Goal: Task Accomplishment & Management: Complete application form

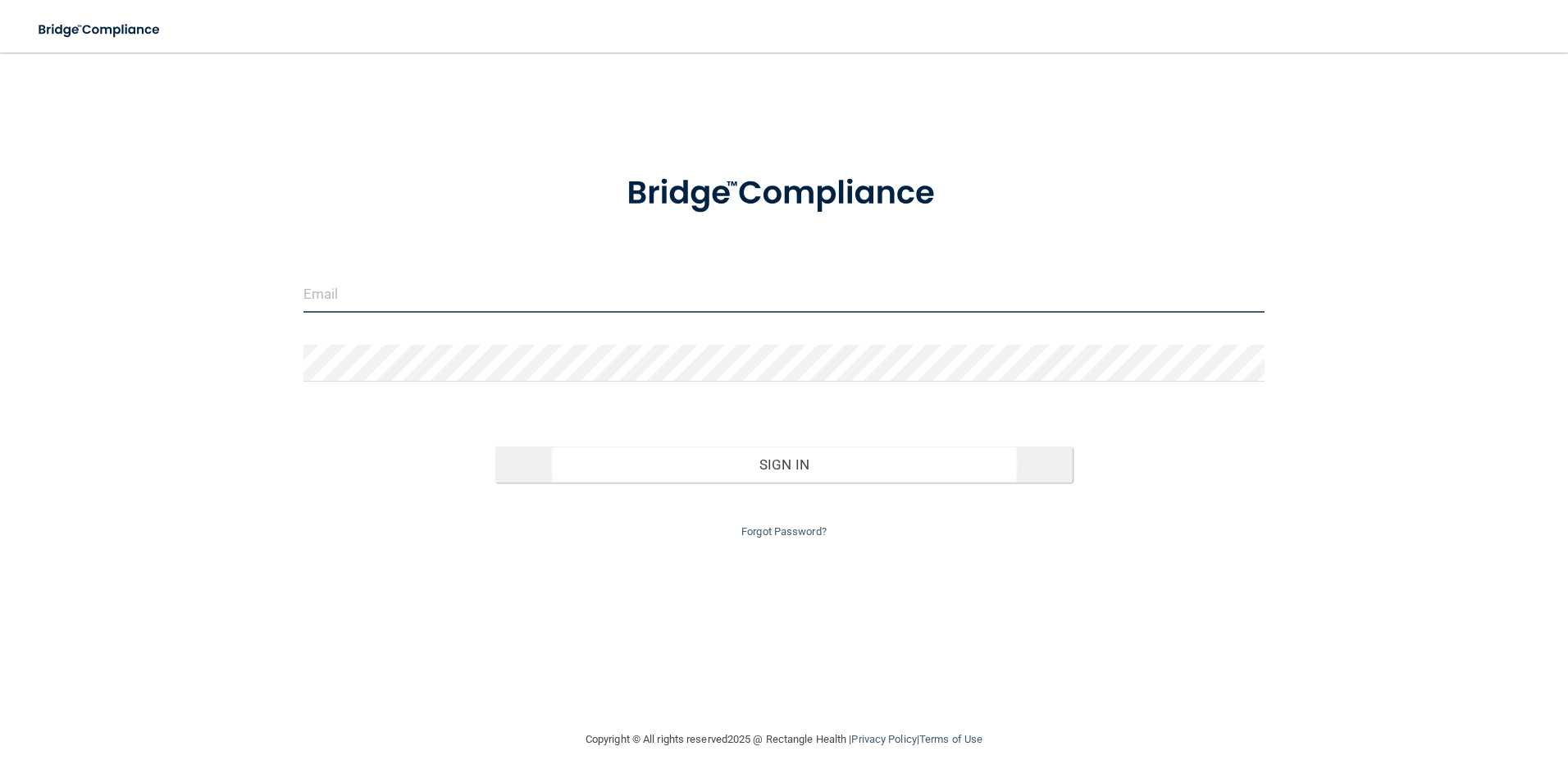
type input "[EMAIL_ADDRESS][DOMAIN_NAME]"
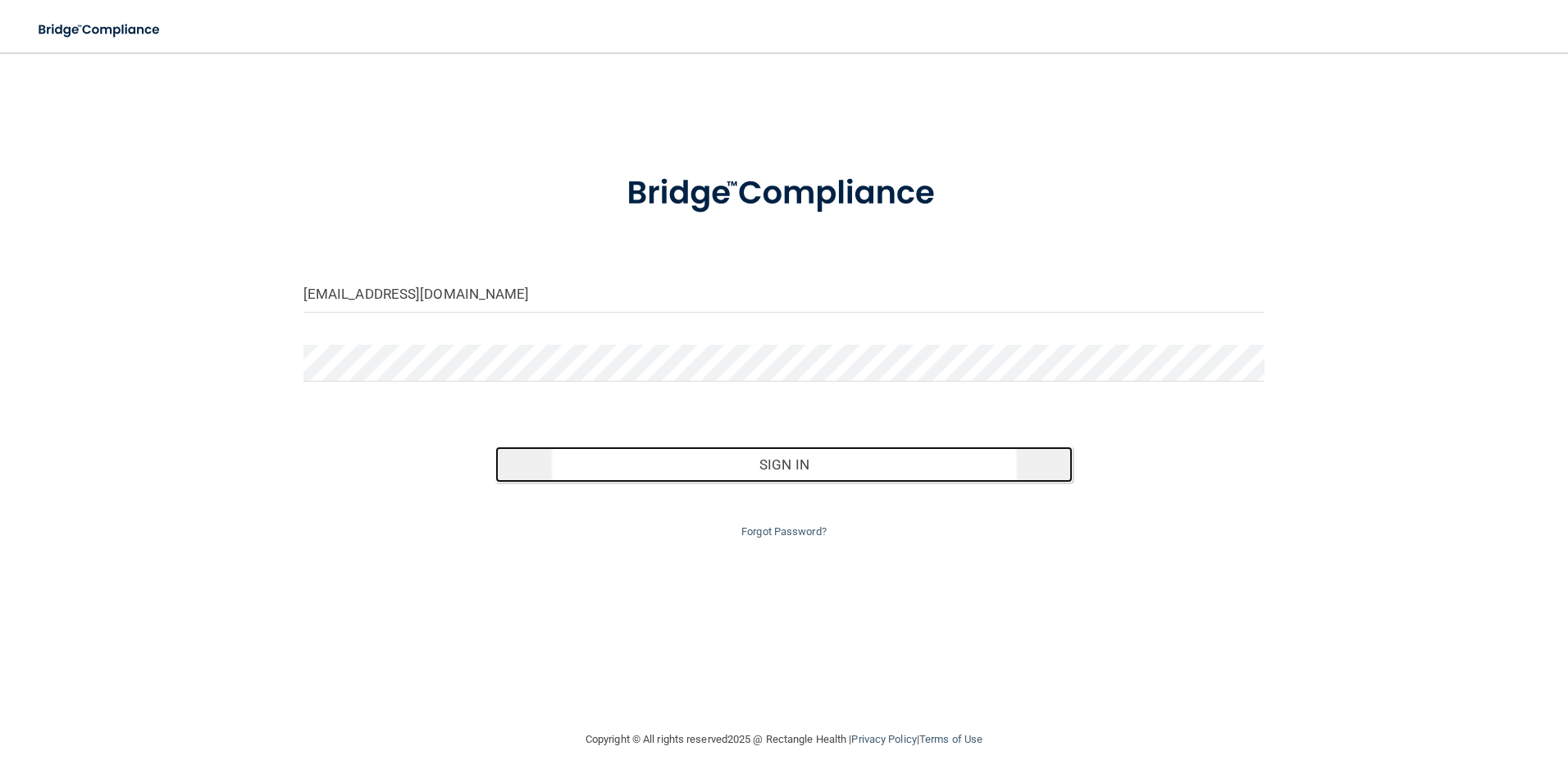
click at [810, 454] on button "Sign In" at bounding box center [784, 464] width 577 height 36
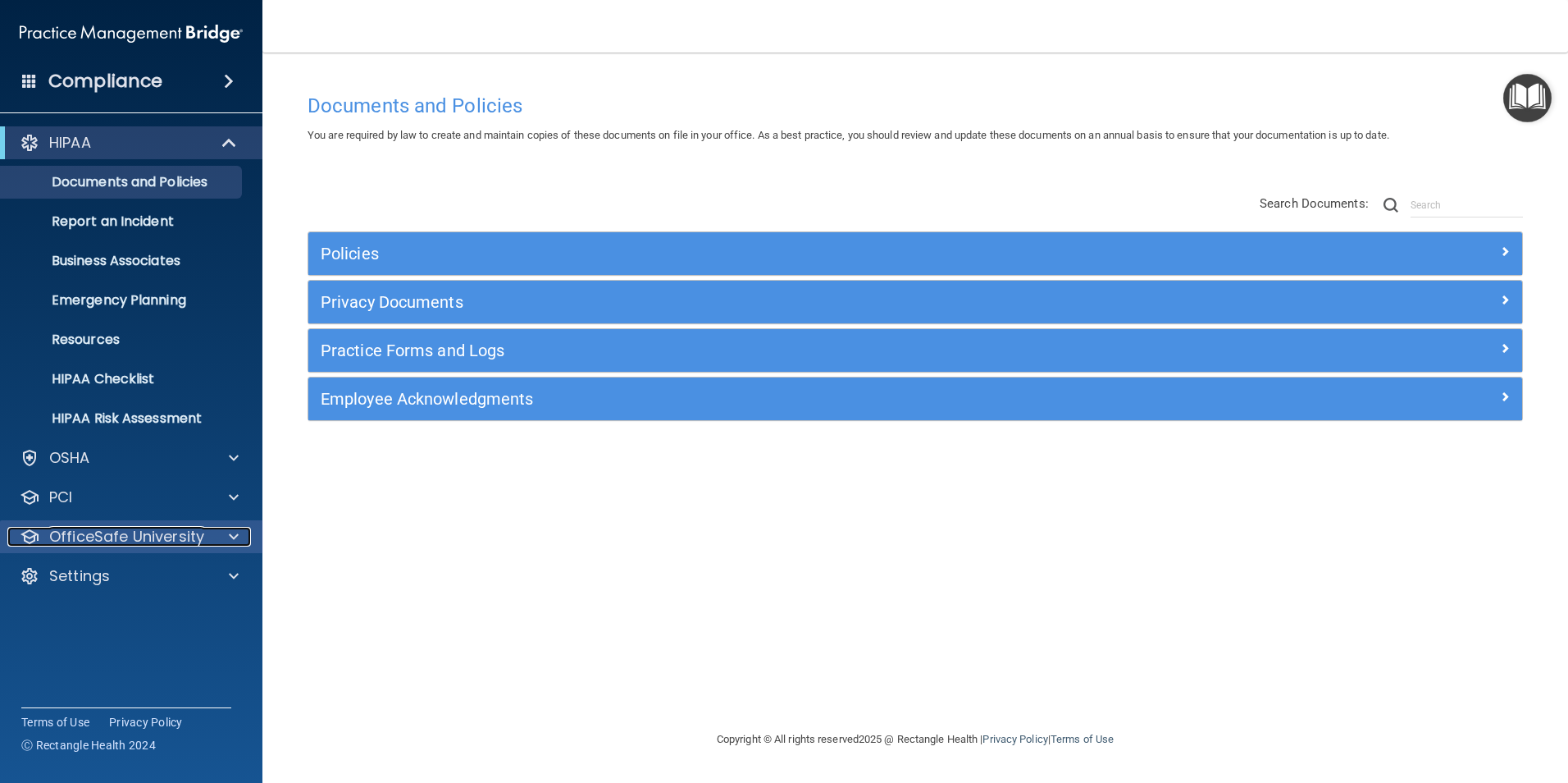
click at [231, 541] on span at bounding box center [233, 537] width 10 height 19
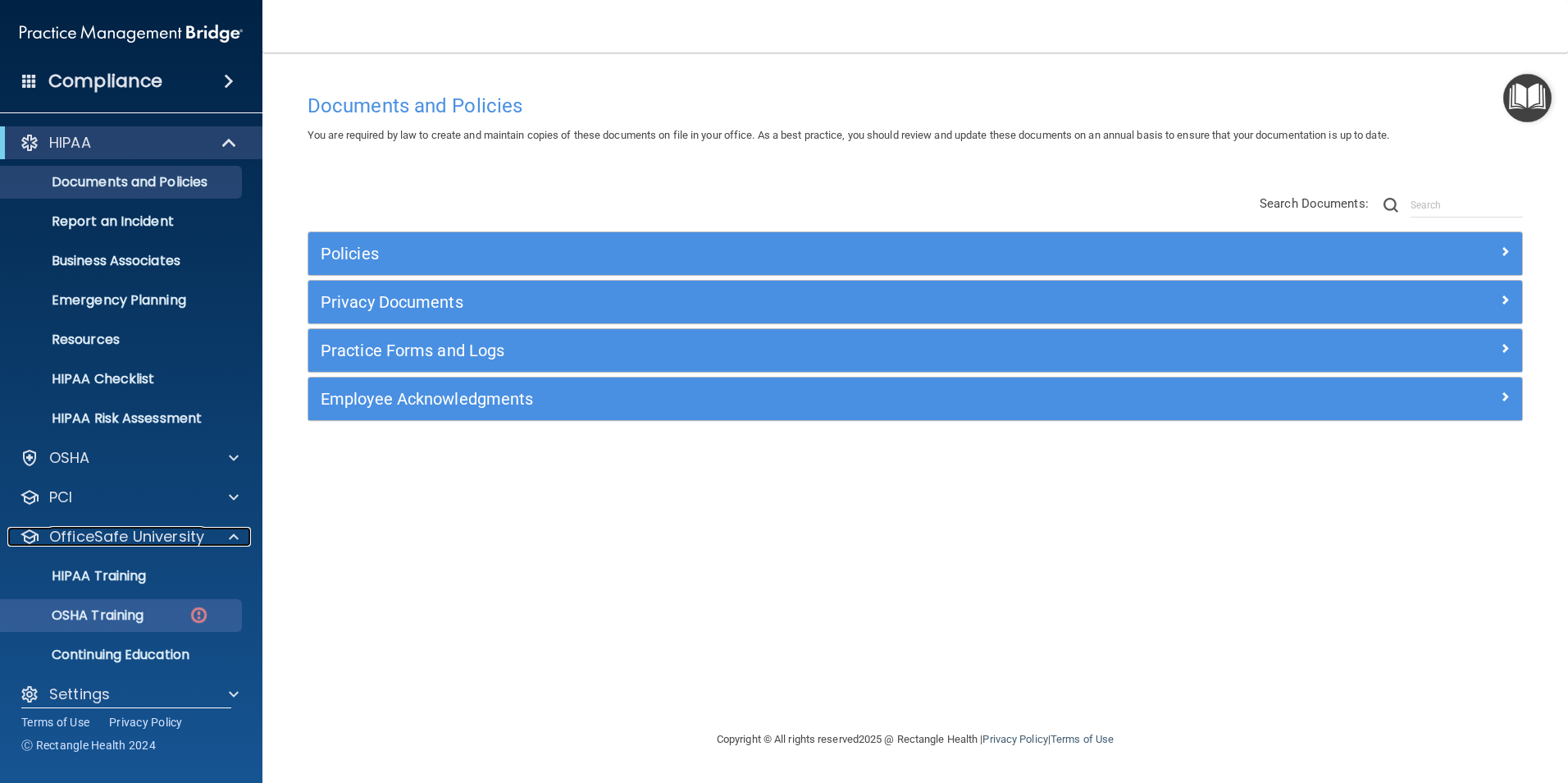
scroll to position [16, 0]
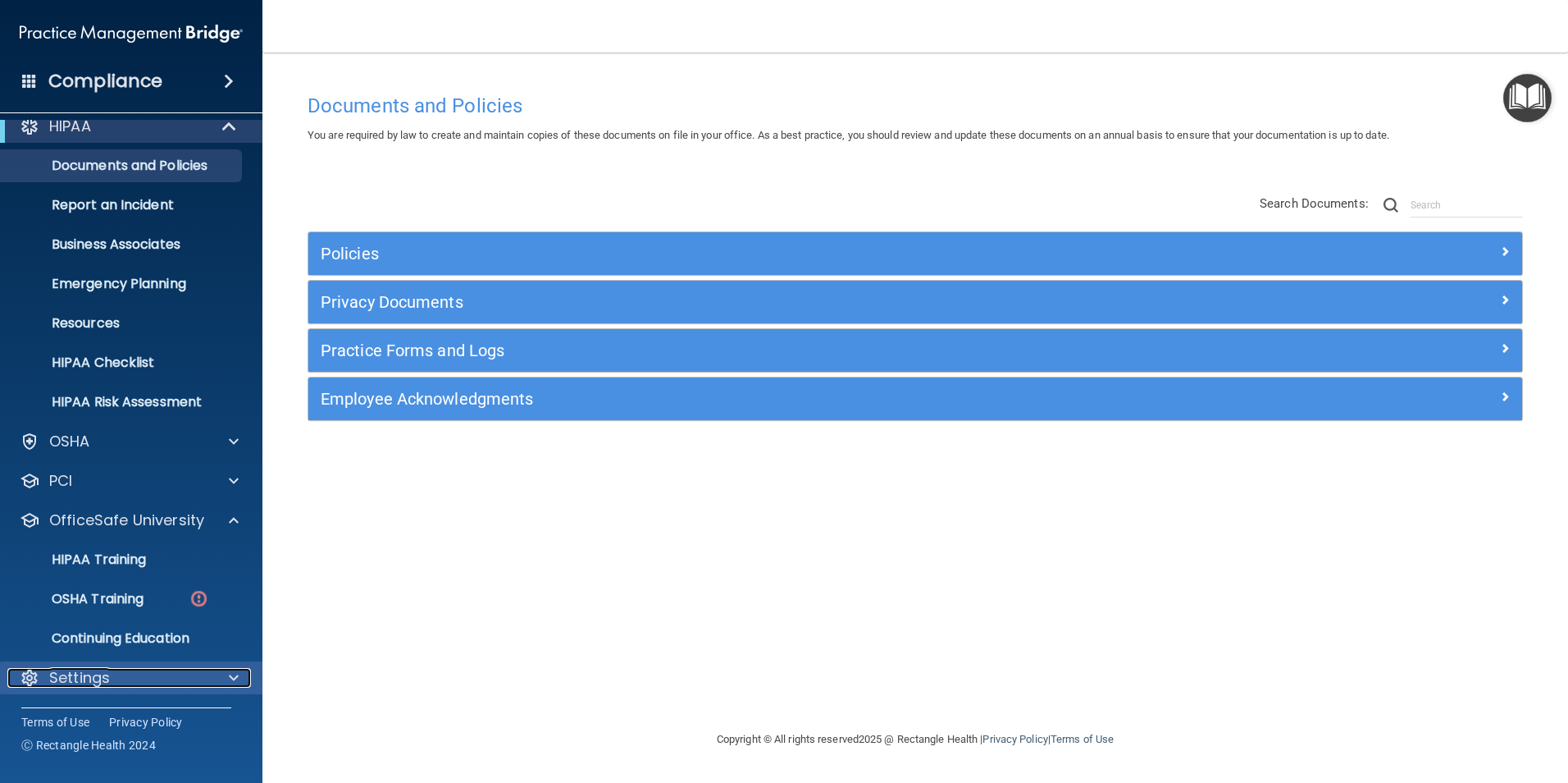
click at [232, 677] on span at bounding box center [233, 677] width 10 height 19
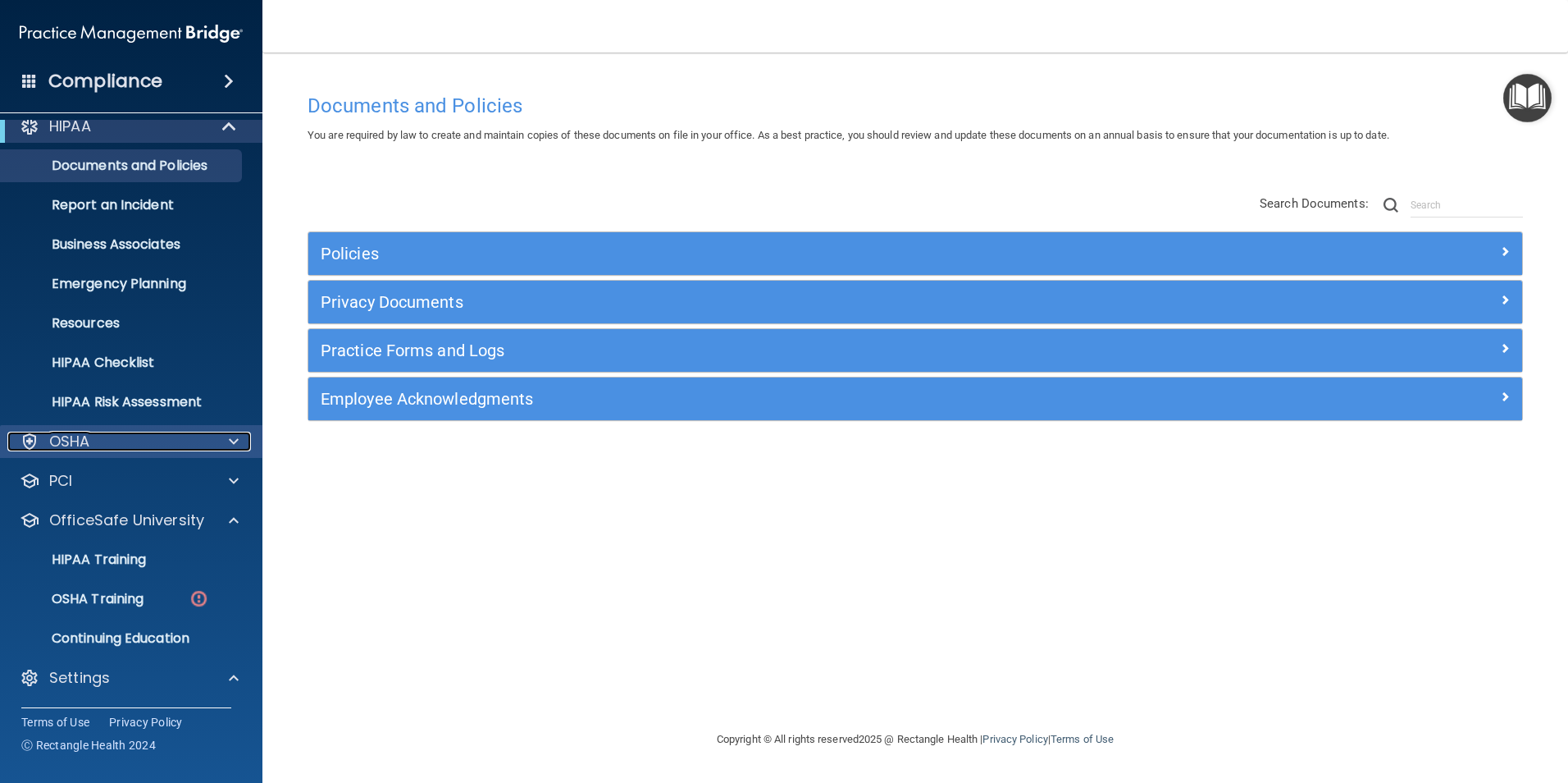
click at [228, 439] on div at bounding box center [231, 441] width 41 height 19
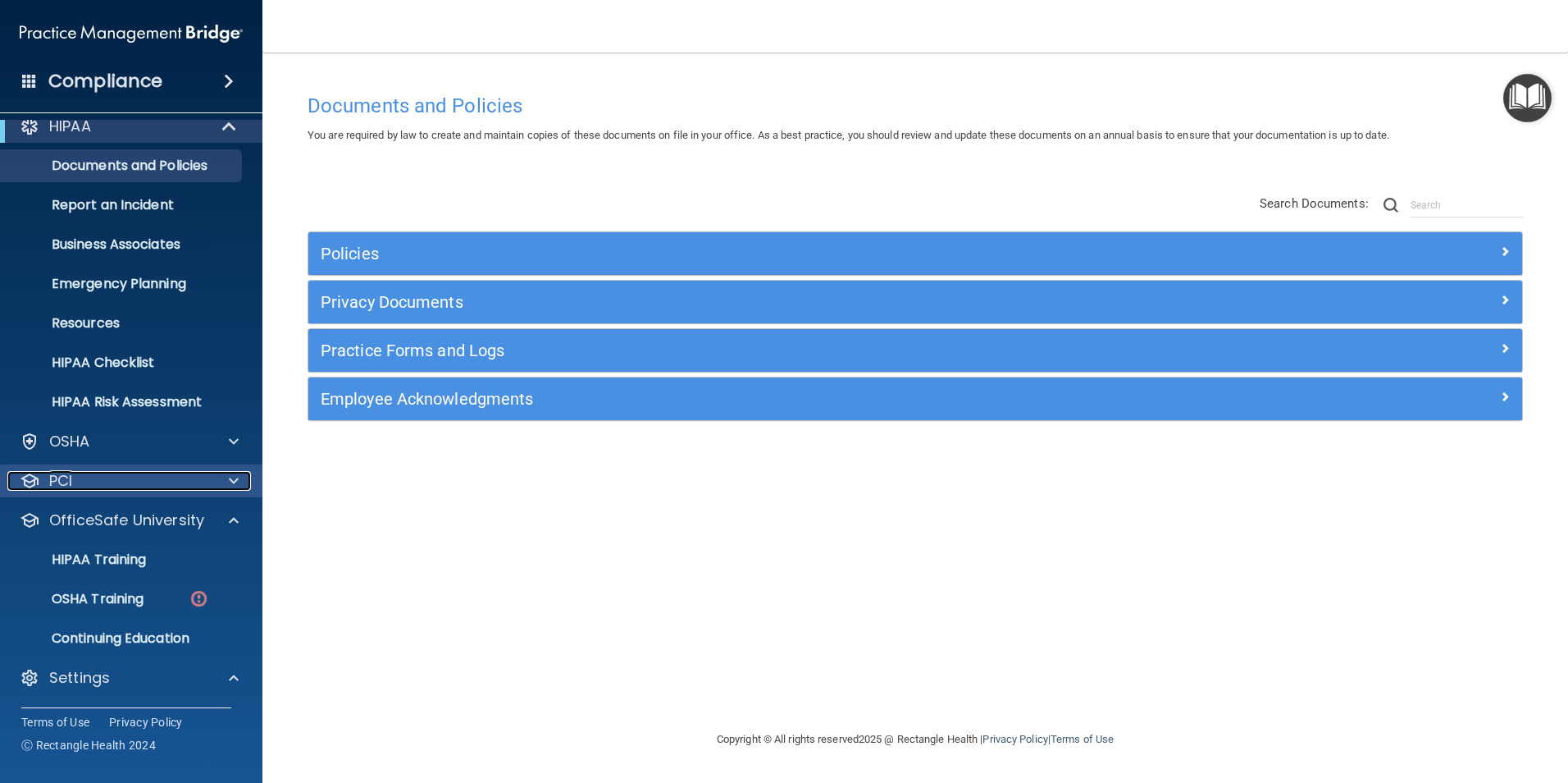
click at [232, 485] on span at bounding box center [233, 481] width 10 height 19
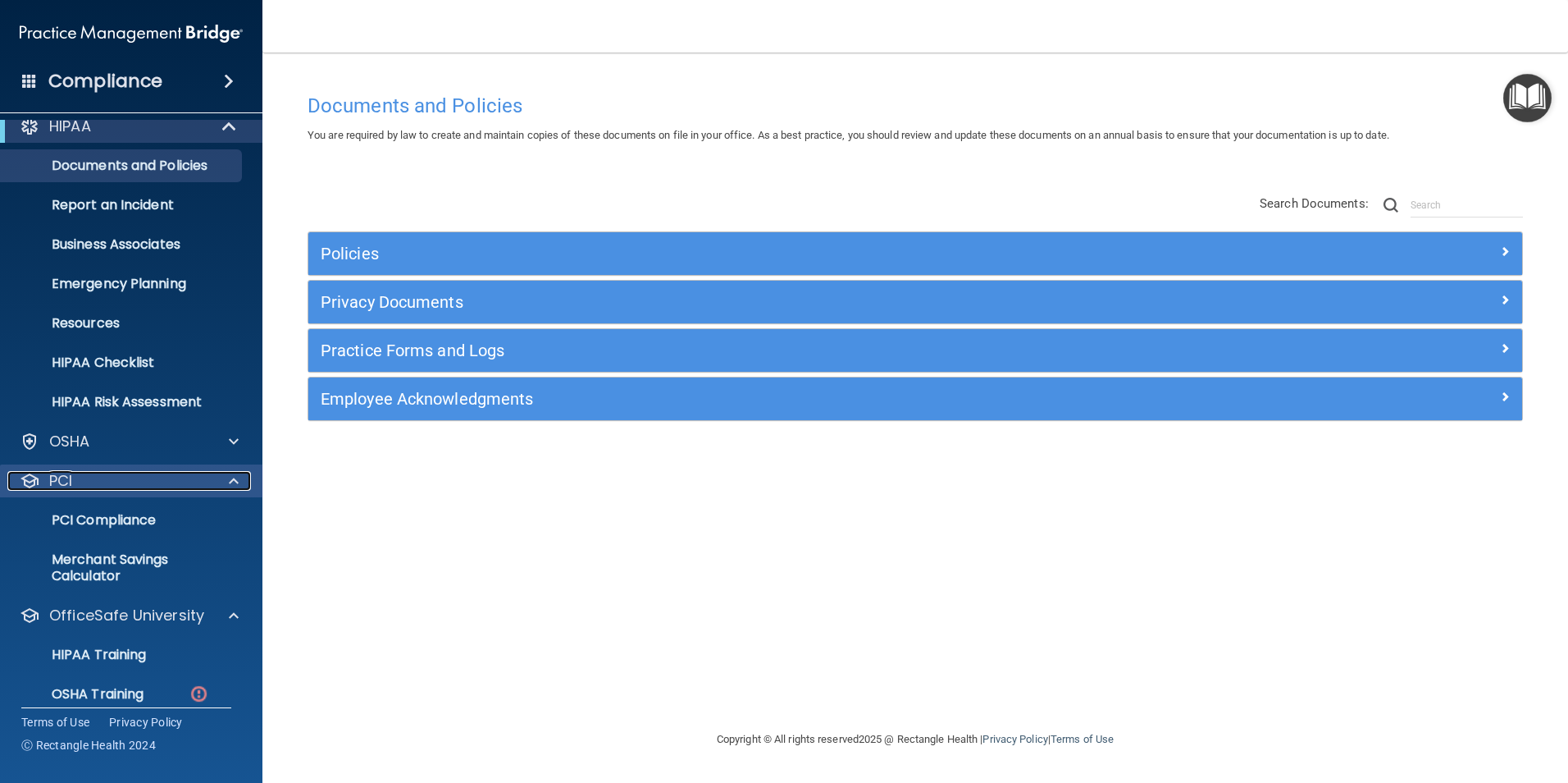
click at [232, 485] on span at bounding box center [233, 481] width 10 height 19
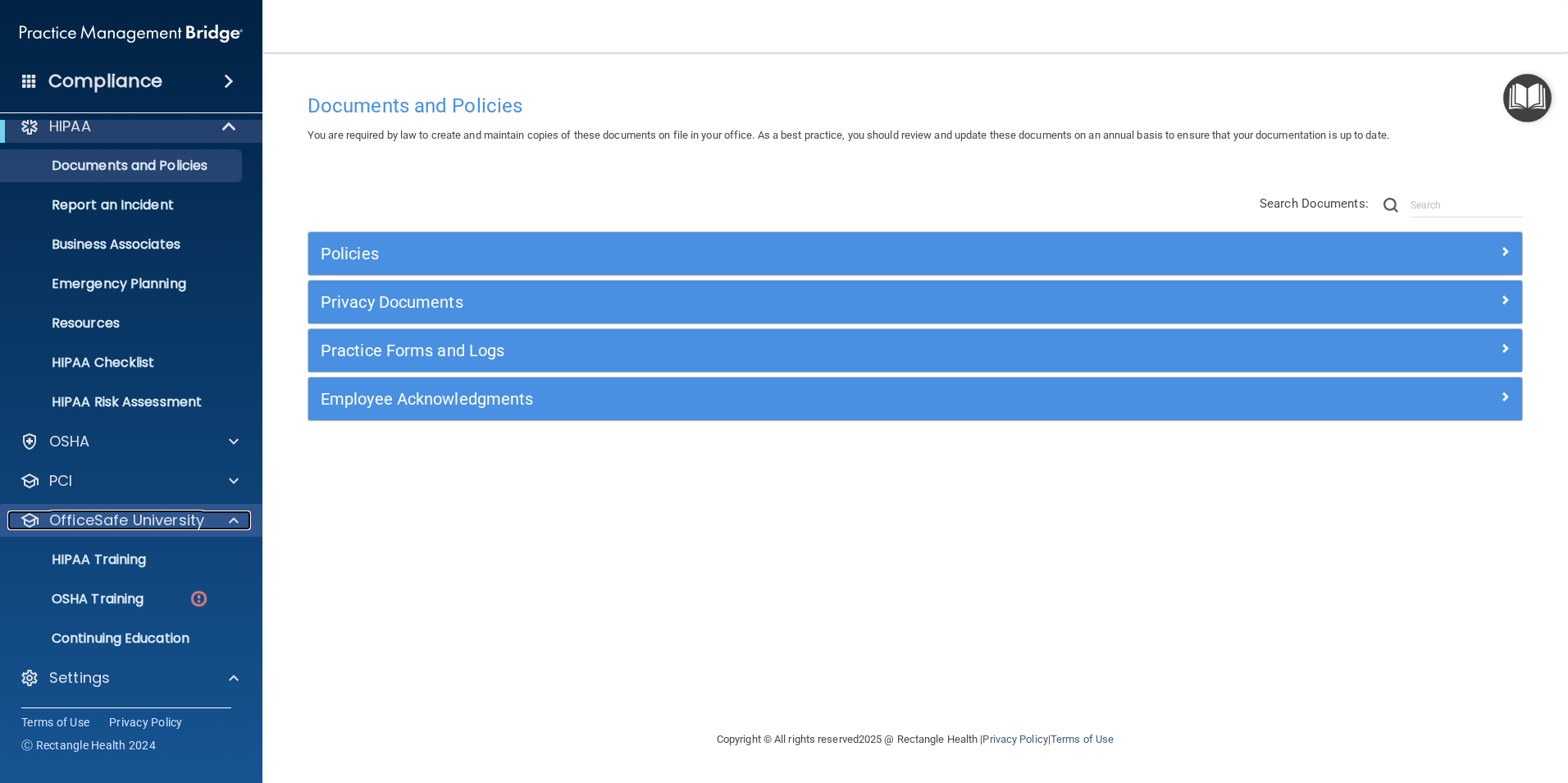
click at [237, 526] on span at bounding box center [233, 520] width 10 height 19
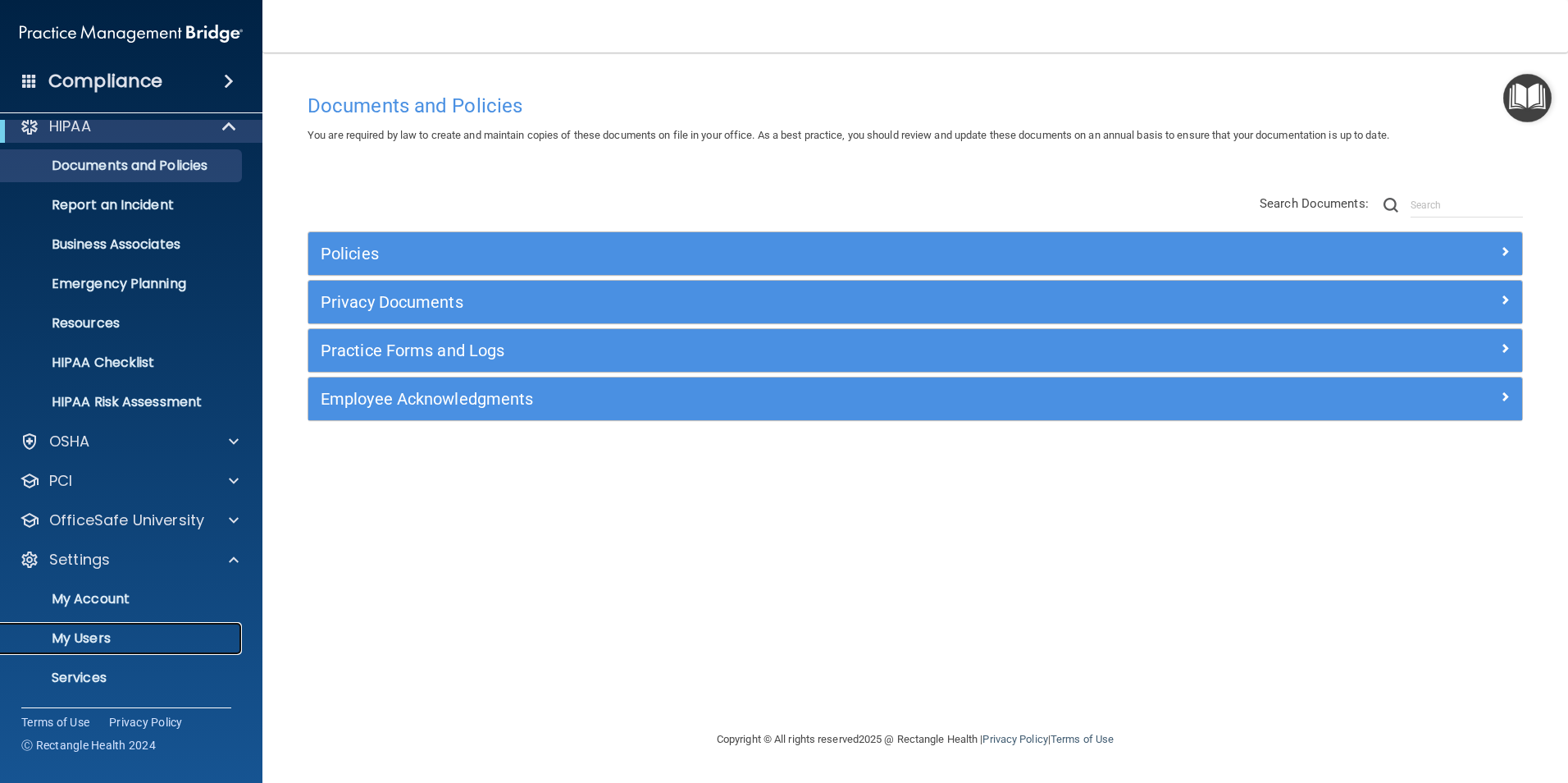
click at [86, 641] on p "My Users" at bounding box center [122, 638] width 224 height 16
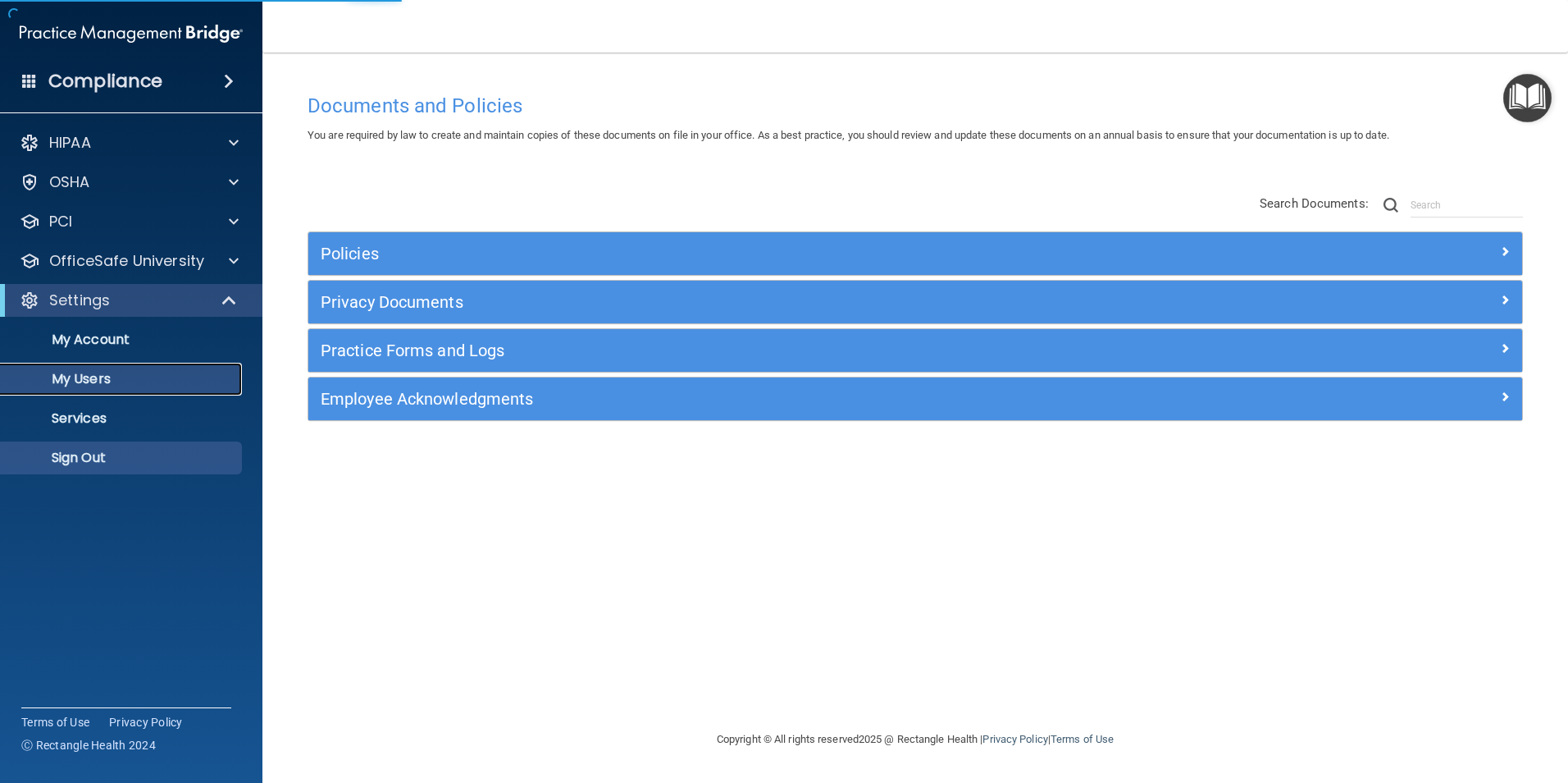
select select "20"
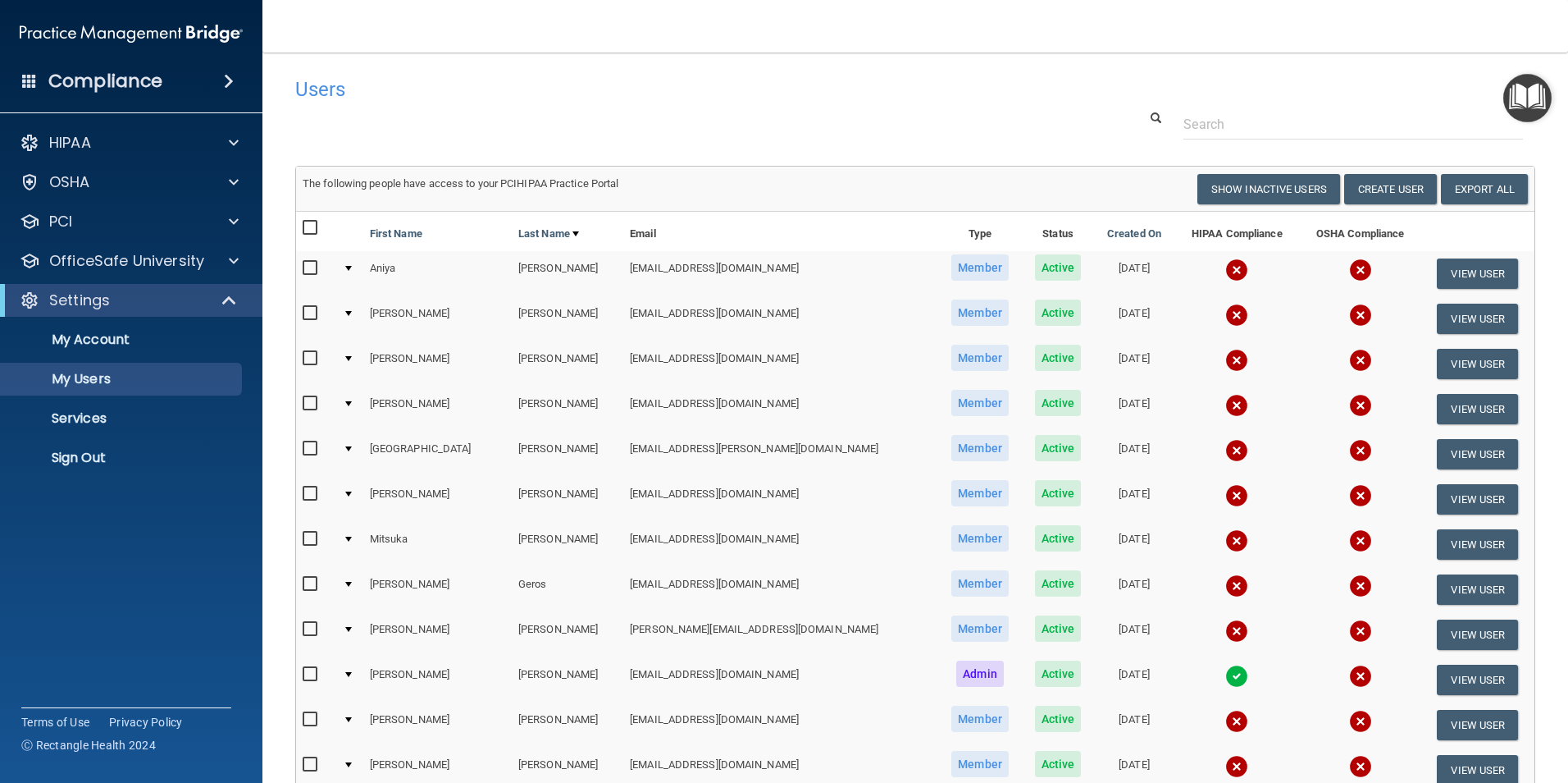
click at [316, 225] on input "checkbox" at bounding box center [311, 229] width 18 height 14
checkbox input "true"
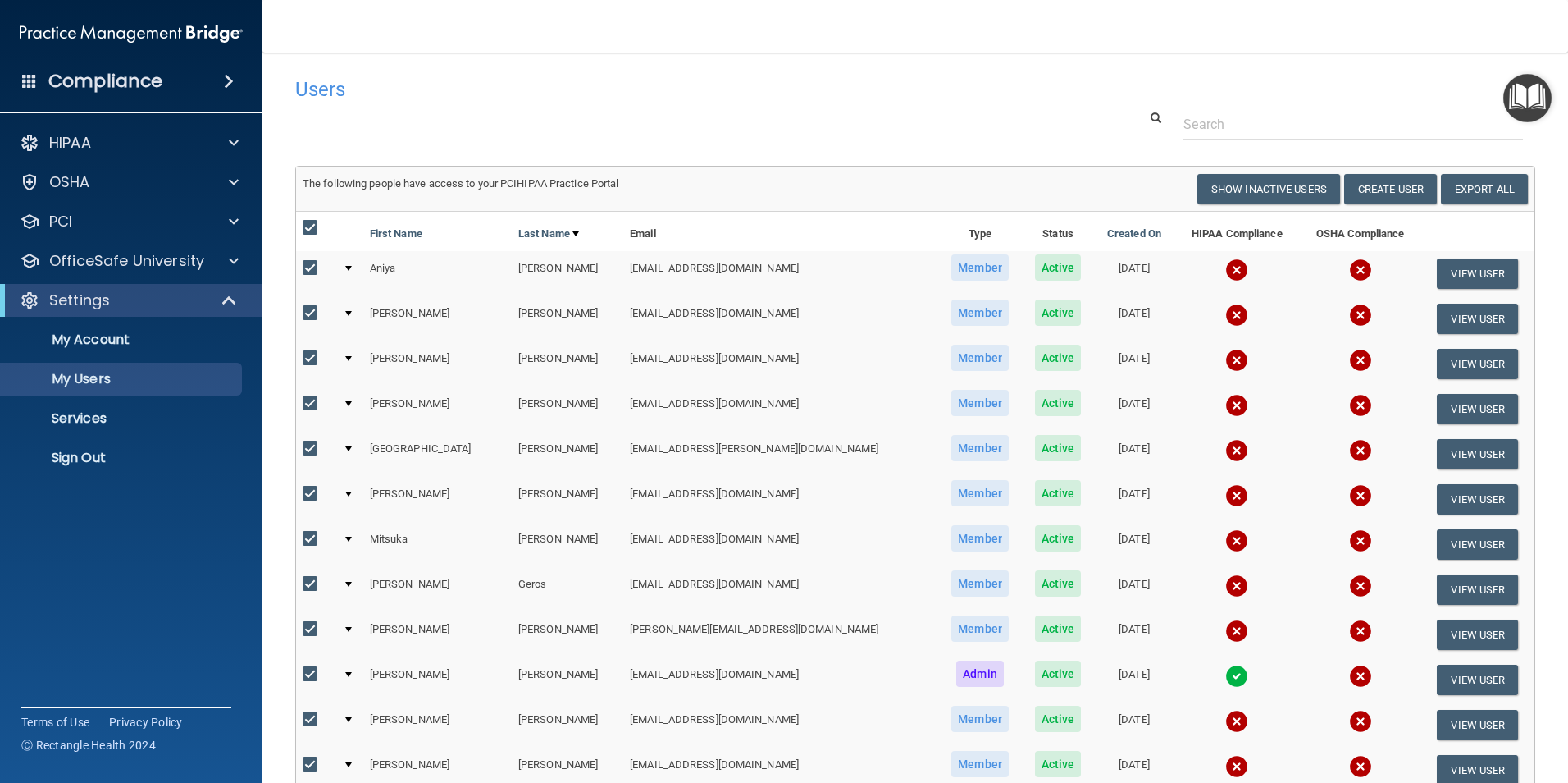
checkbox input "true"
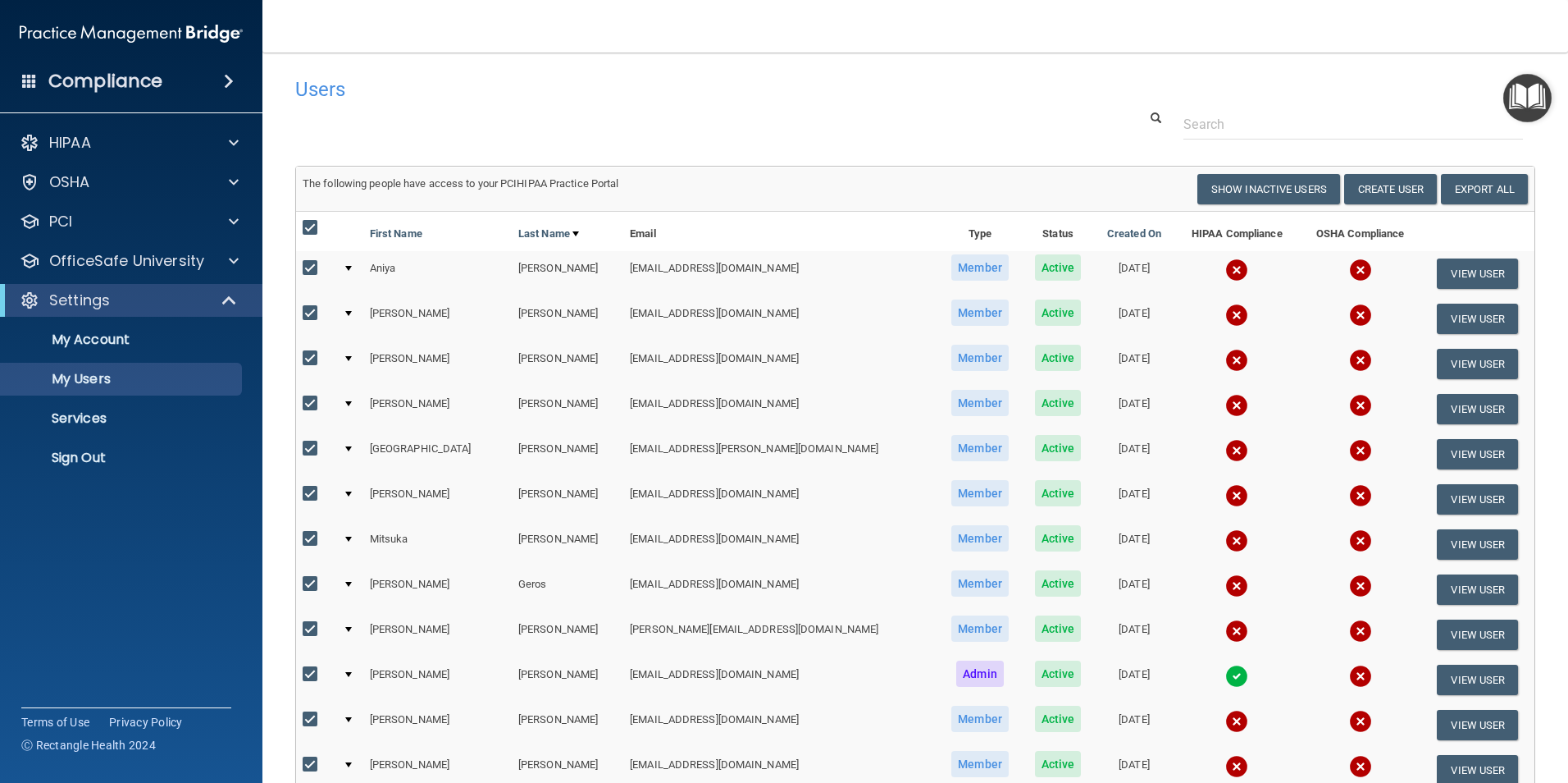
checkbox input "true"
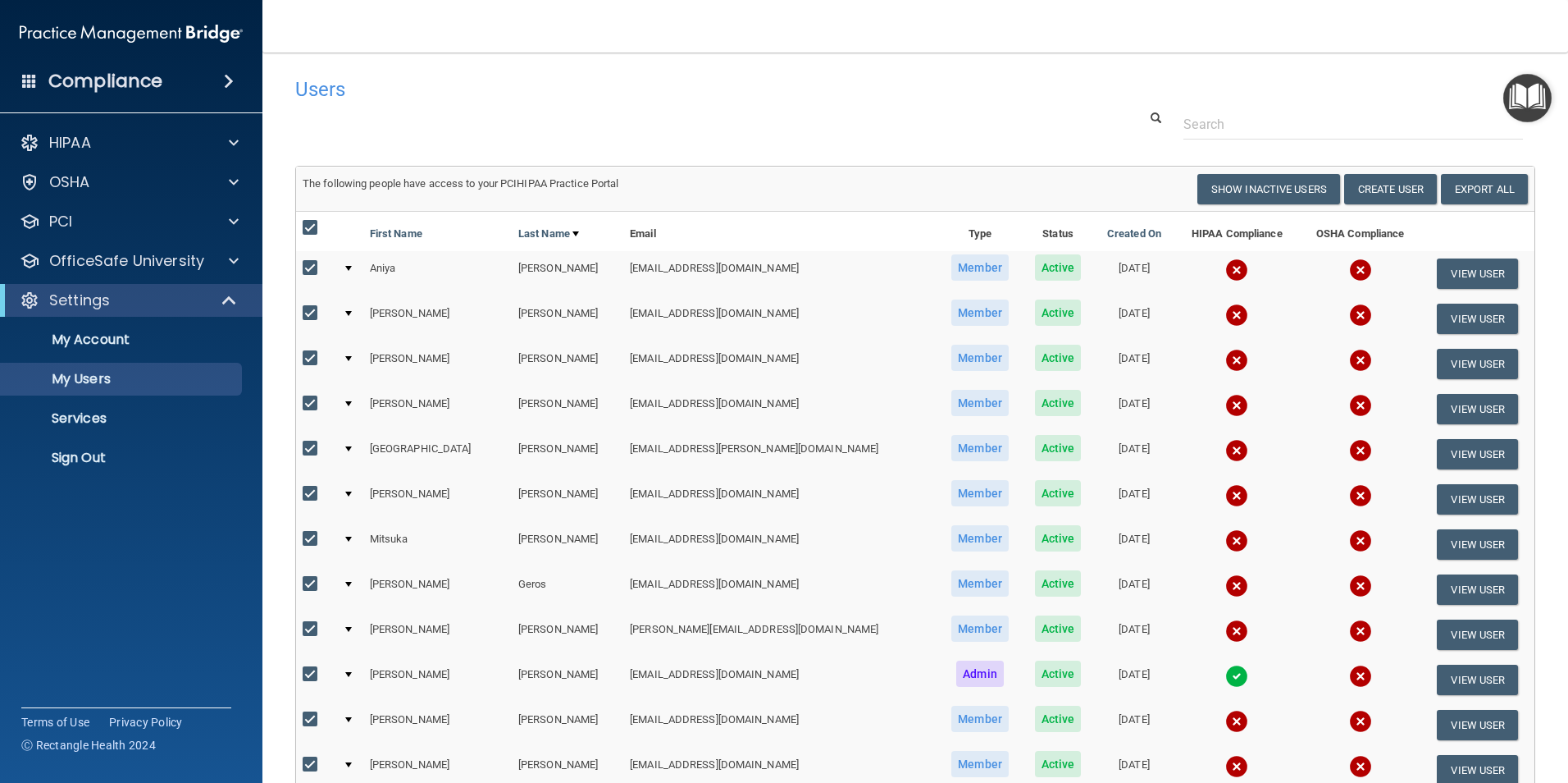
checkbox input "true"
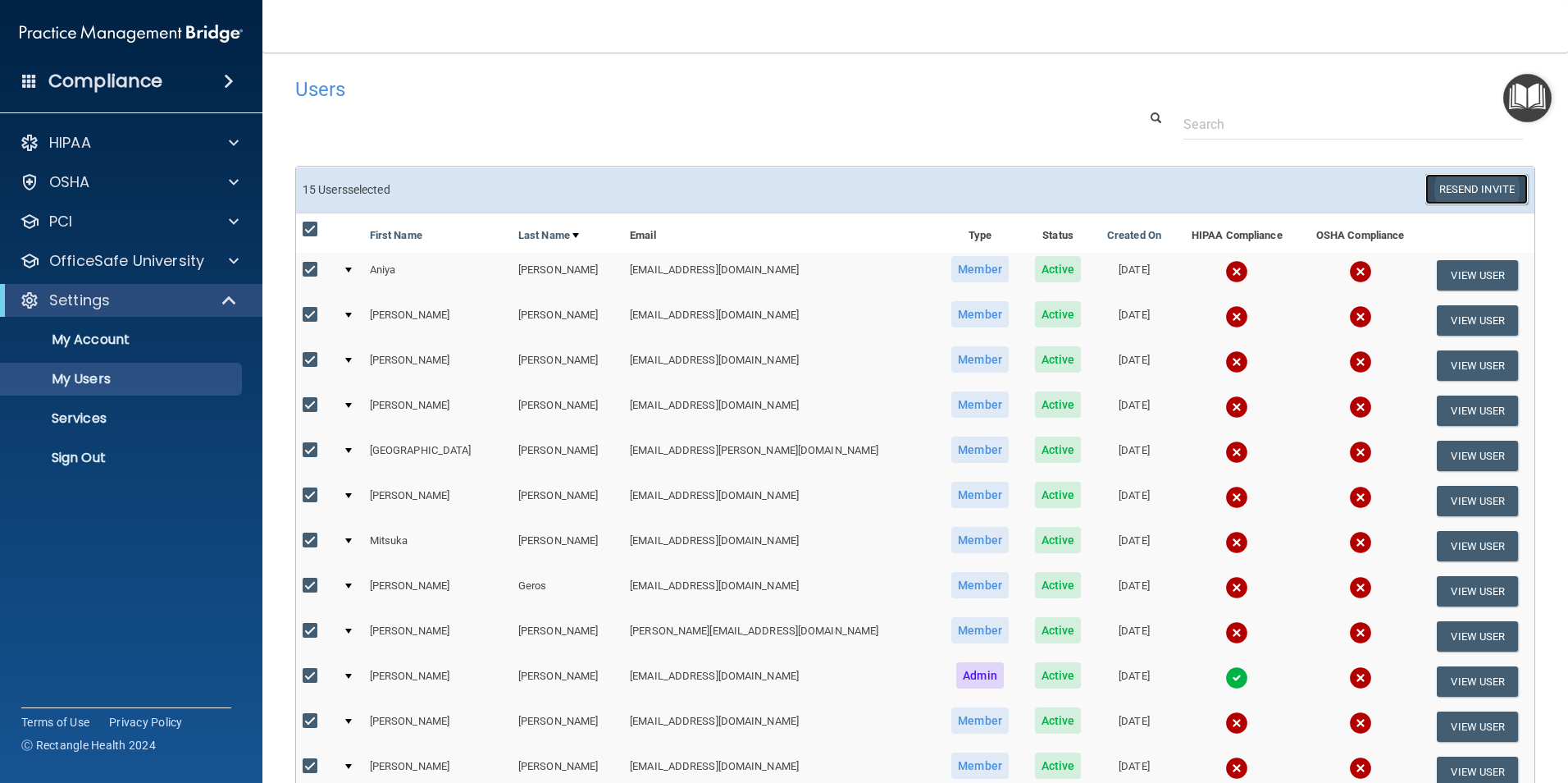
click at [1440, 190] on button "Resend Invite" at bounding box center [1477, 189] width 103 height 30
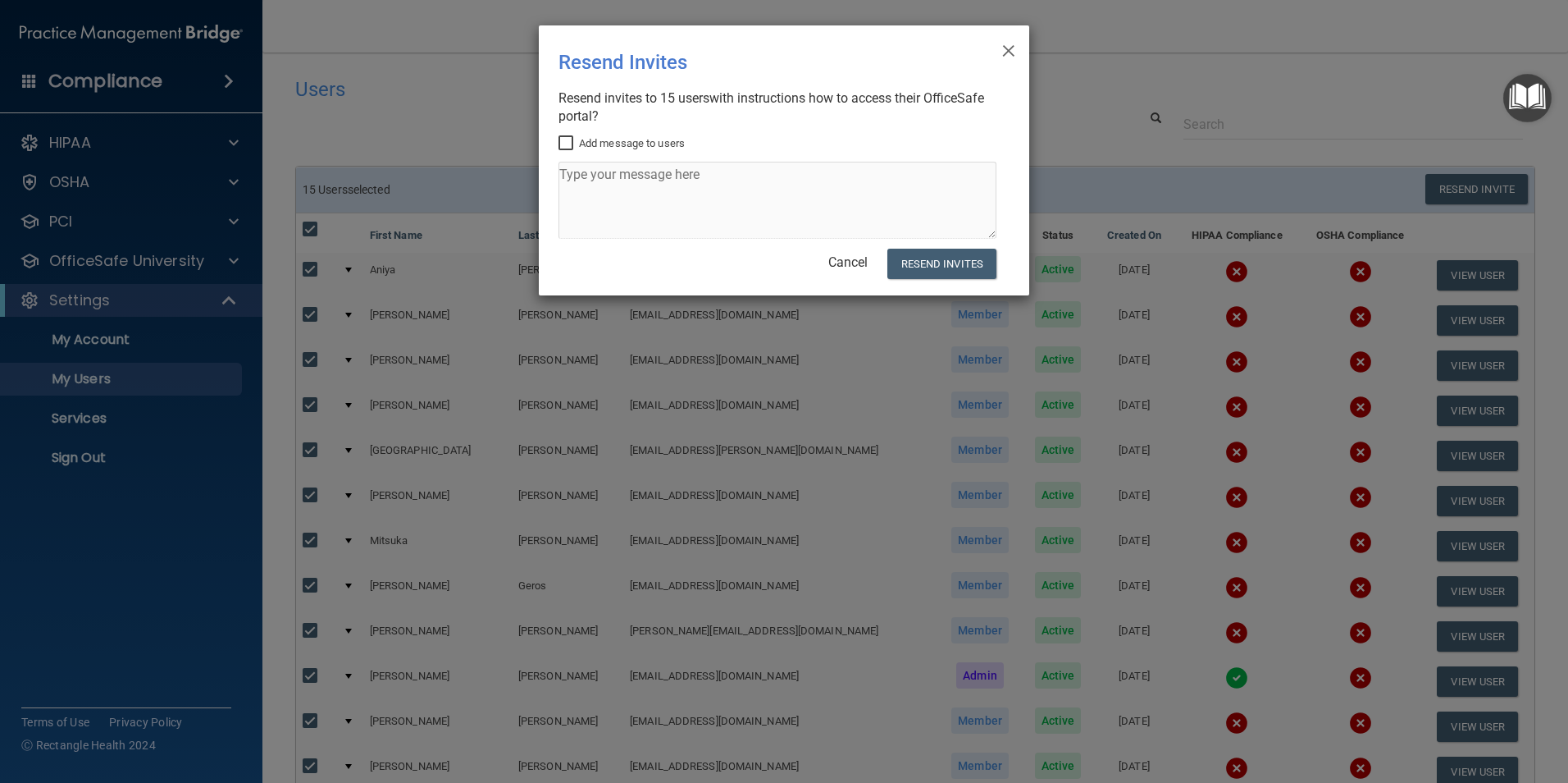
click at [565, 141] on input "Add message to users" at bounding box center [568, 143] width 18 height 14
checkbox input "true"
drag, startPoint x: 748, startPoint y: 177, endPoint x: 423, endPoint y: 171, distance: 325.1
click at [423, 171] on div "× Close Resend Invites There was an error while sending the invitations ... Res…" at bounding box center [784, 392] width 1568 height 783
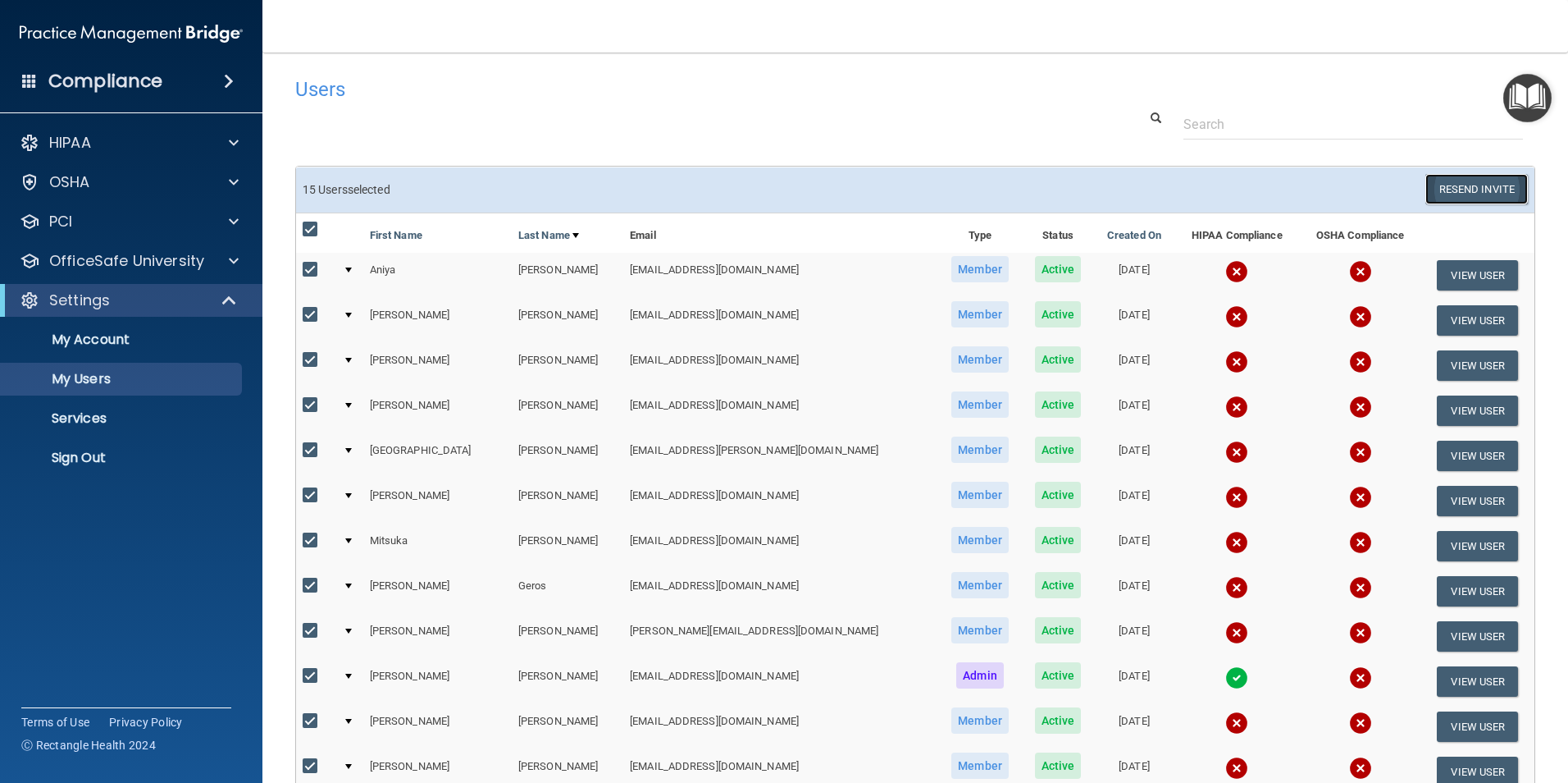
click at [1459, 191] on button "Resend Invite" at bounding box center [1477, 189] width 103 height 30
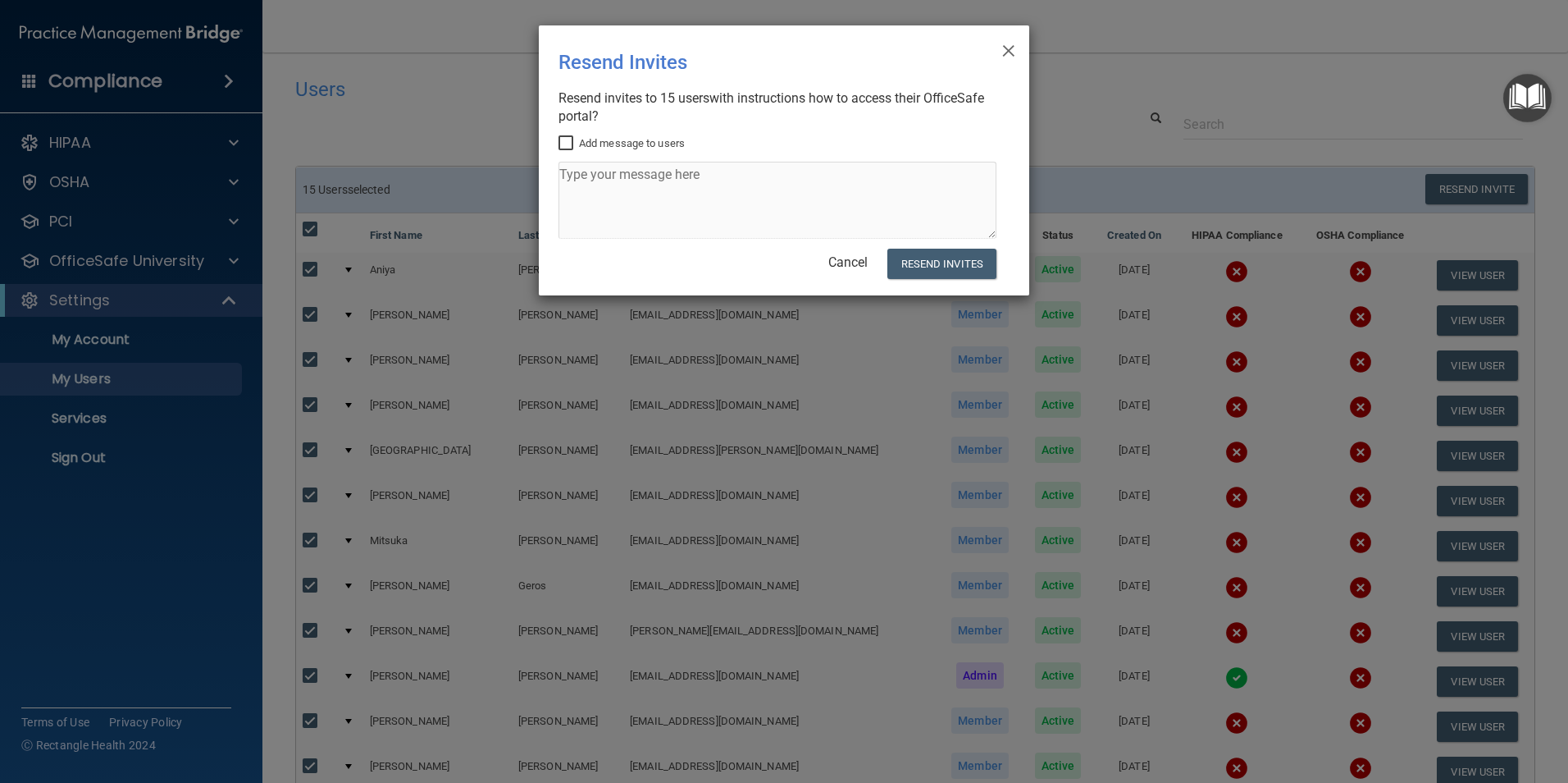
click at [560, 145] on input "Add message to users" at bounding box center [568, 143] width 18 height 14
checkbox input "true"
click at [601, 185] on textarea at bounding box center [778, 201] width 438 height 78
type textarea "h"
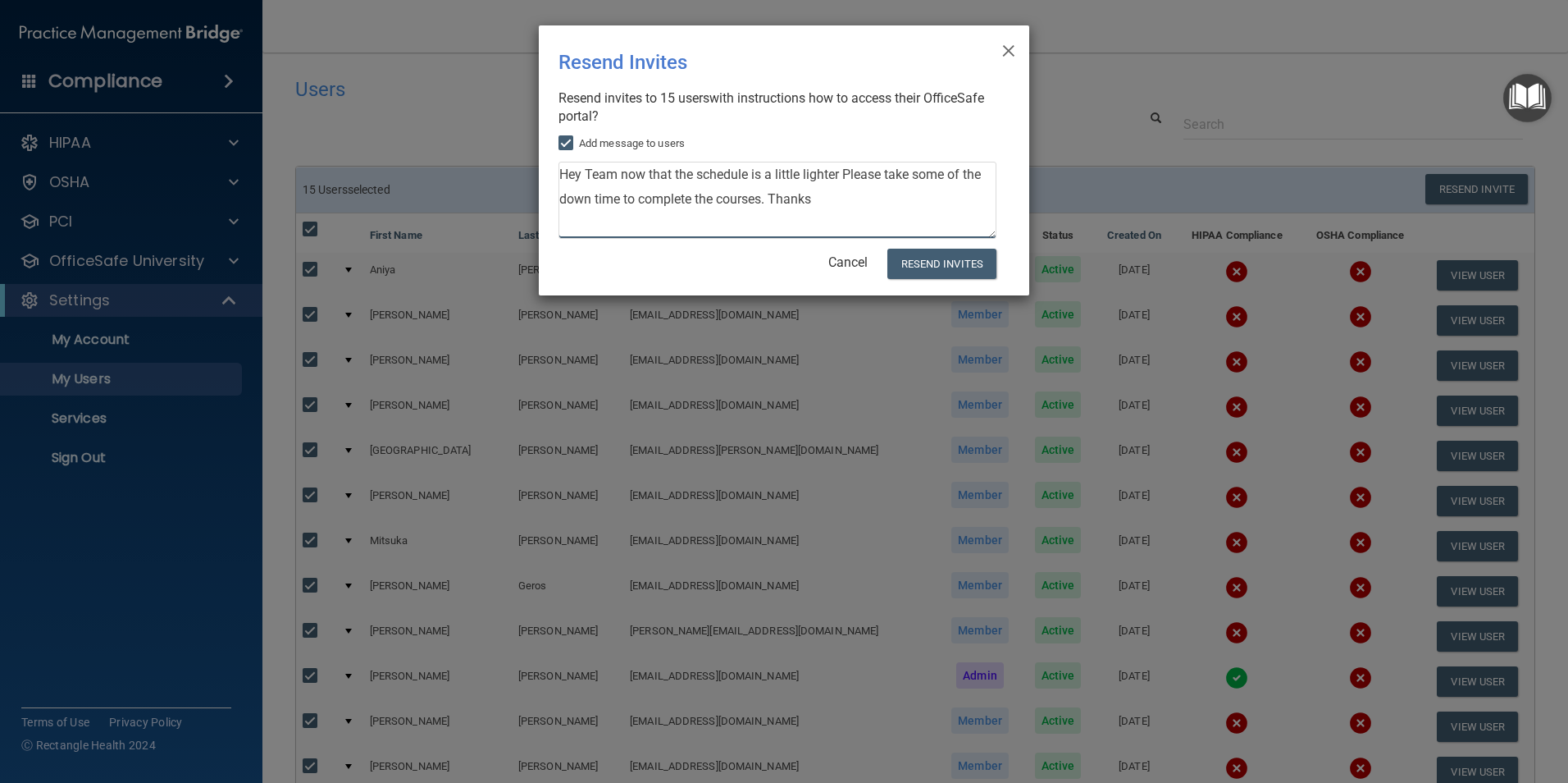
click at [765, 197] on textarea "Hey Team now that the schedule is a little lighter Please take some of the down…" at bounding box center [778, 201] width 438 height 78
type textarea "Hey Team now that the schedule is a little lighter Please take some of the down…"
click at [963, 257] on button "Resend Invites" at bounding box center [941, 264] width 109 height 30
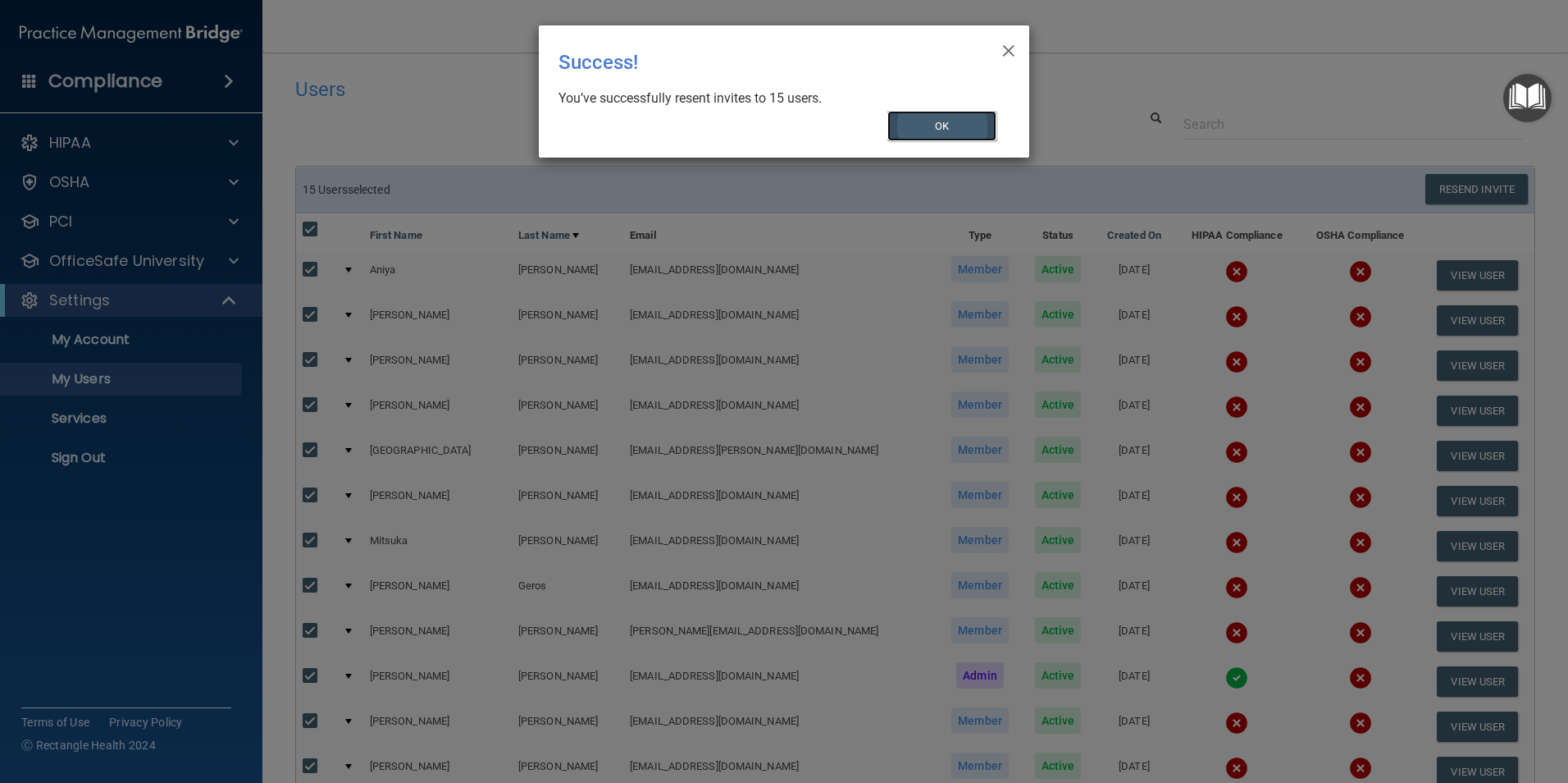
click at [954, 127] on button "OK" at bounding box center [941, 125] width 109 height 30
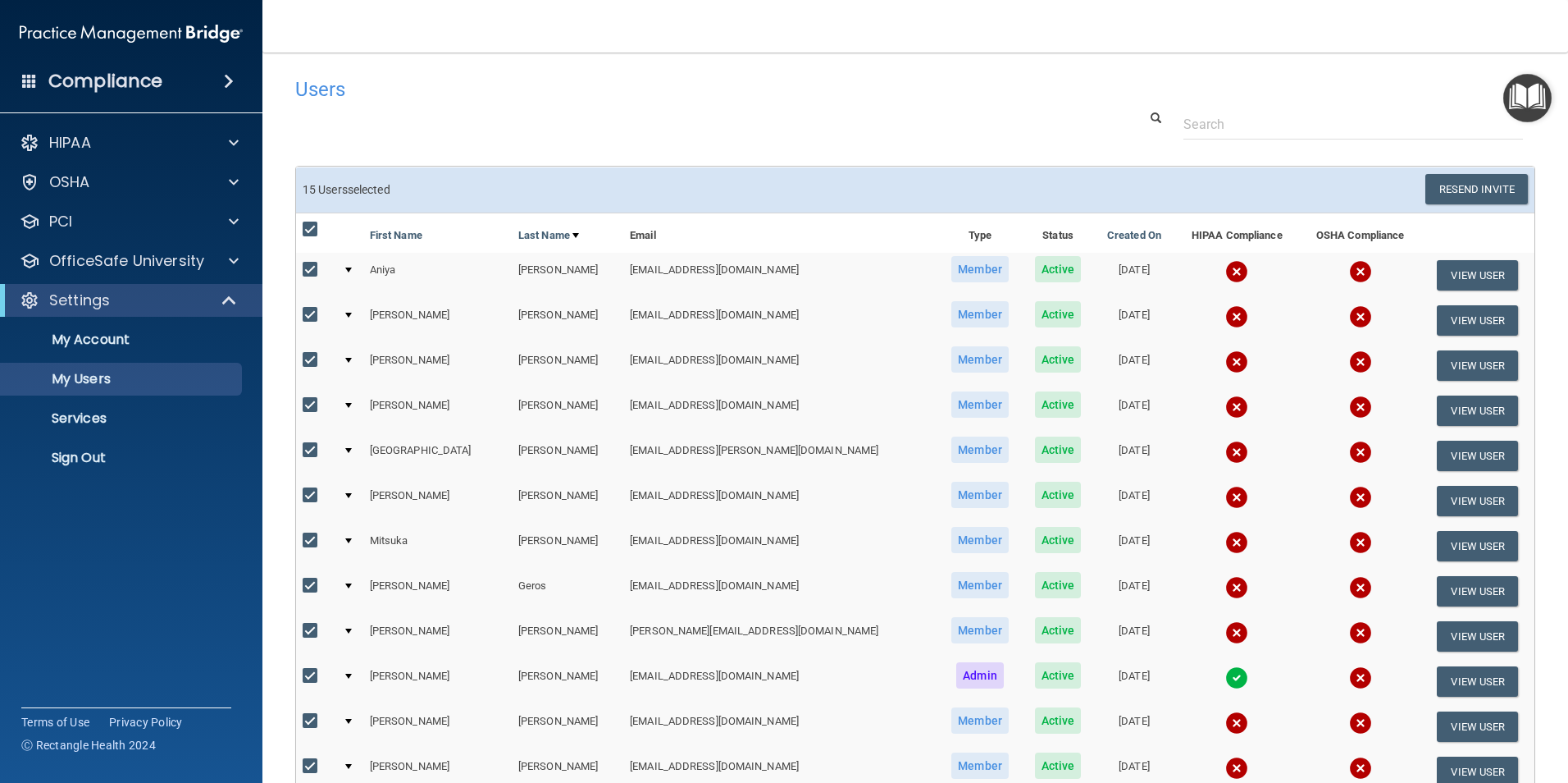
drag, startPoint x: 549, startPoint y: 54, endPoint x: 523, endPoint y: 1, distance: 59.0
click at [560, 54] on main "Users Success! New user created. × Error! The user couldn't be created. × Succe…" at bounding box center [915, 418] width 1306 height 731
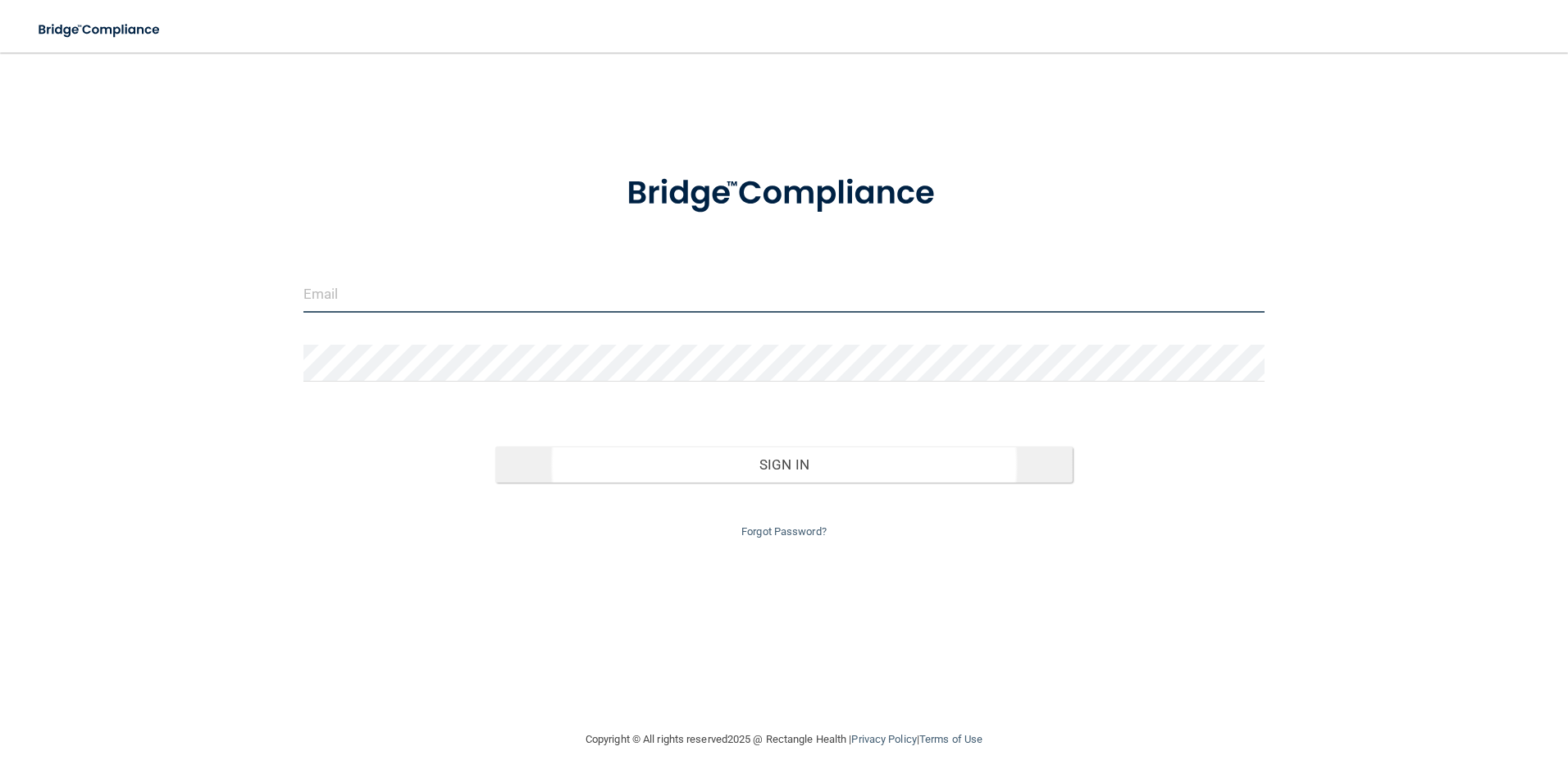
type input "[EMAIL_ADDRESS][DOMAIN_NAME]"
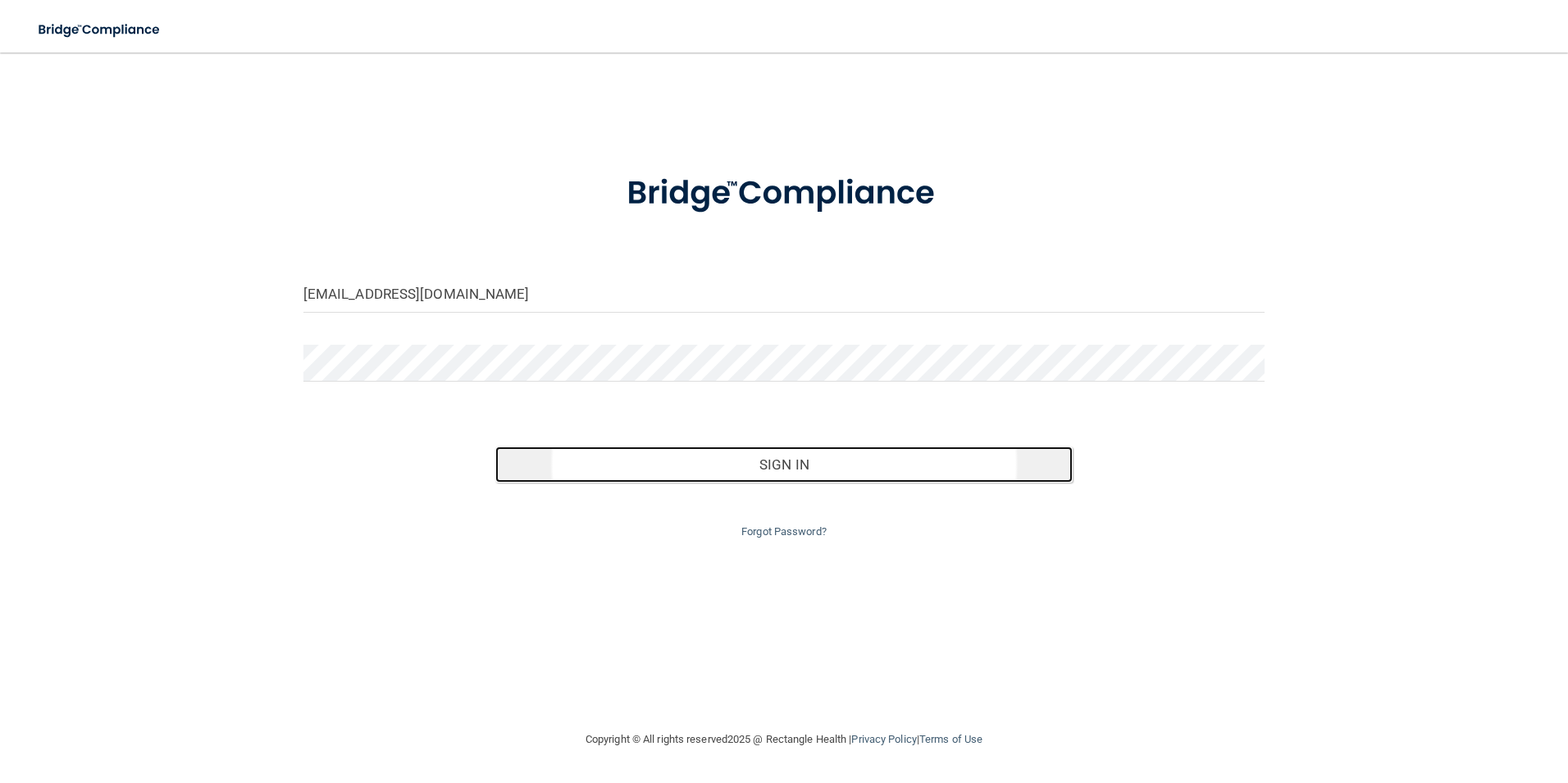
click at [817, 473] on button "Sign In" at bounding box center [784, 464] width 577 height 36
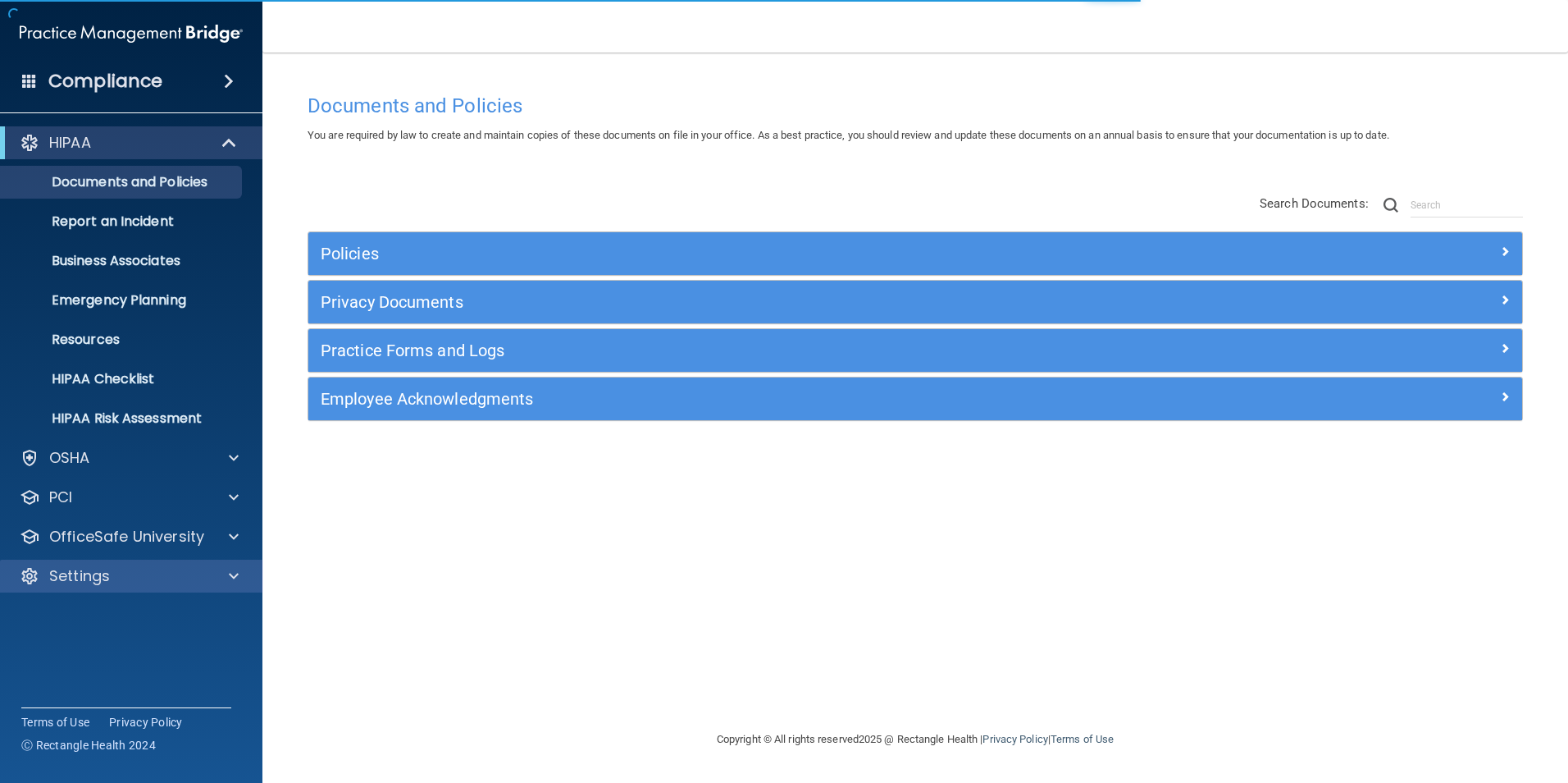
click at [228, 565] on div "Settings" at bounding box center [132, 577] width 263 height 33
click at [218, 577] on div at bounding box center [231, 576] width 41 height 19
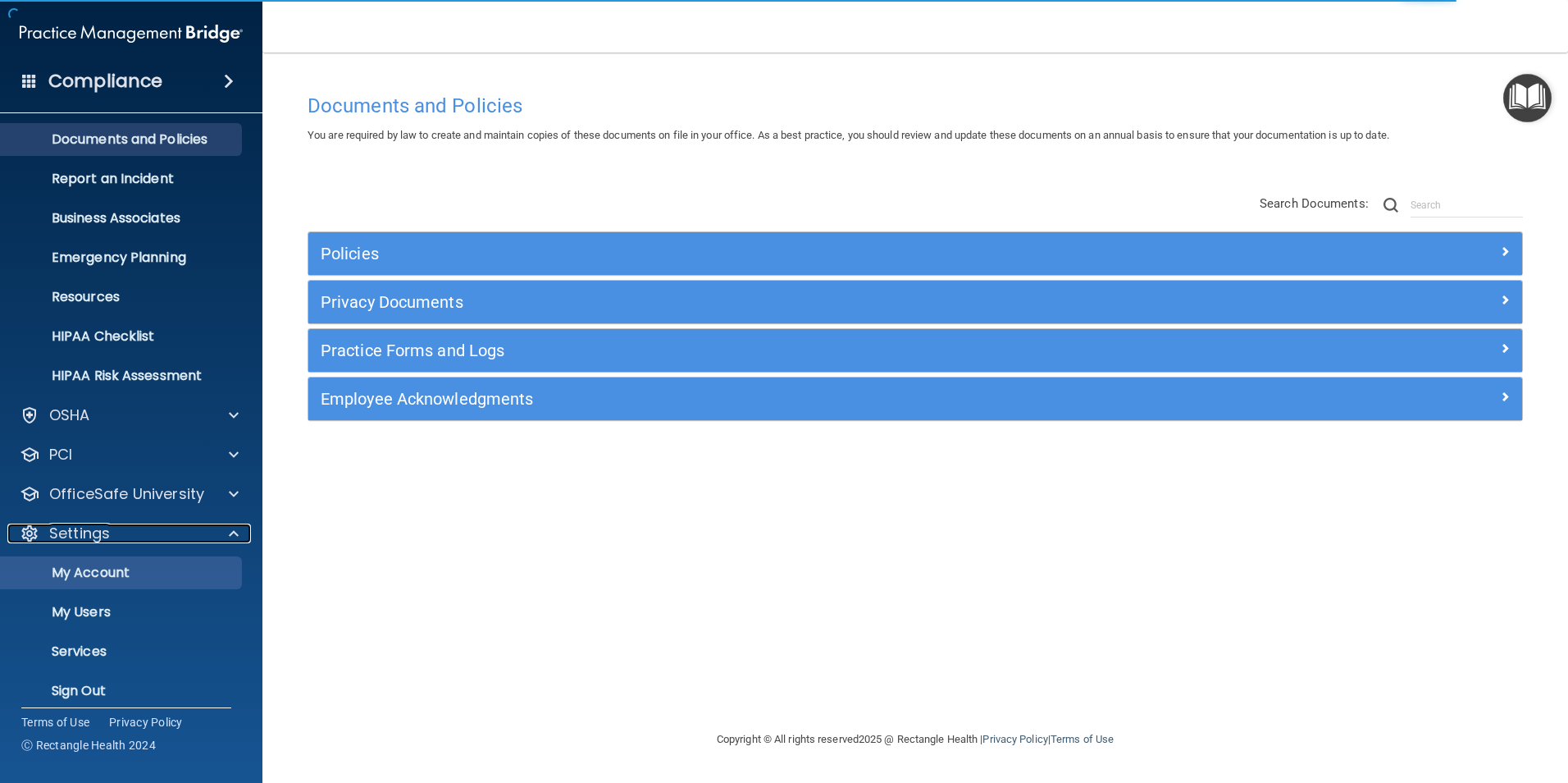
scroll to position [56, 0]
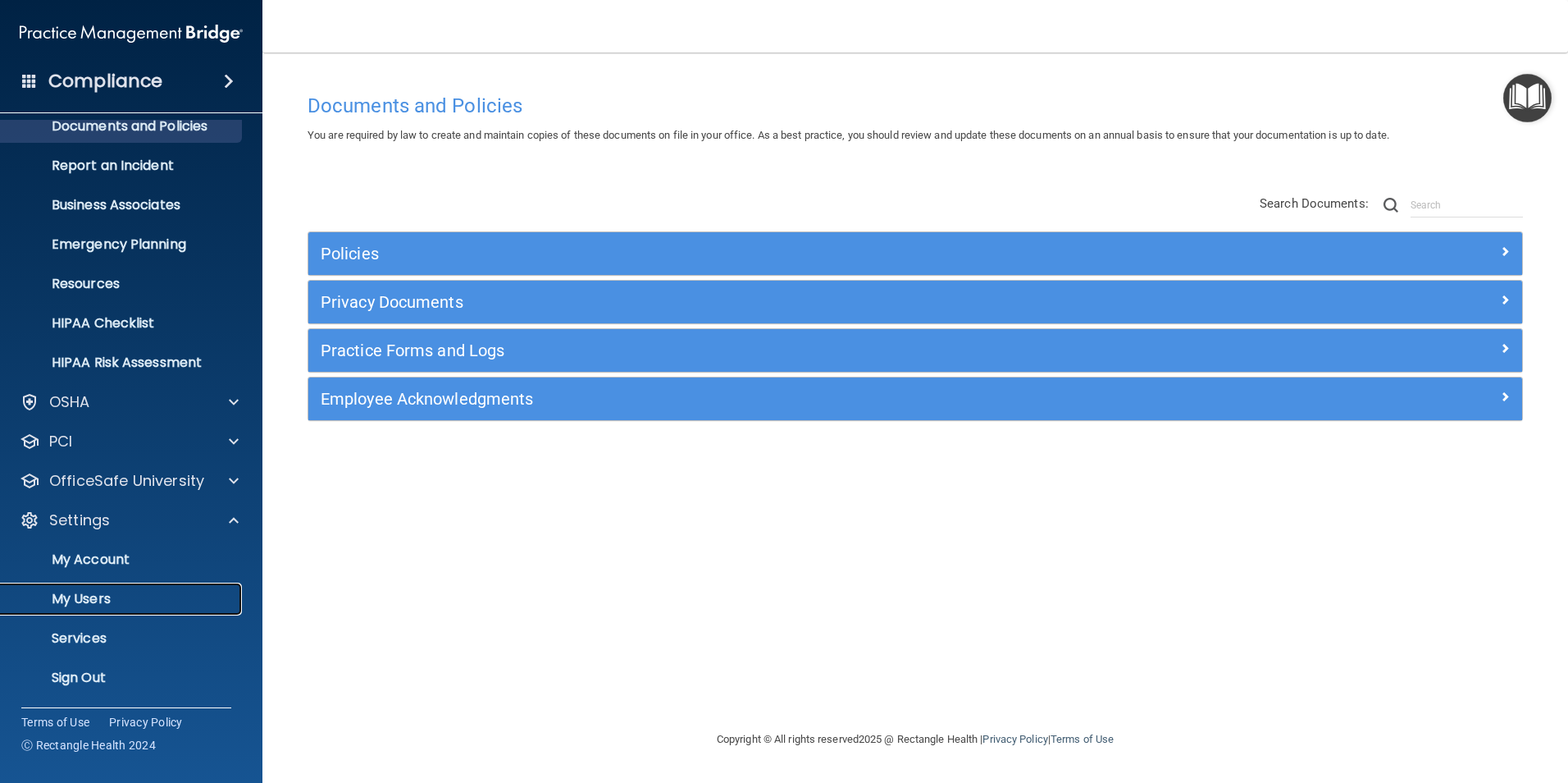
click at [94, 608] on p "My Users" at bounding box center [122, 599] width 224 height 16
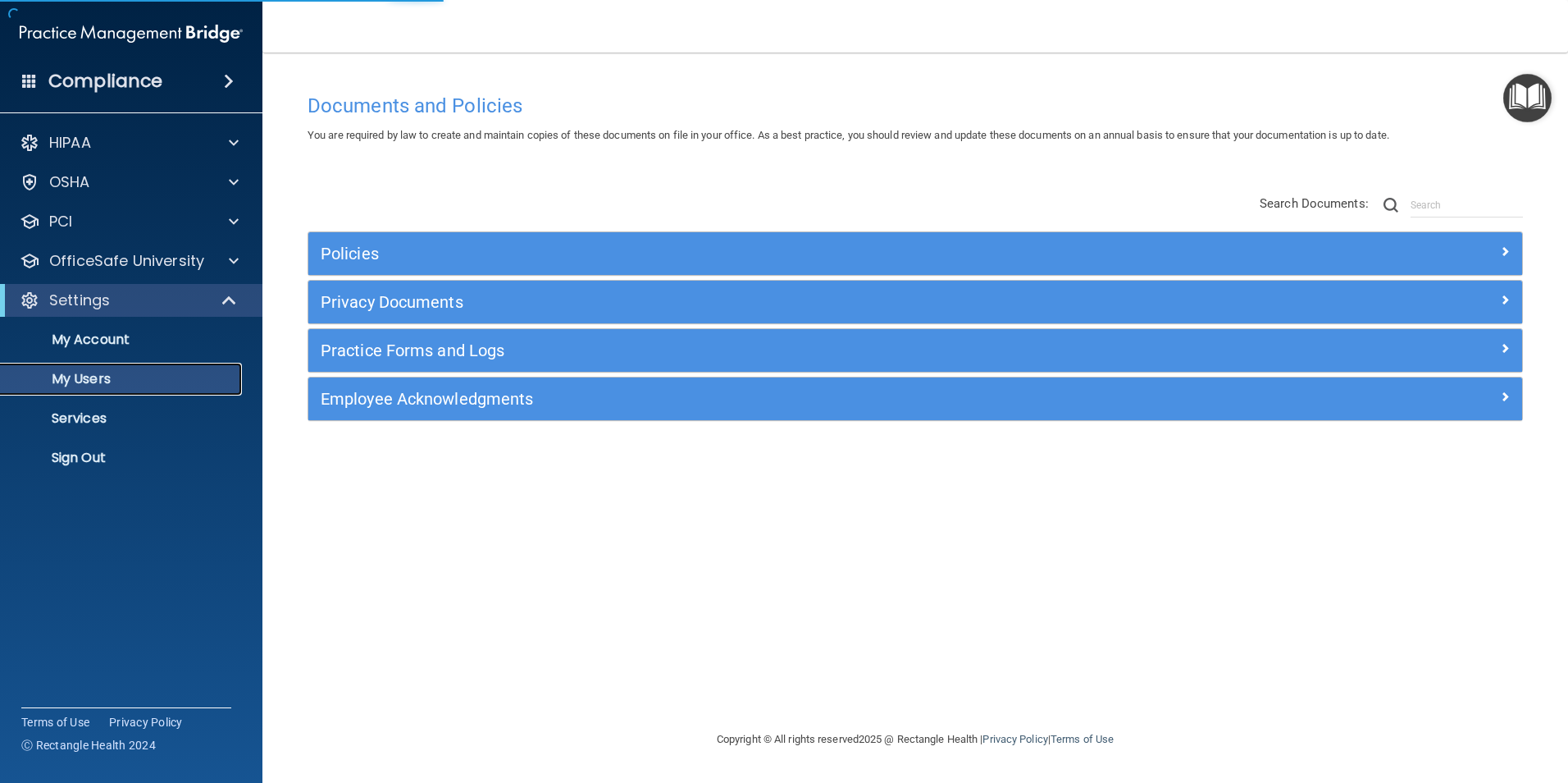
select select "20"
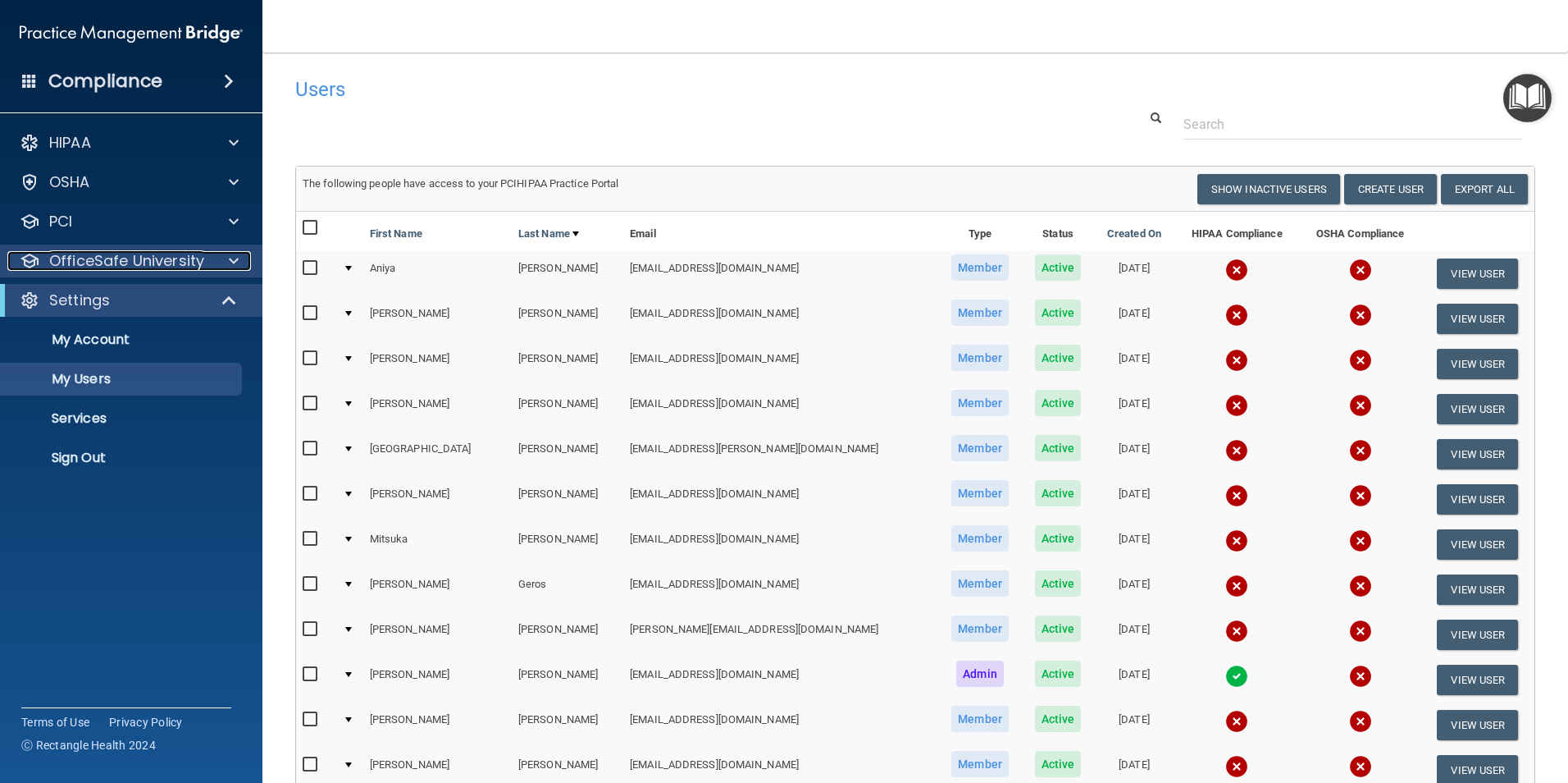
click at [238, 259] on div at bounding box center [231, 261] width 41 height 19
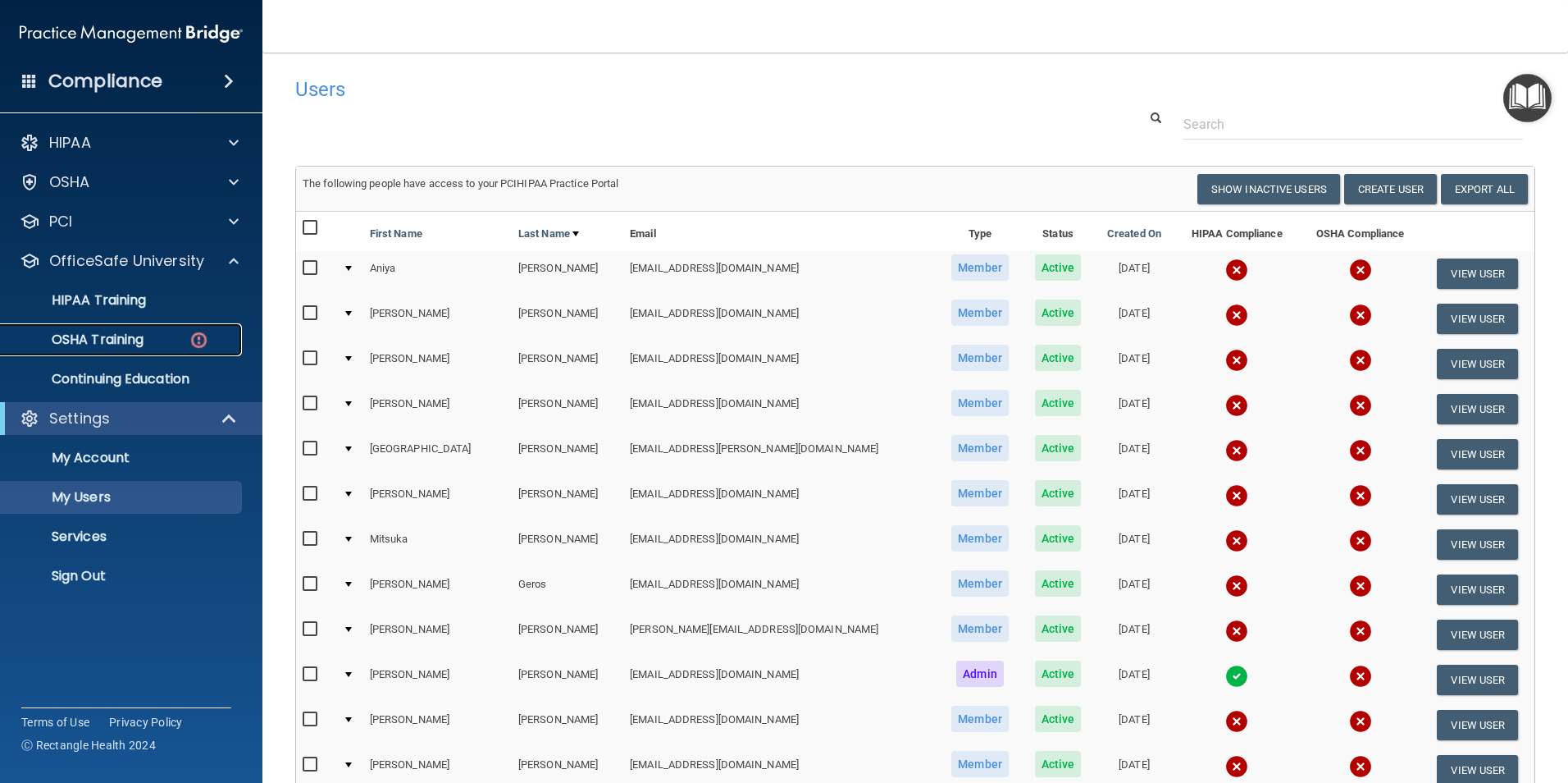
click at [139, 340] on p "OSHA Training" at bounding box center [77, 339] width 133 height 16
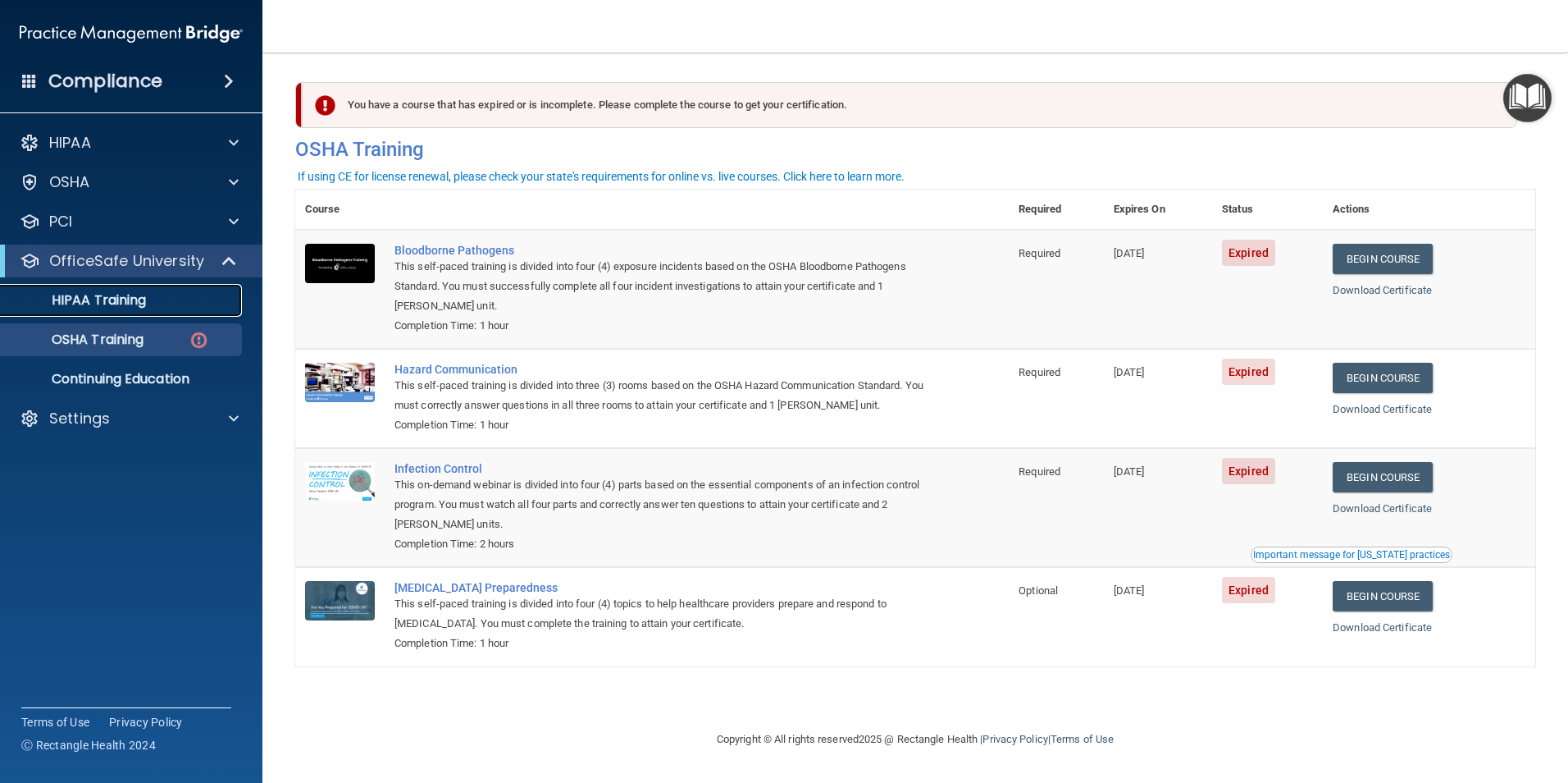
click at [120, 304] on p "HIPAA Training" at bounding box center [78, 299] width 136 height 16
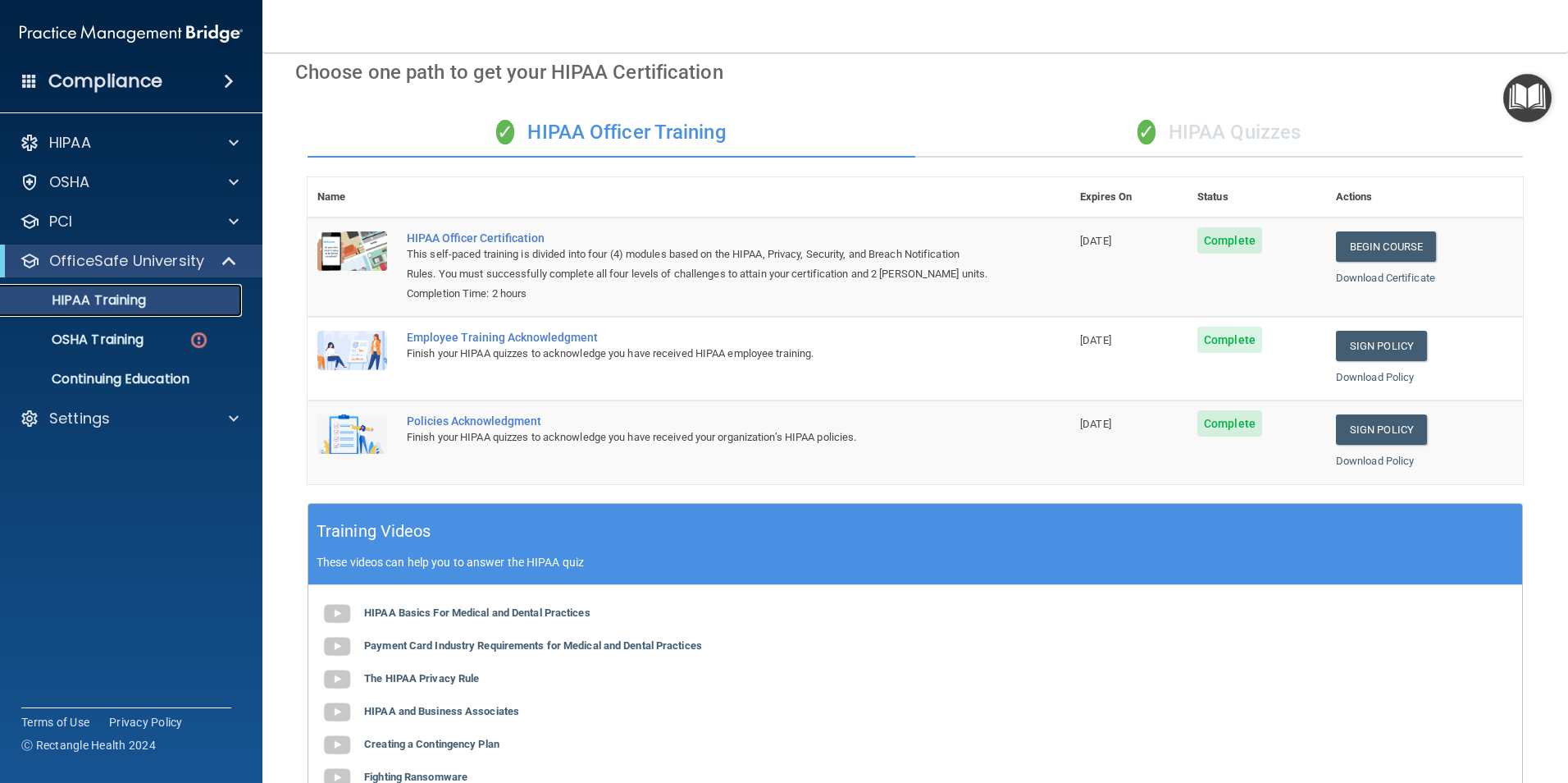
scroll to position [56, 0]
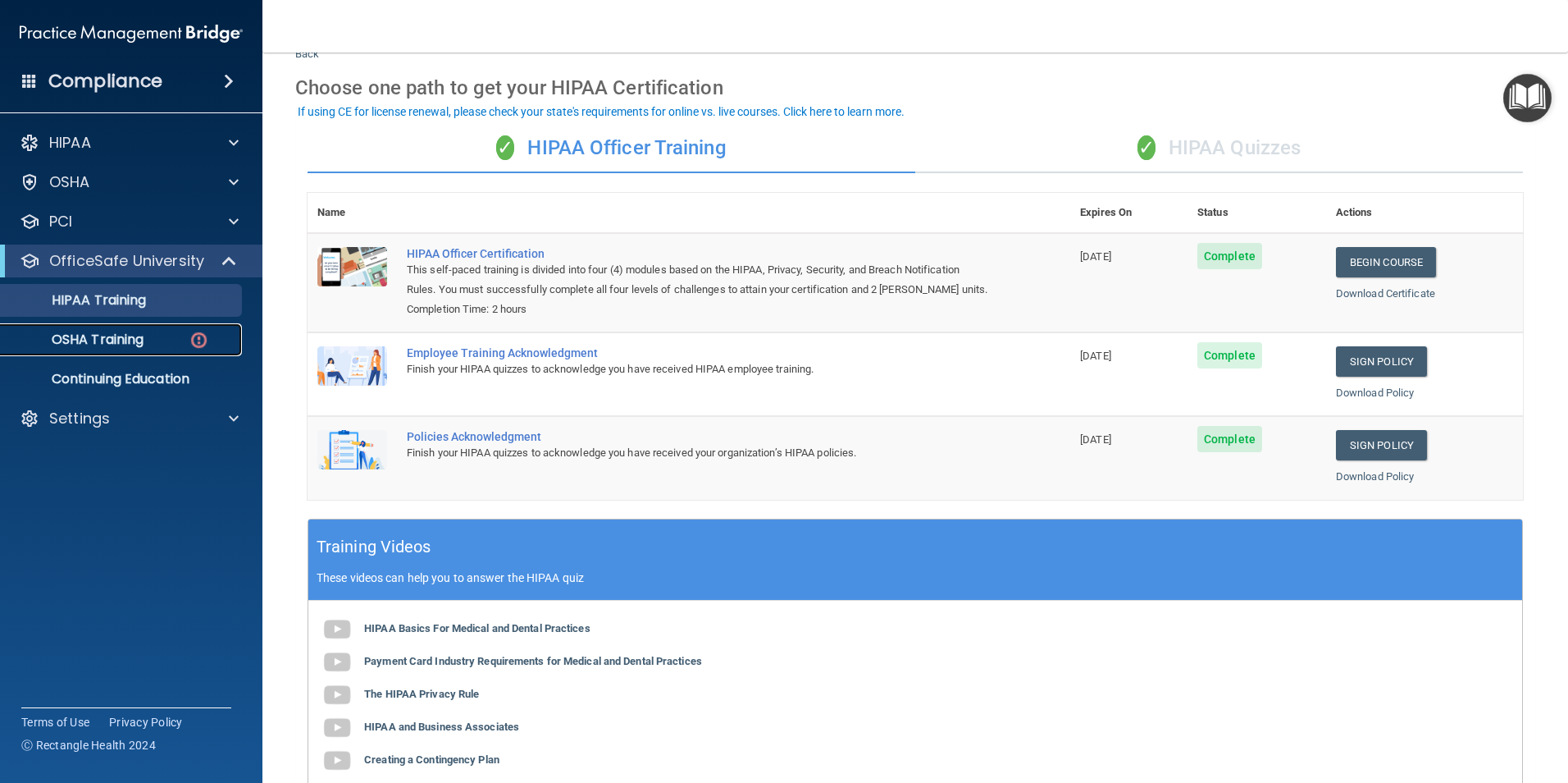
click at [120, 340] on p "OSHA Training" at bounding box center [77, 339] width 133 height 16
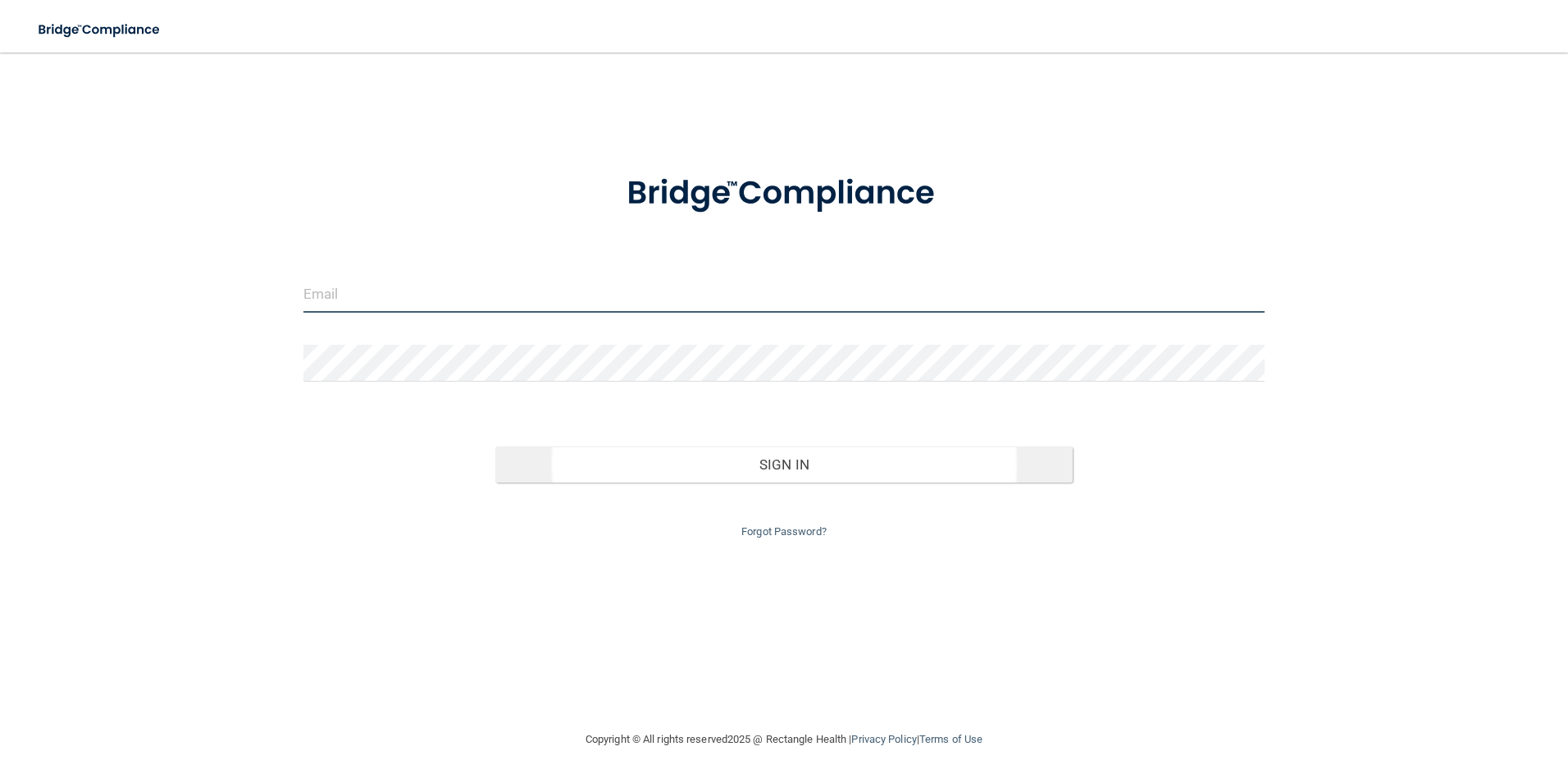
type input "[EMAIL_ADDRESS][DOMAIN_NAME]"
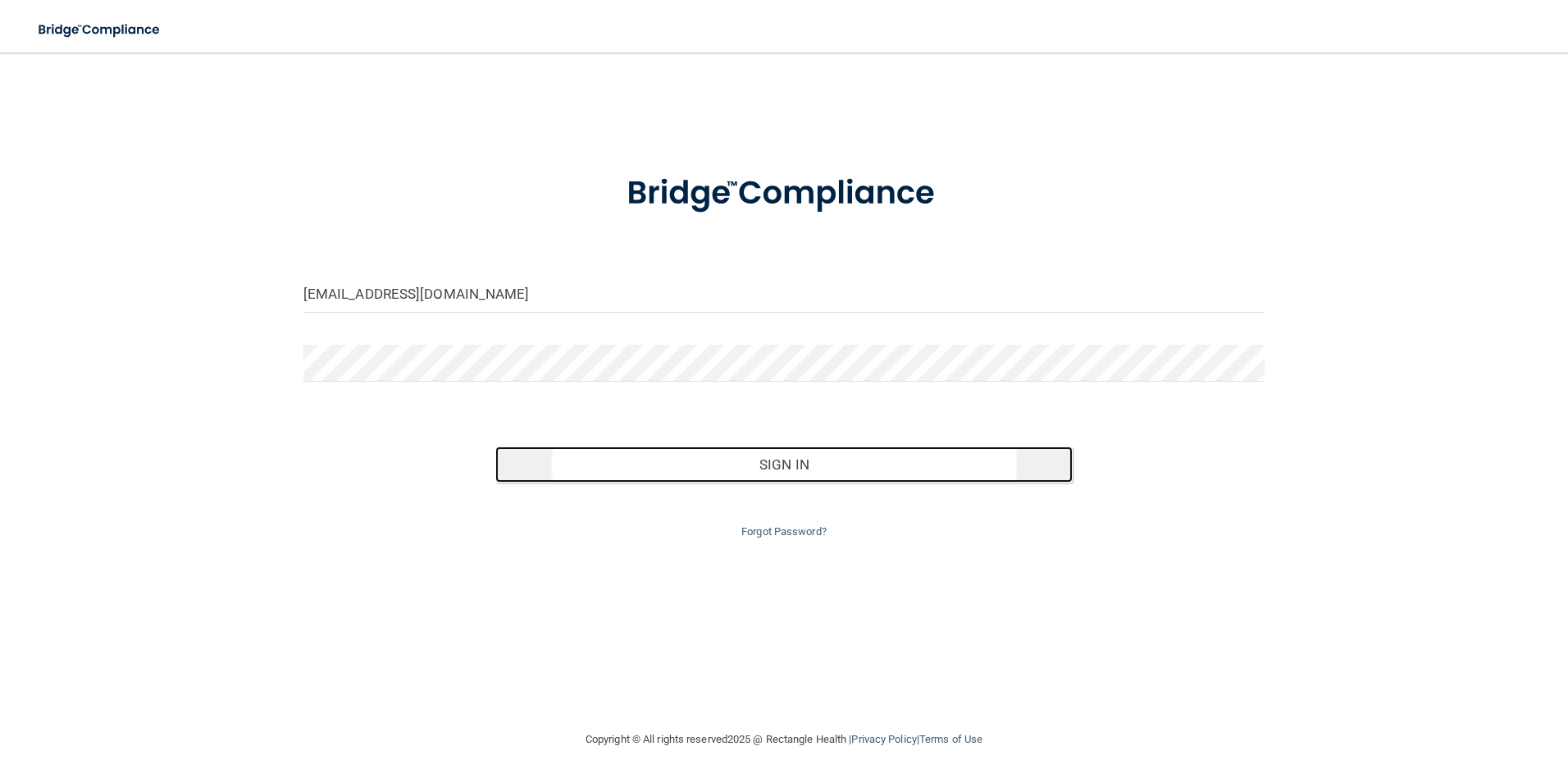
click at [818, 476] on button "Sign In" at bounding box center [784, 464] width 577 height 36
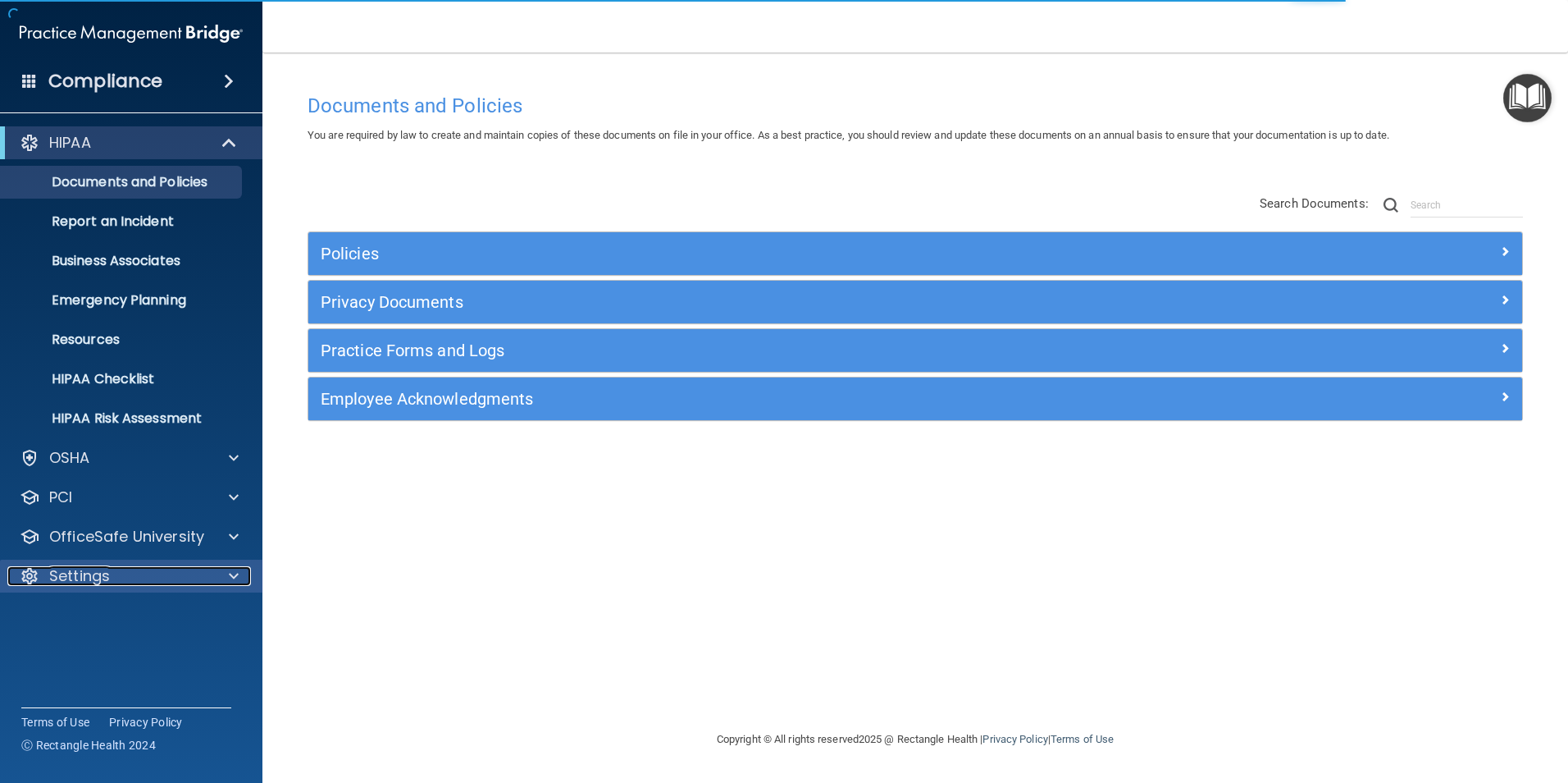
click at [243, 575] on div at bounding box center [231, 576] width 41 height 19
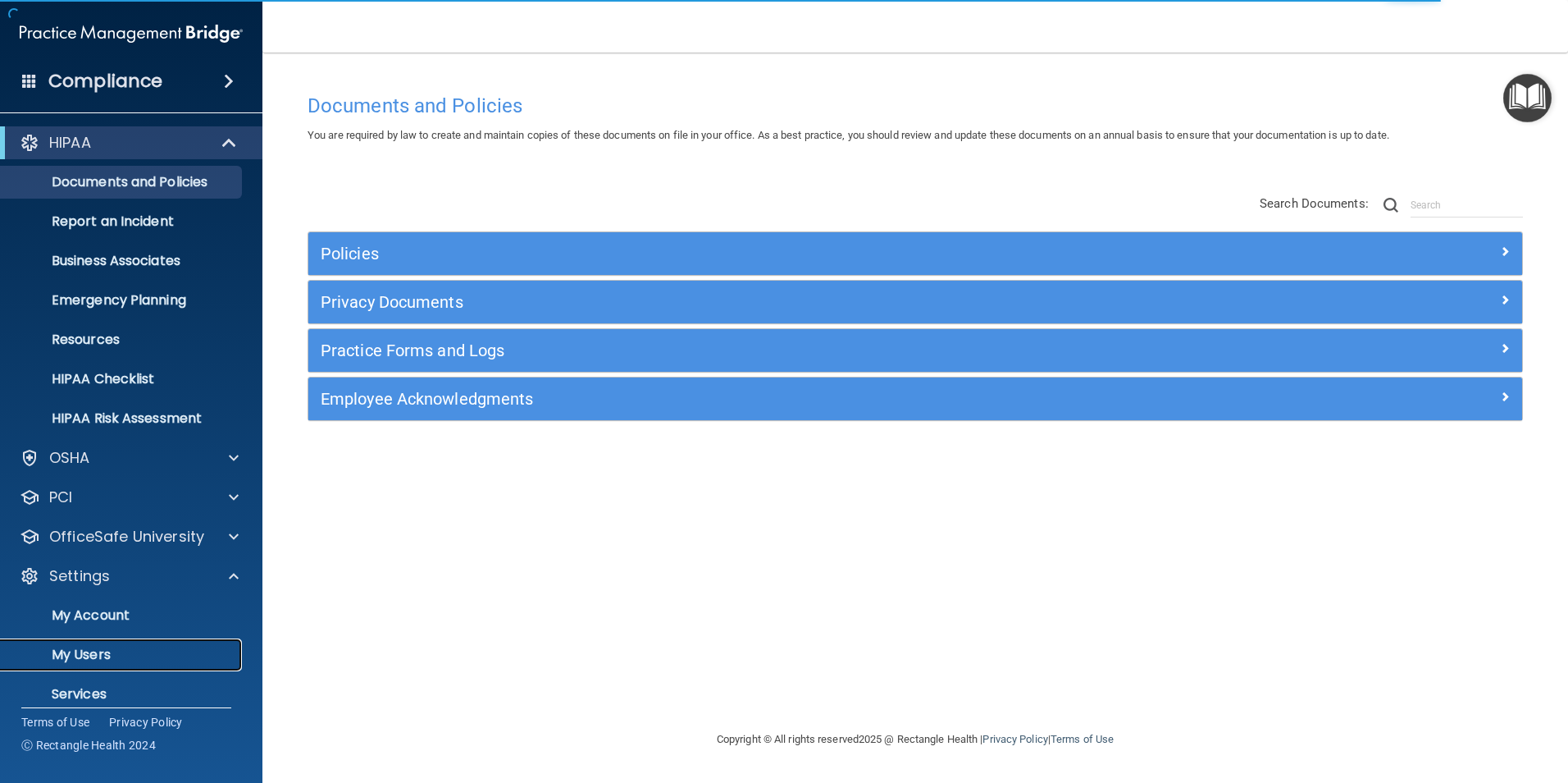
click at [109, 650] on p "My Users" at bounding box center [122, 654] width 224 height 16
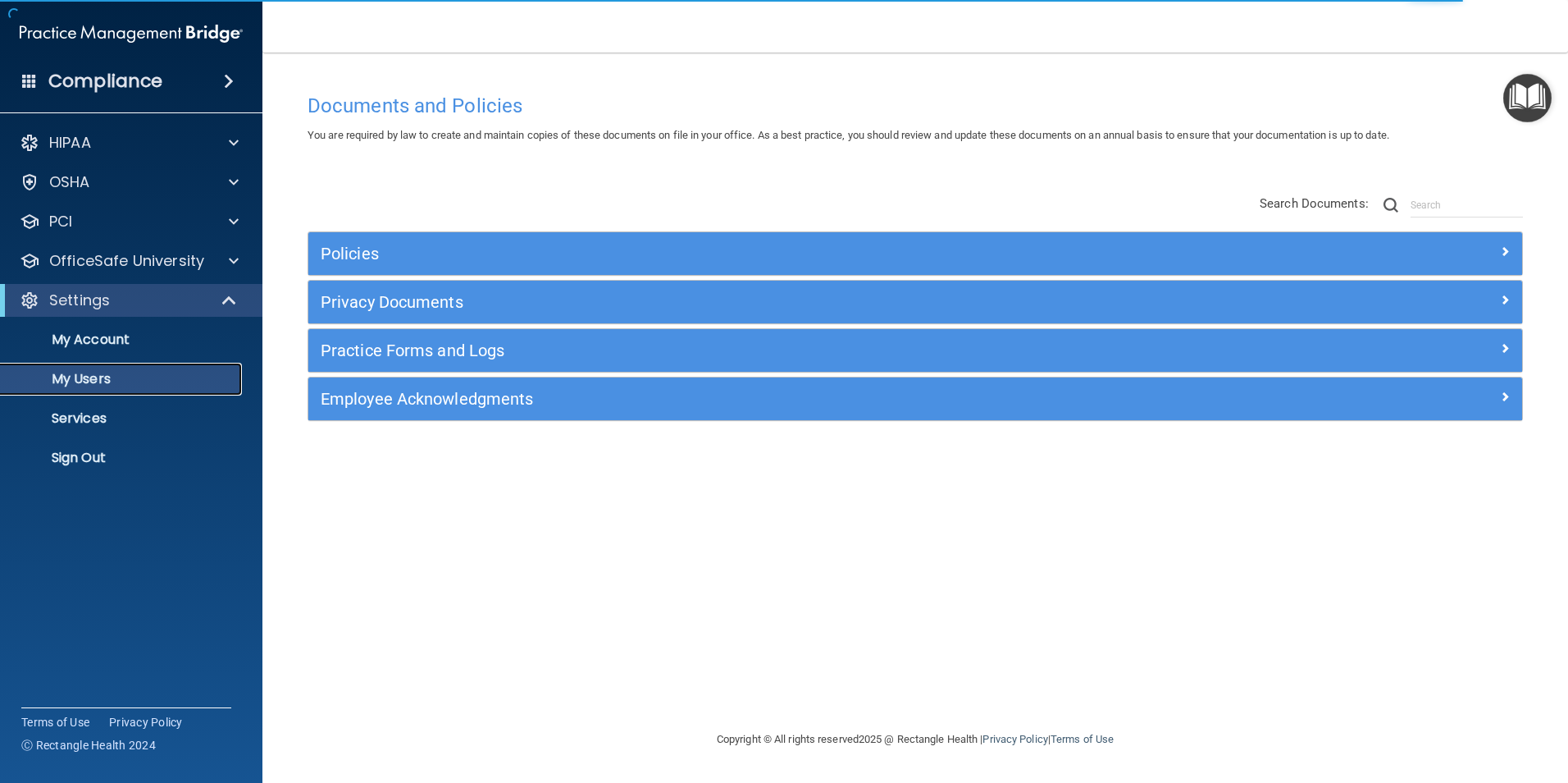
select select "20"
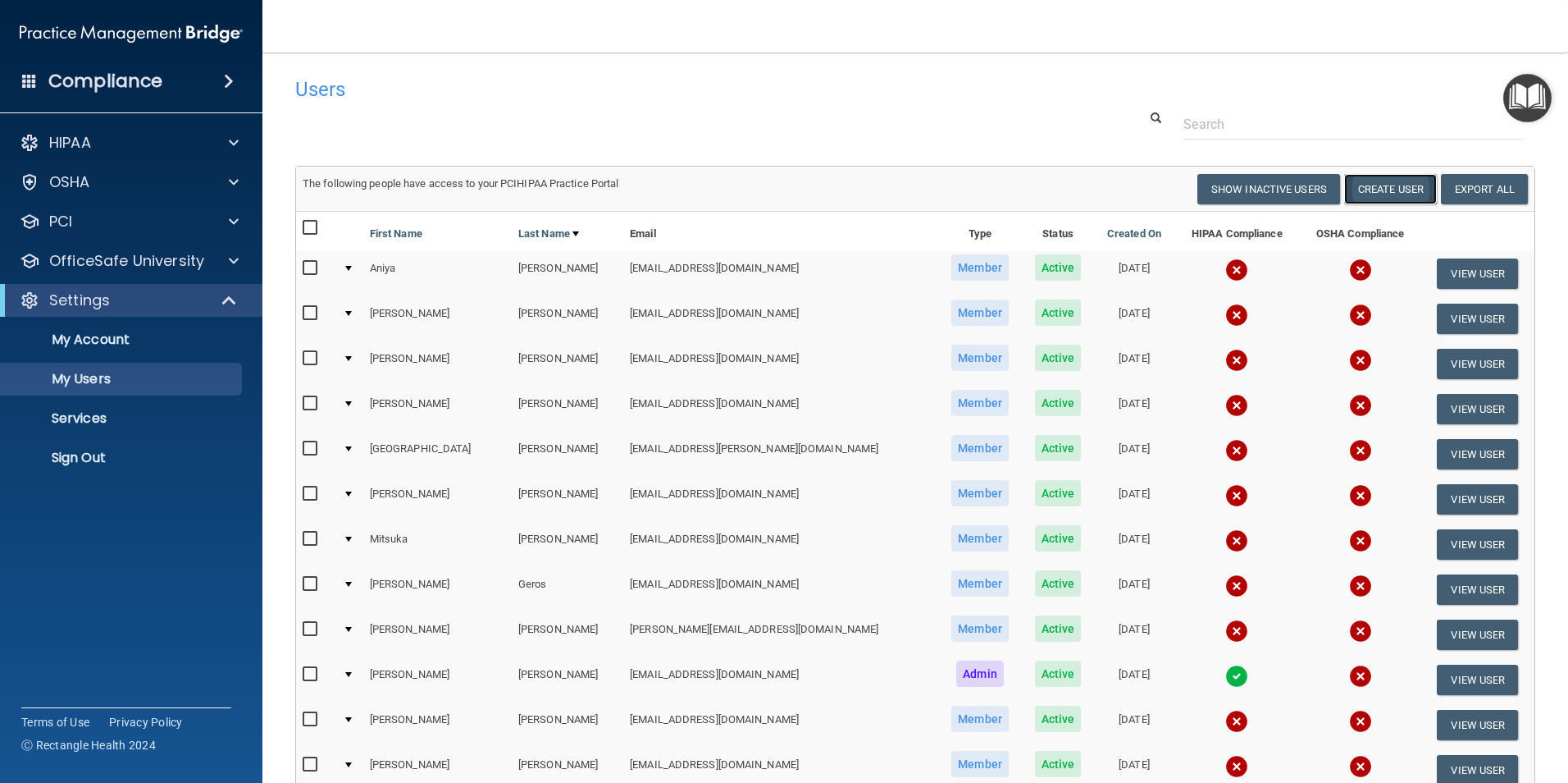
click at [1396, 191] on button "Create User" at bounding box center [1391, 189] width 93 height 30
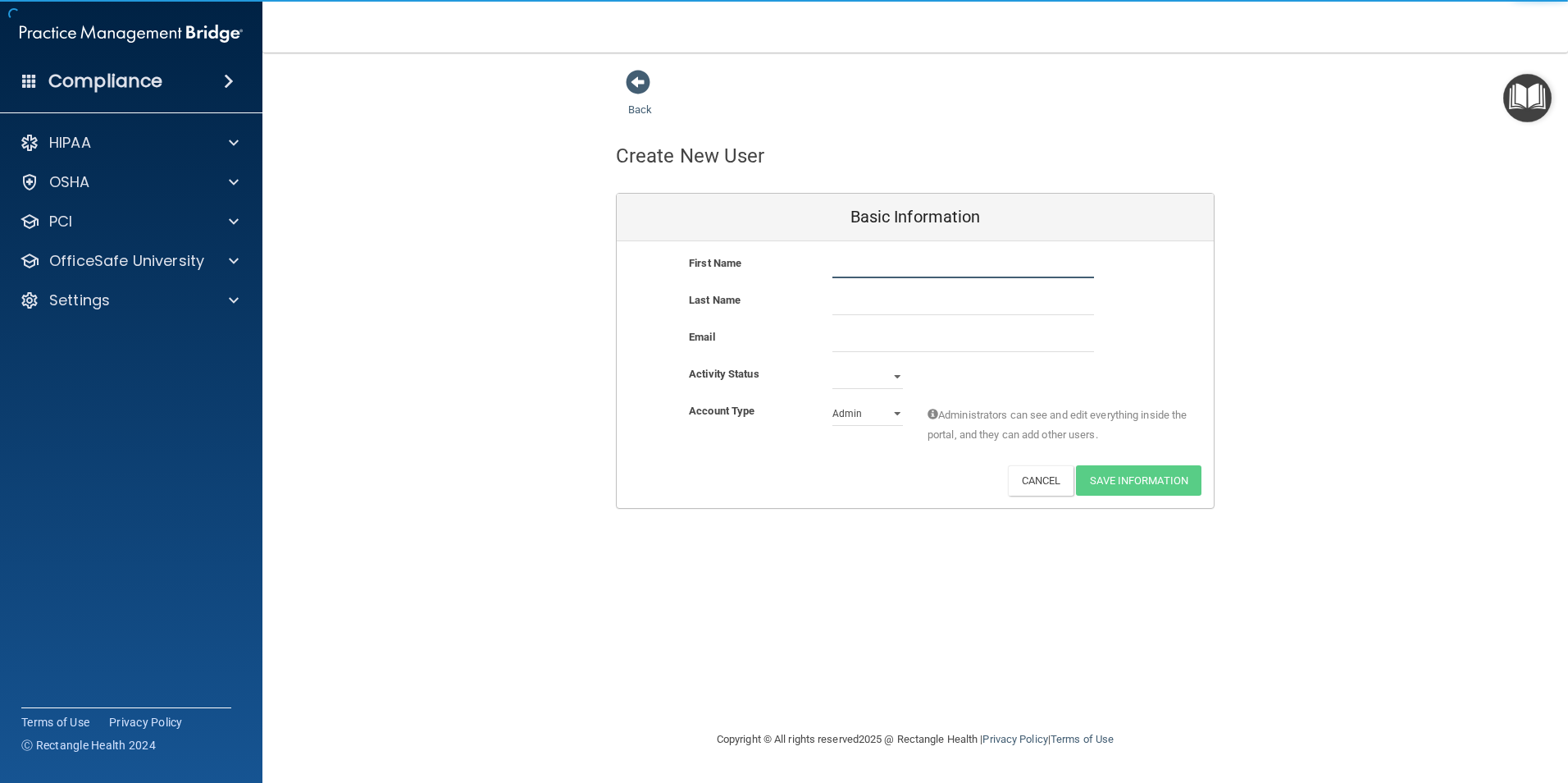
click at [859, 262] on input "text" at bounding box center [963, 266] width 261 height 24
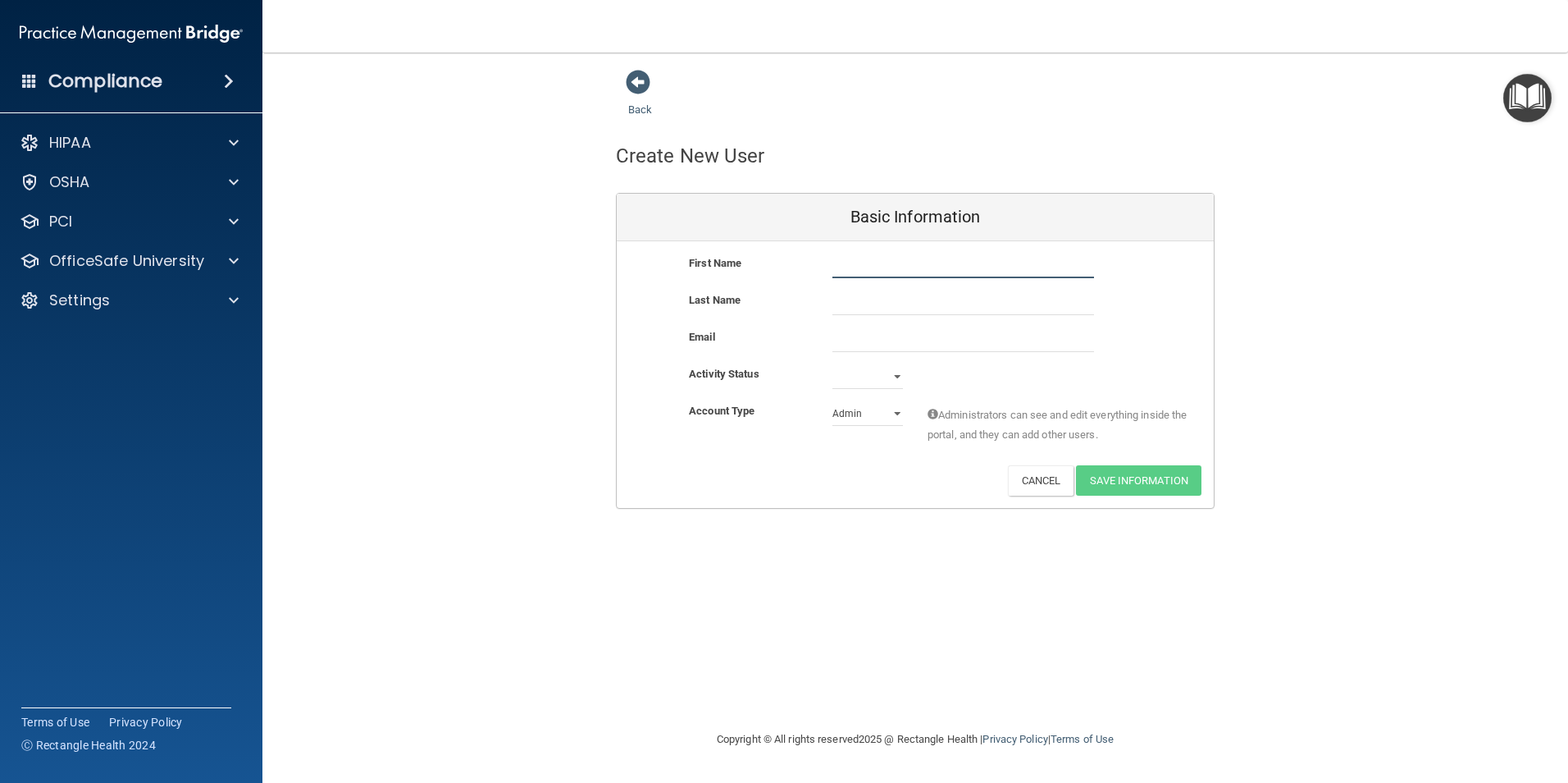
type input "EMILY"
type input "HOPKINS"
type input "acworth@vsmmgt.com"
type input "Aniya"
click at [889, 383] on select "Active Inactive" at bounding box center [867, 376] width 71 height 24
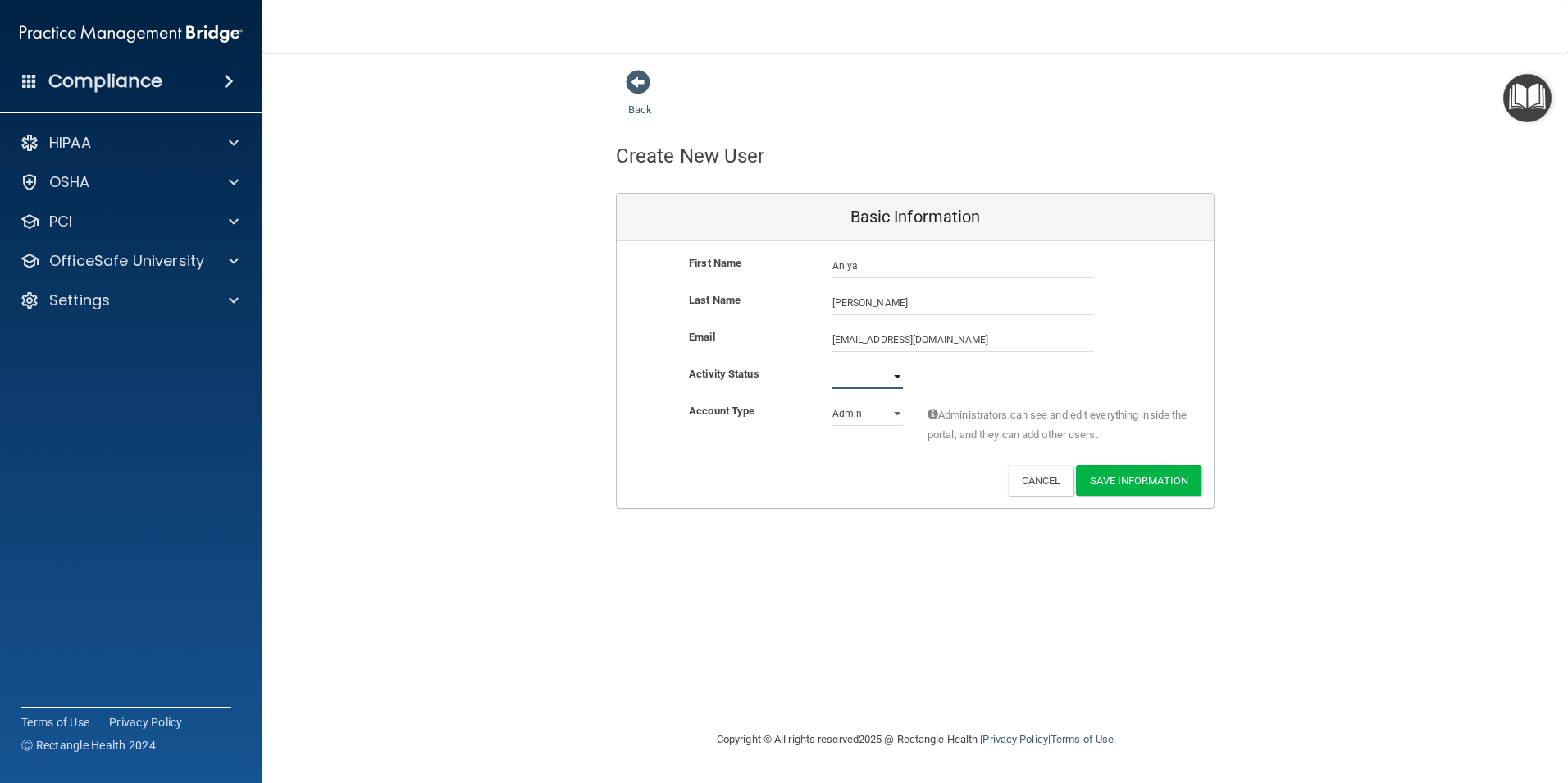
select select "active"
click at [832, 364] on select "Active Inactive" at bounding box center [867, 376] width 71 height 24
drag, startPoint x: 876, startPoint y: 268, endPoint x: 801, endPoint y: 270, distance: 75.0
click at [801, 270] on div "First Name Aniya HOPKINS Aniya" at bounding box center [915, 266] width 597 height 24
type input "Emma"
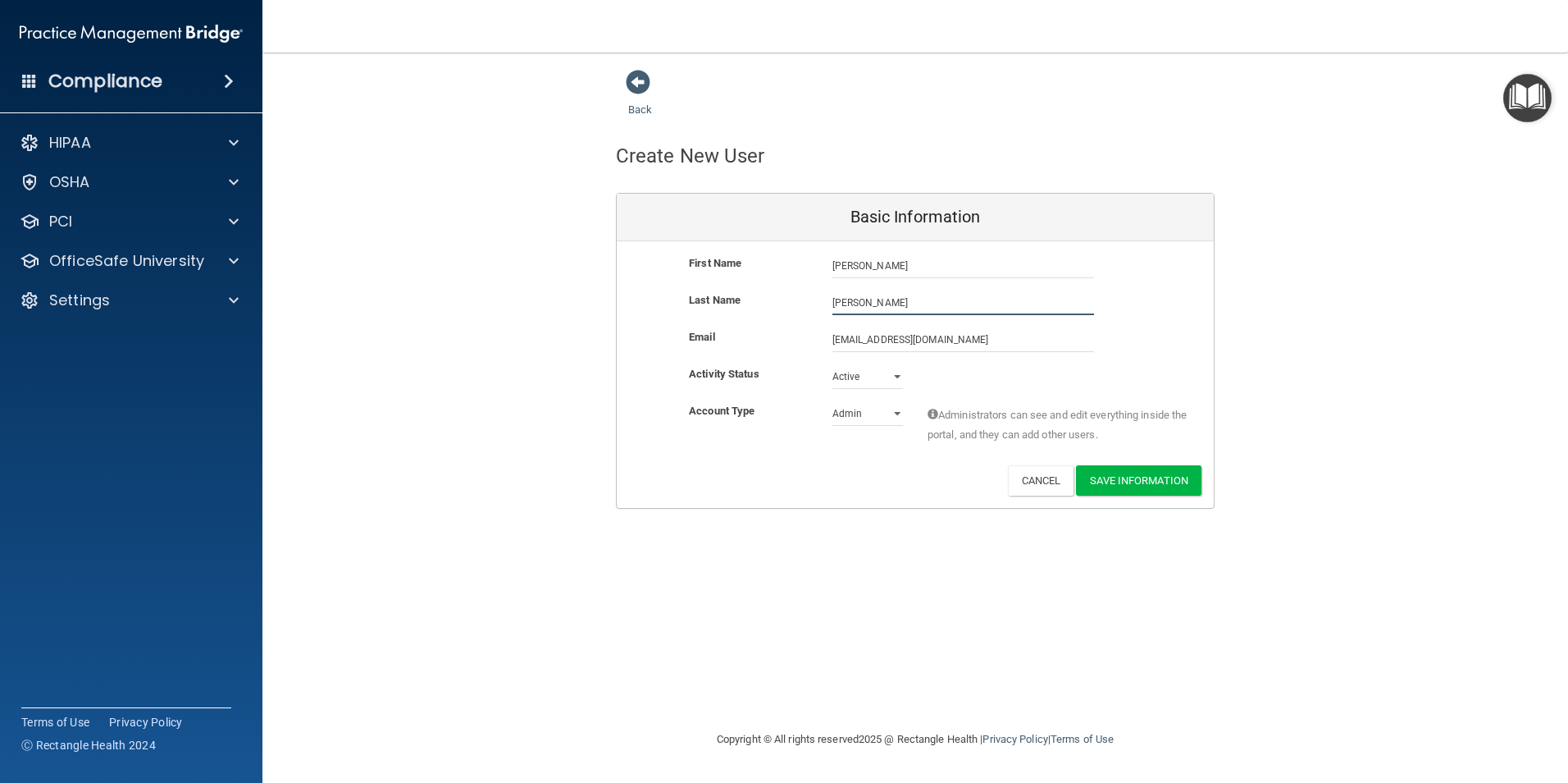
type input "Morris"
drag, startPoint x: 938, startPoint y: 344, endPoint x: 784, endPoint y: 343, distance: 154.0
click at [784, 343] on div "Email acworth@vsmmgt.com acworth@vsmmgt.com" at bounding box center [915, 339] width 597 height 24
type input "morrisemma173@gmail.com"
click at [902, 415] on div "Admin Member" at bounding box center [868, 416] width 95 height 24
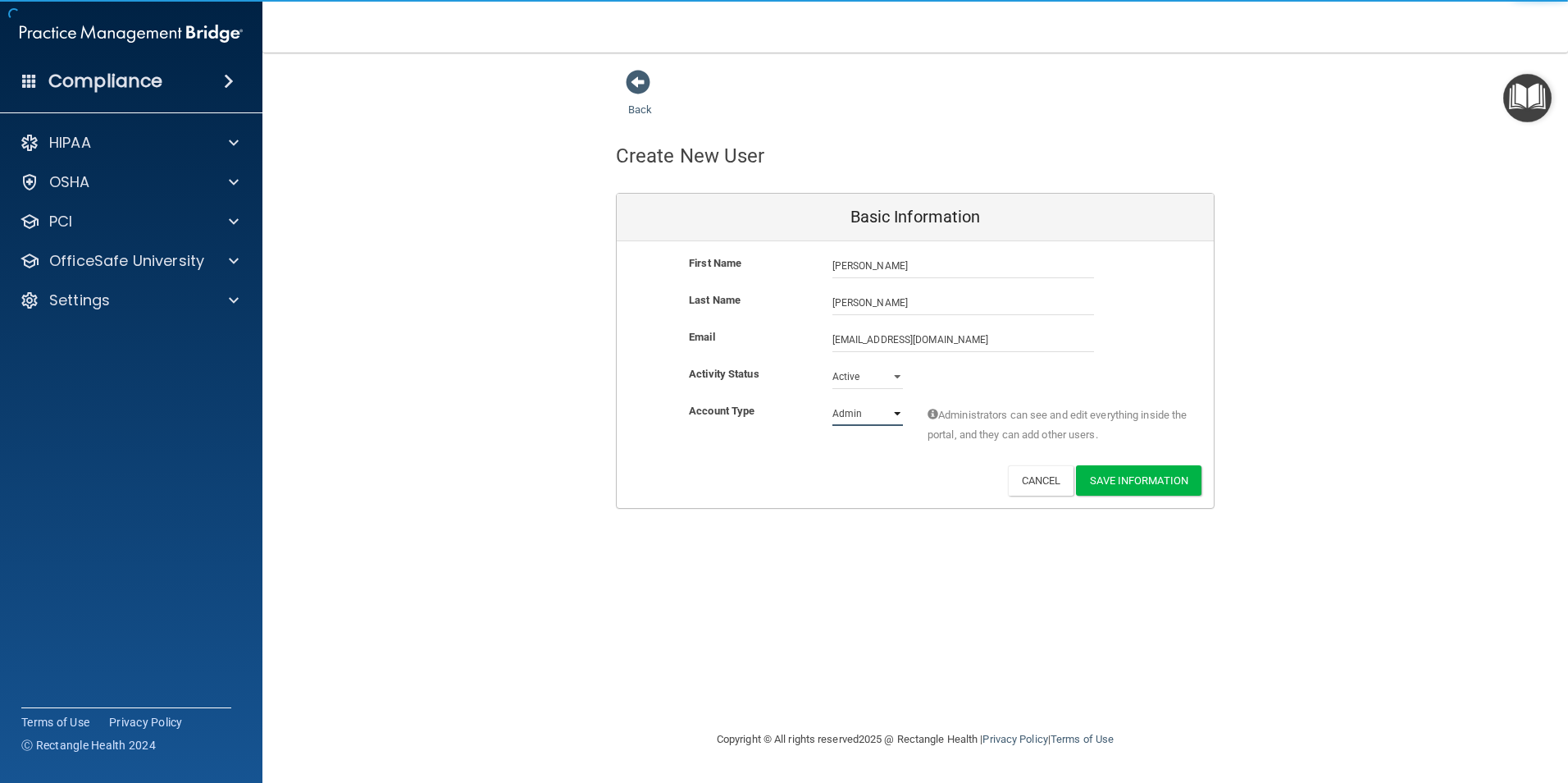
click at [901, 415] on select "Admin Member" at bounding box center [867, 413] width 71 height 24
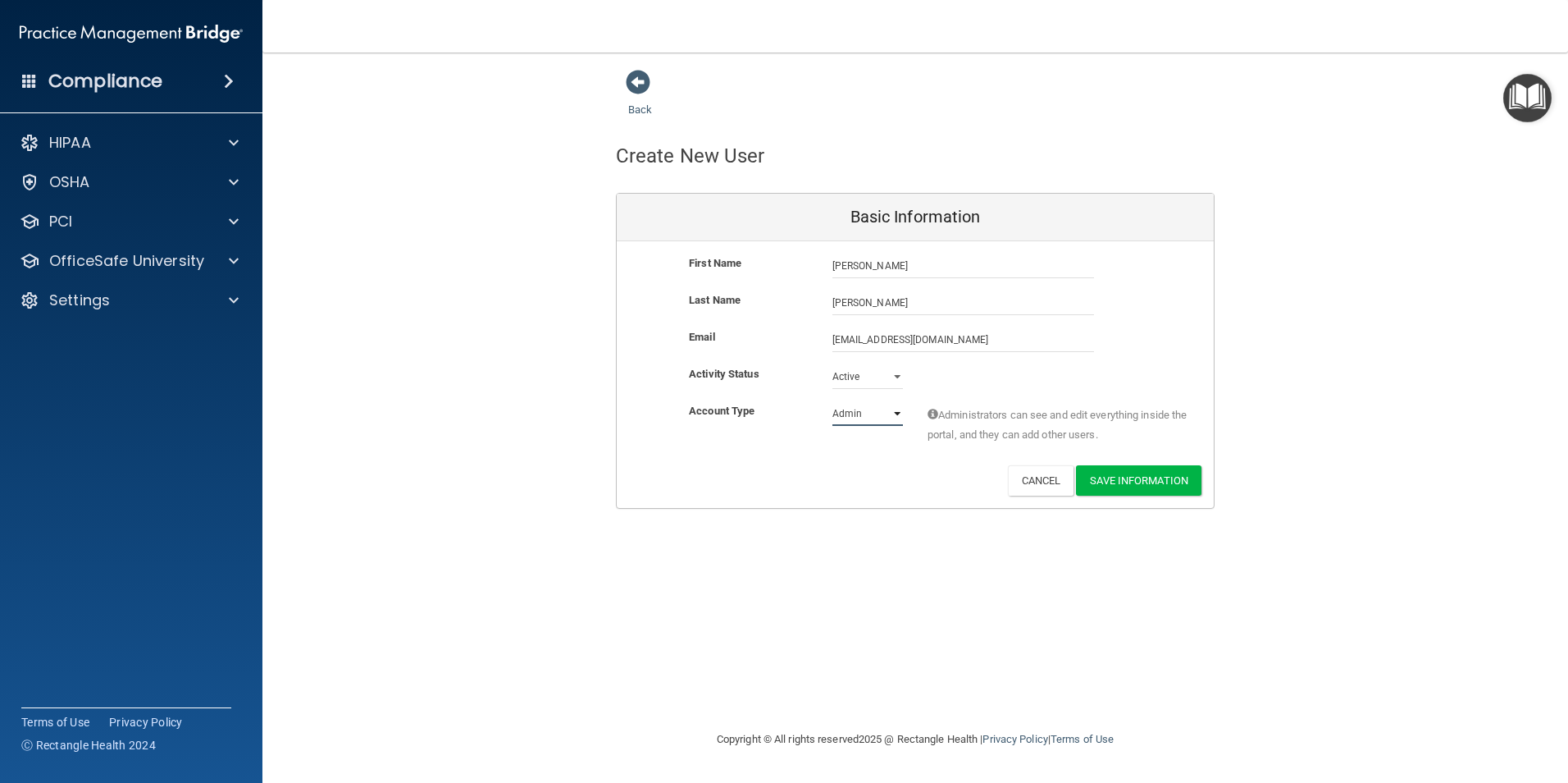
select select "practice_member"
click at [832, 401] on select "Admin Member" at bounding box center [867, 413] width 71 height 24
click at [855, 457] on div "Account Type Practice Member Admin Member Financial Institution Business Associ…" at bounding box center [915, 433] width 597 height 64
click at [1143, 485] on button "Save Information" at bounding box center [1139, 480] width 126 height 30
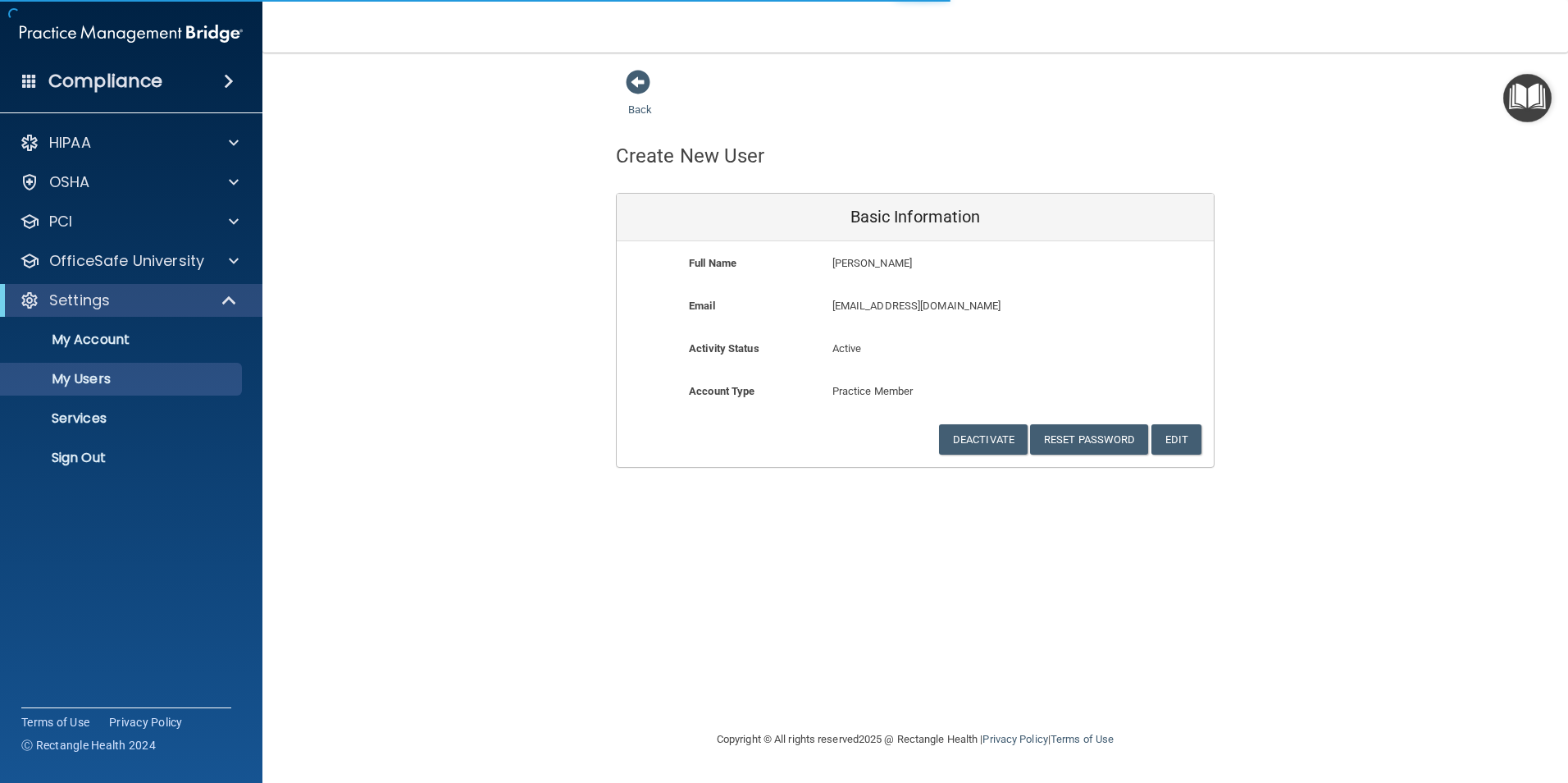
select select "20"
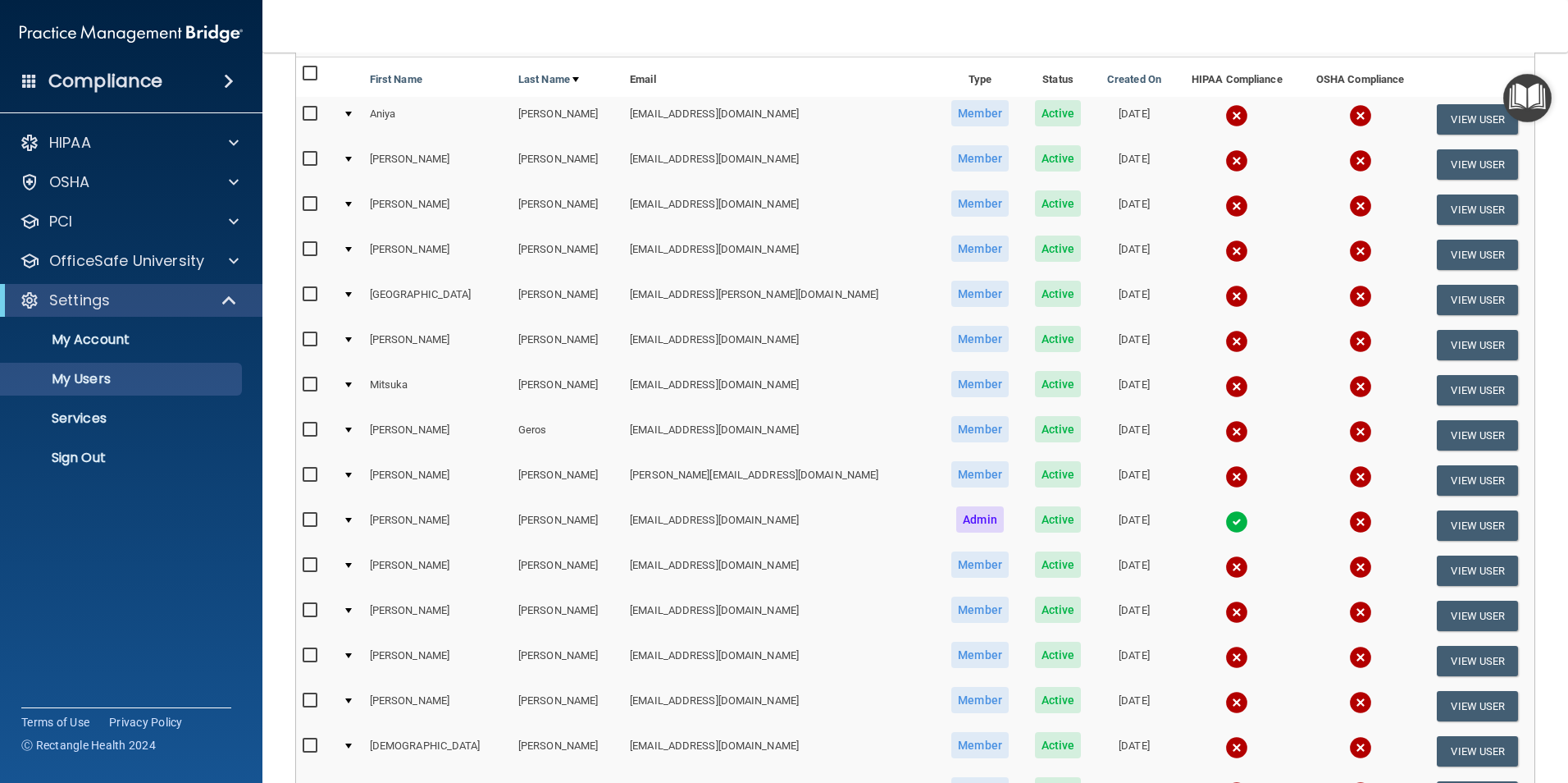
scroll to position [246, 0]
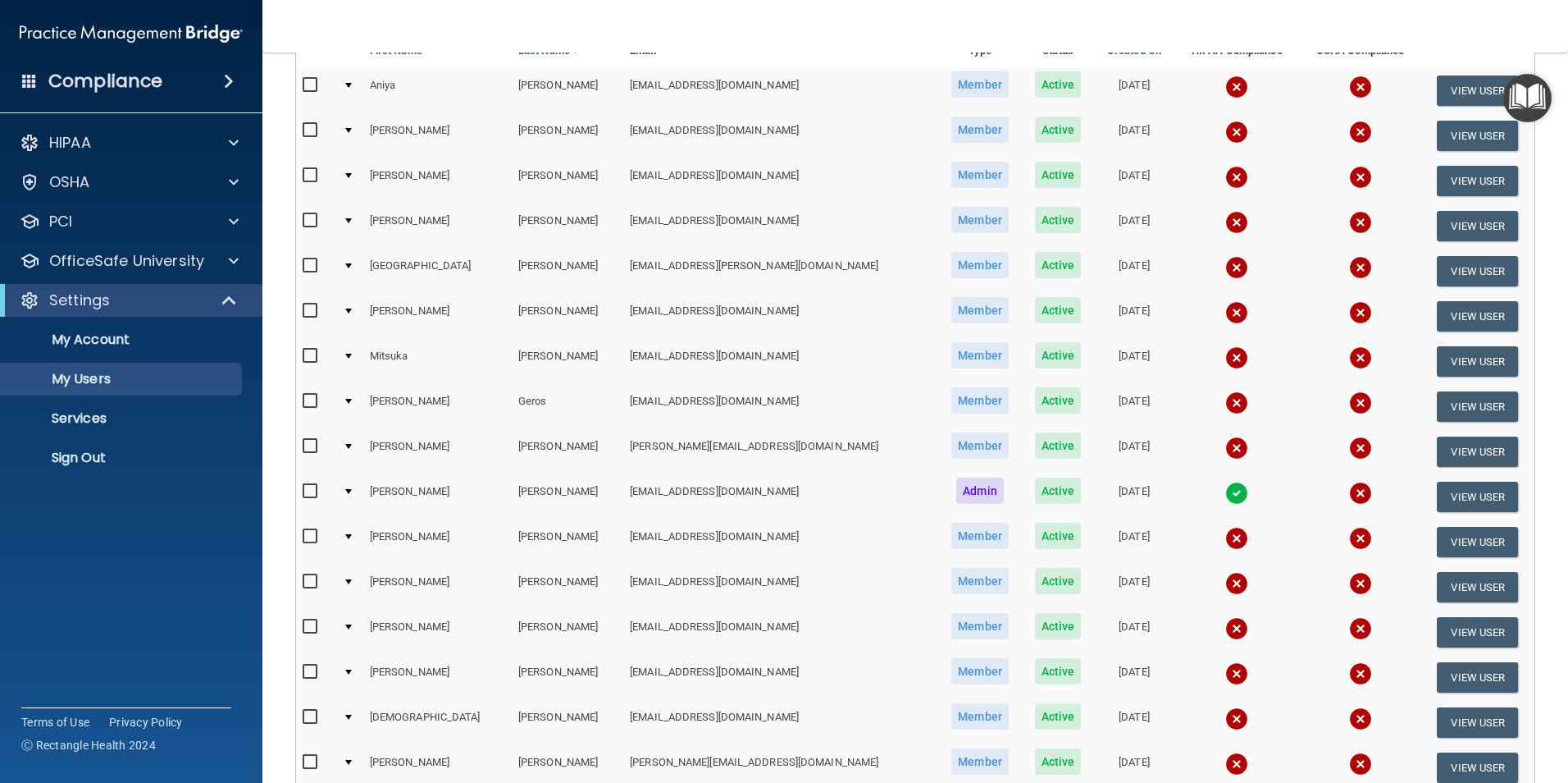
click at [311, 674] on input "checkbox" at bounding box center [311, 673] width 18 height 14
checkbox input "true"
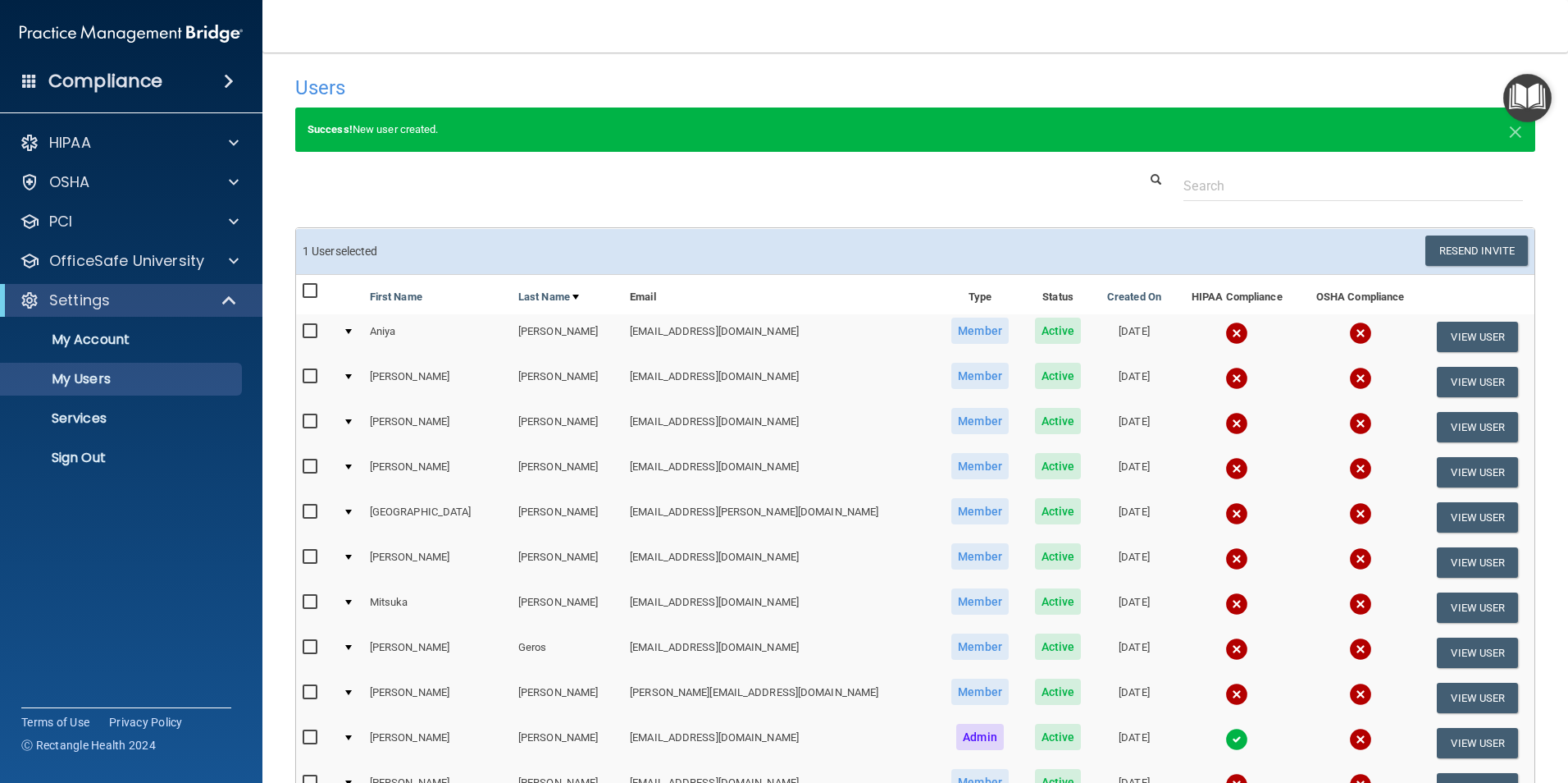
scroll to position [0, 0]
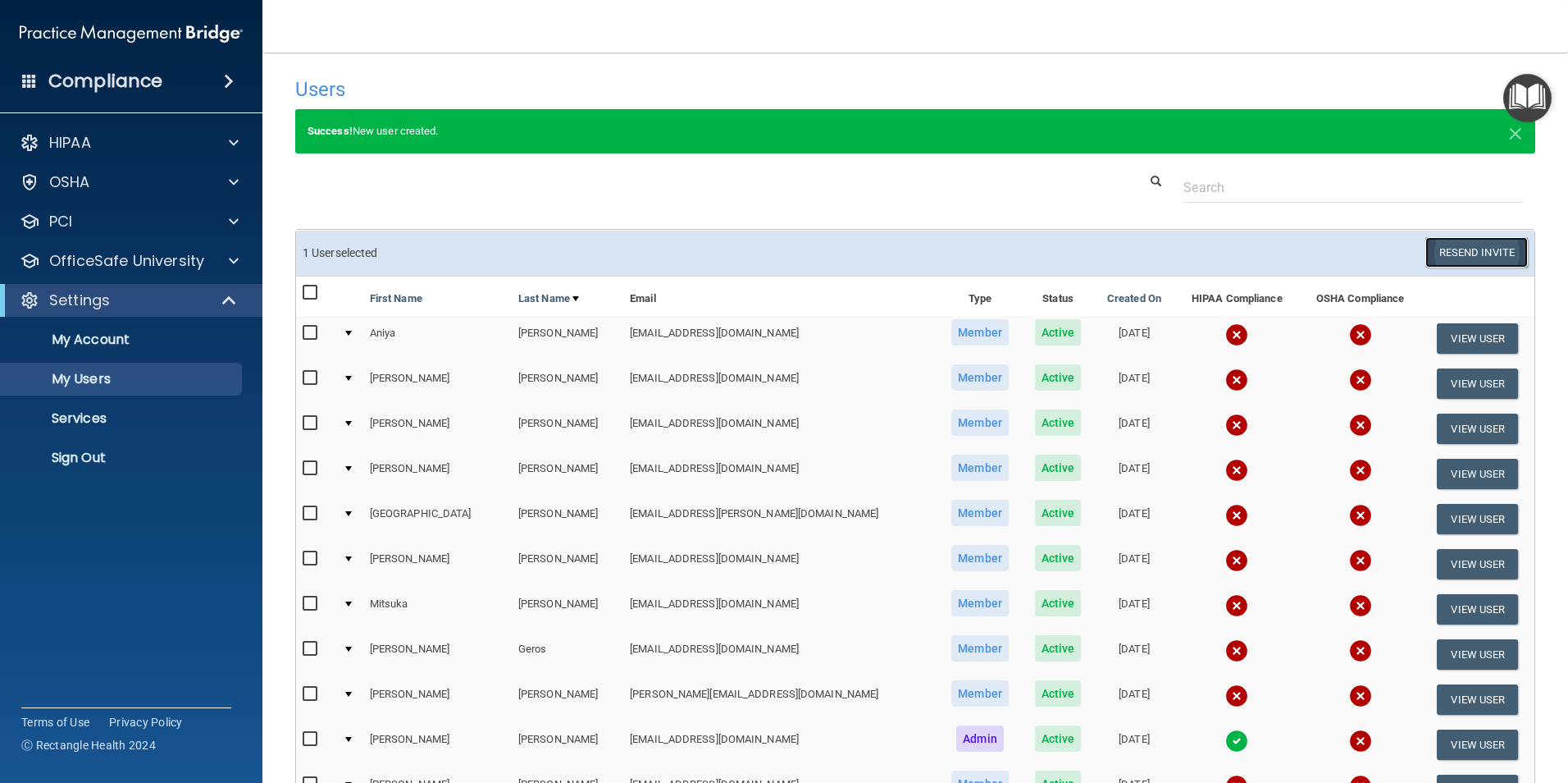
click at [1464, 246] on button "Resend Invite" at bounding box center [1477, 252] width 103 height 30
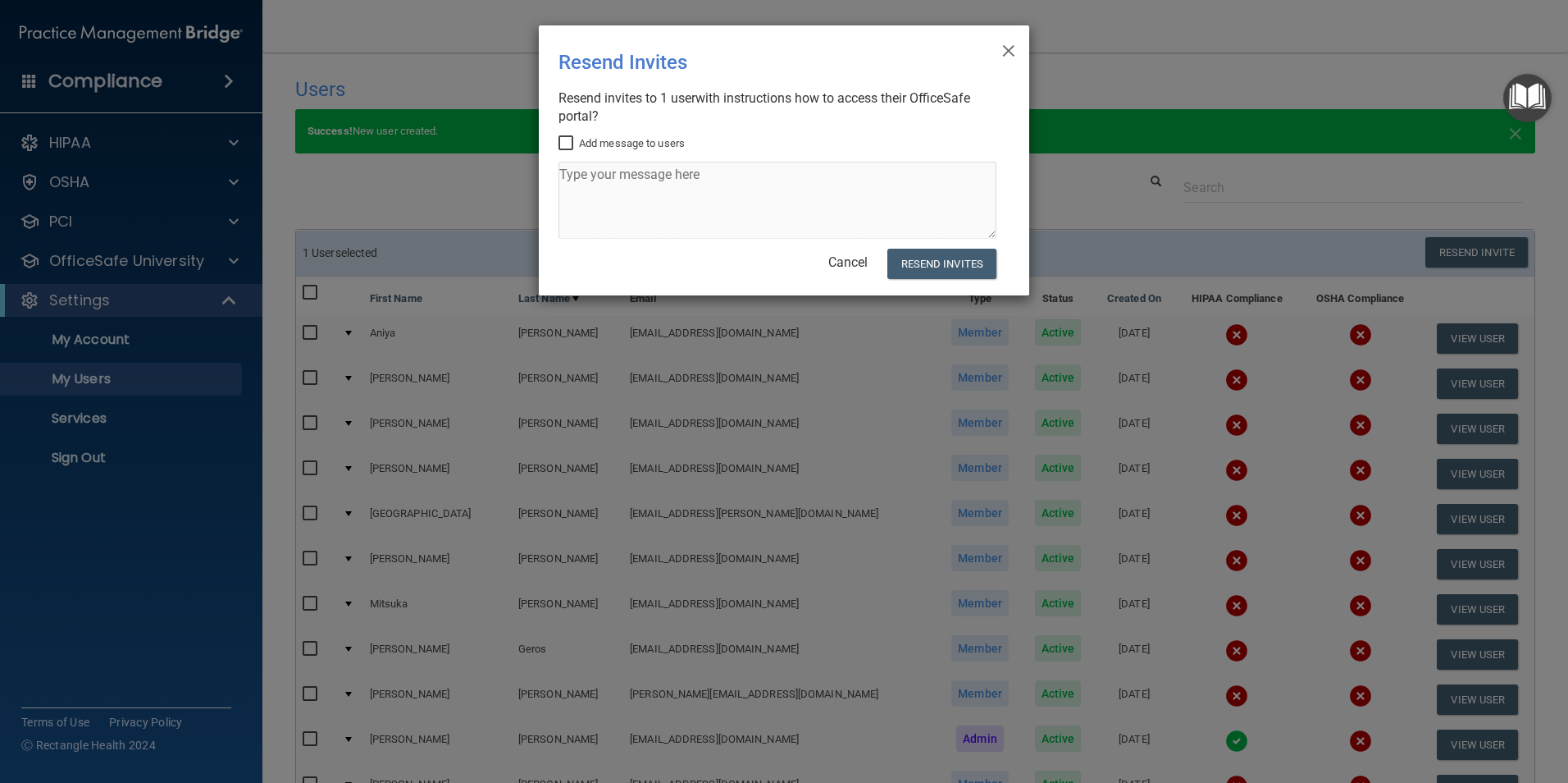
click at [574, 139] on input "Add message to users" at bounding box center [568, 143] width 18 height 14
checkbox input "true"
click at [945, 266] on button "Resend Invites" at bounding box center [941, 264] width 109 height 30
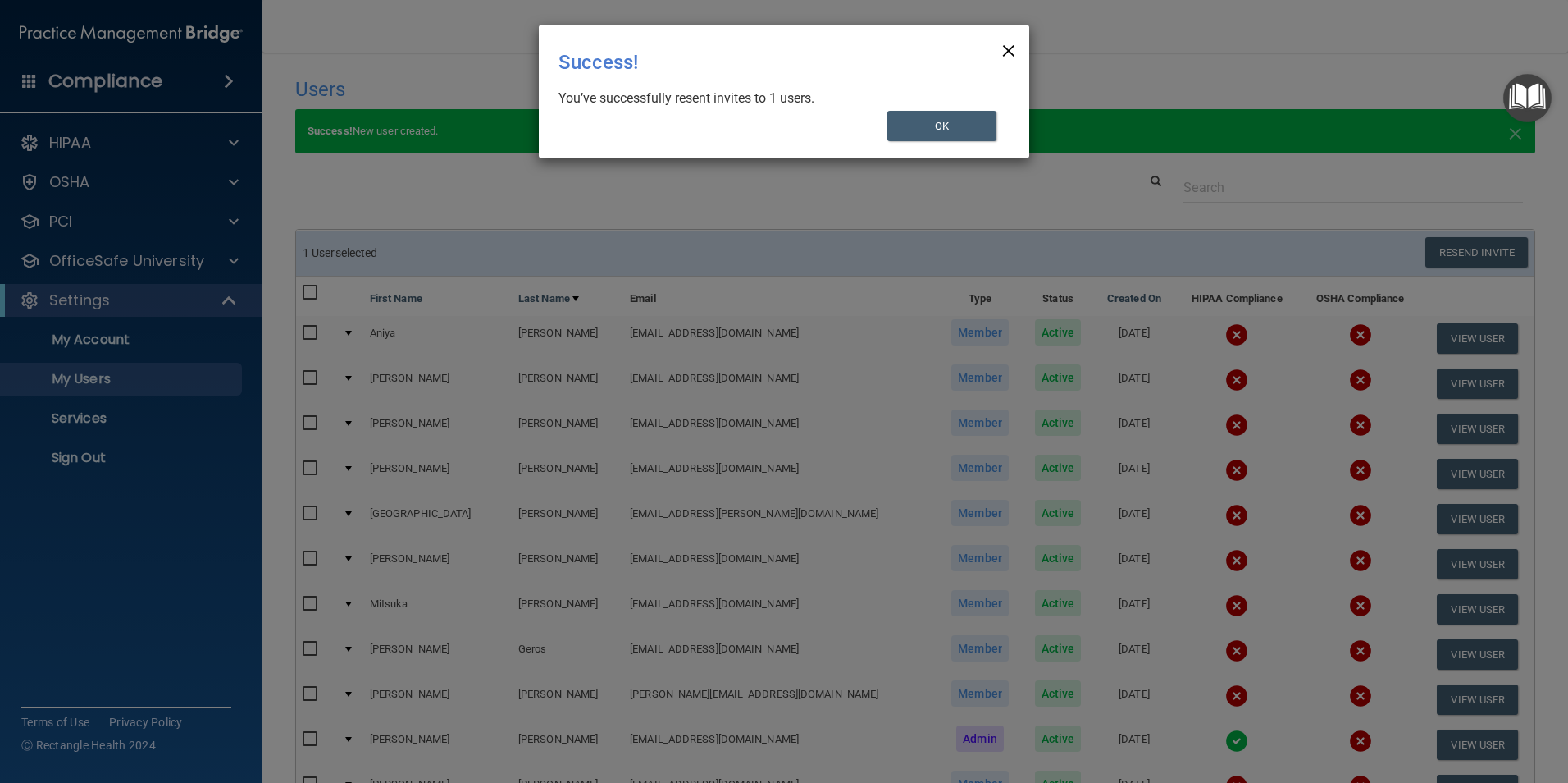
click at [1014, 42] on span "×" at bounding box center [1008, 48] width 15 height 33
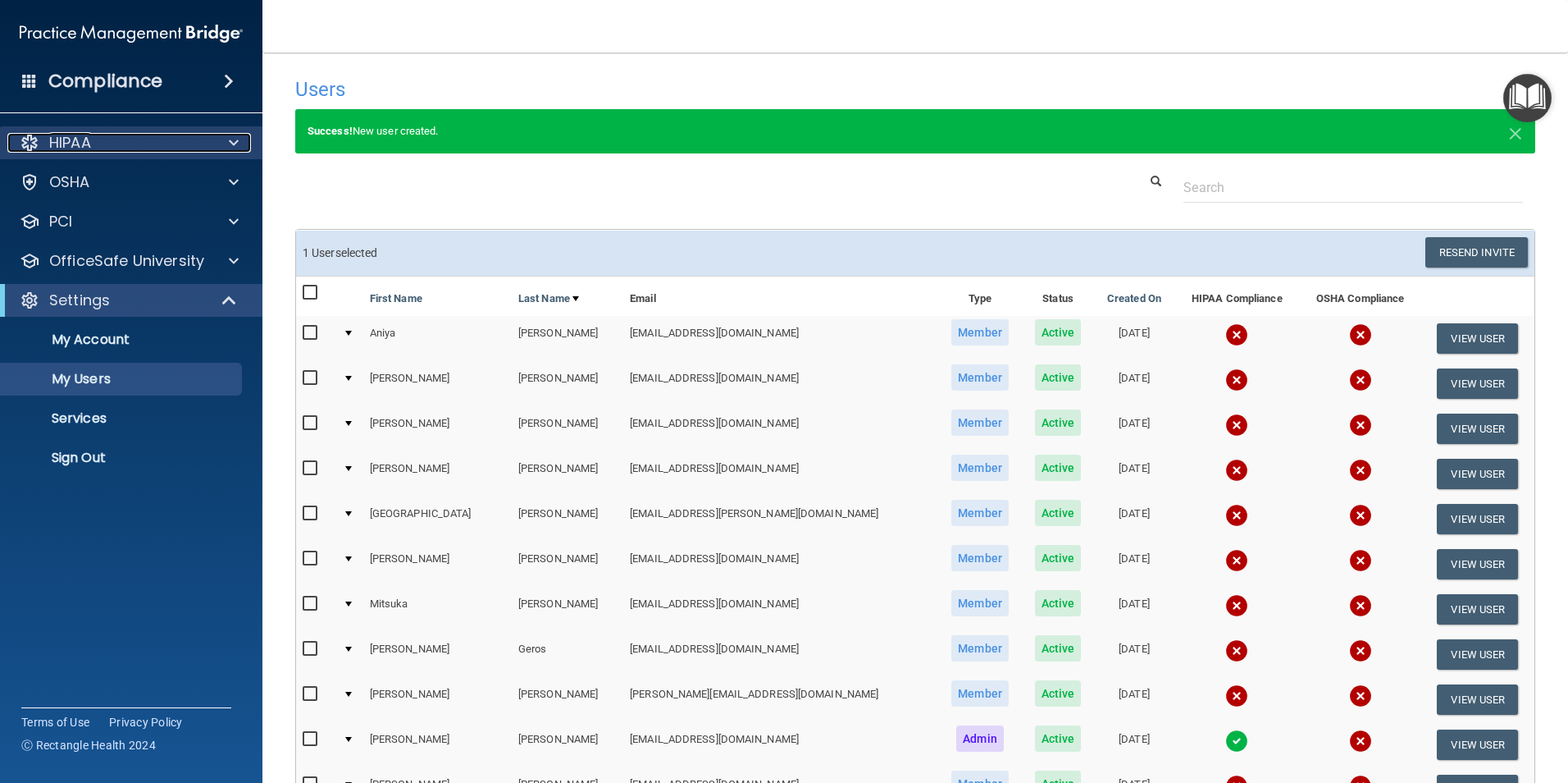
click at [226, 141] on div at bounding box center [231, 142] width 41 height 19
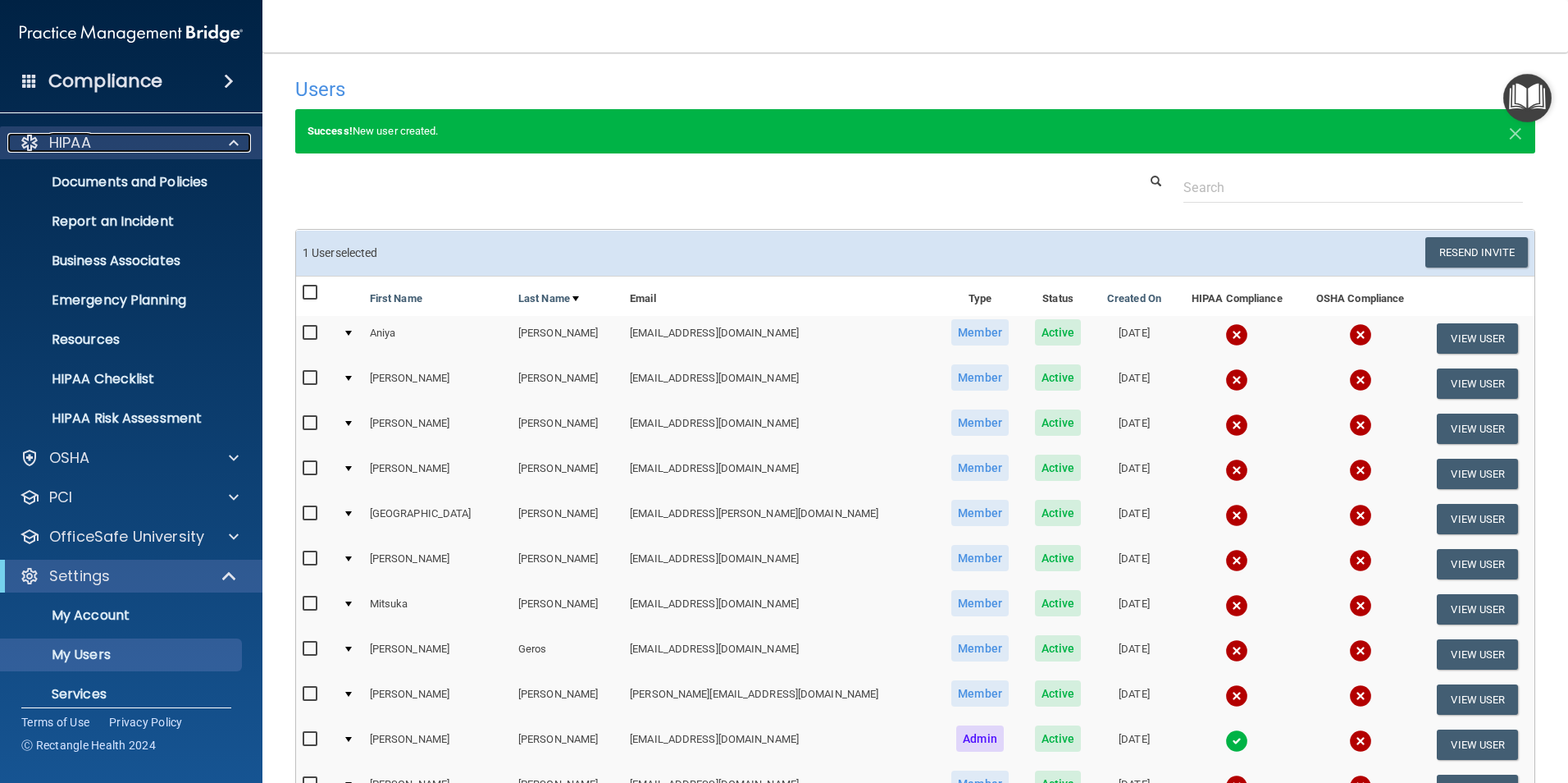
click at [226, 141] on div at bounding box center [231, 142] width 41 height 19
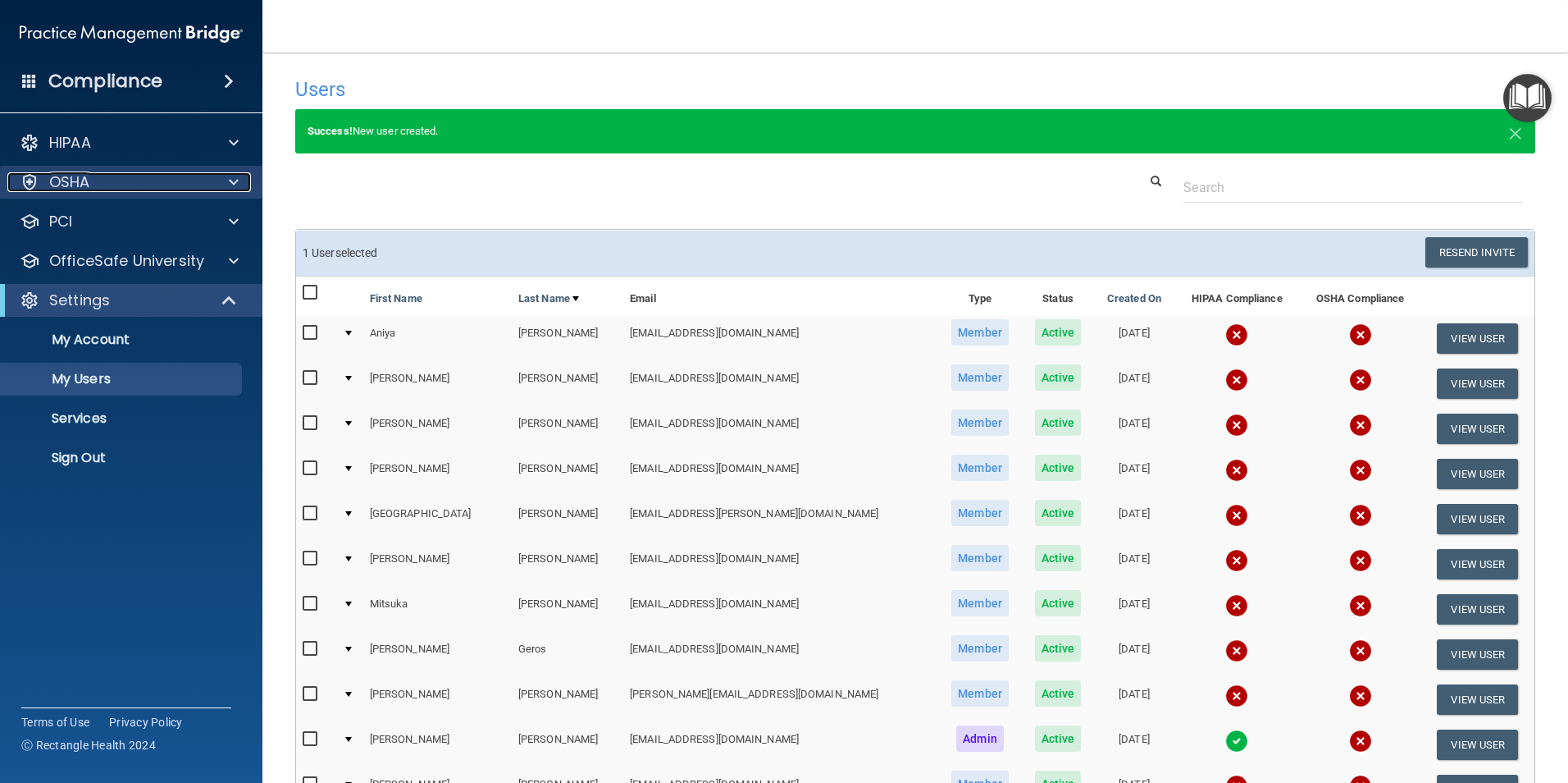
click at [228, 184] on div at bounding box center [231, 182] width 41 height 19
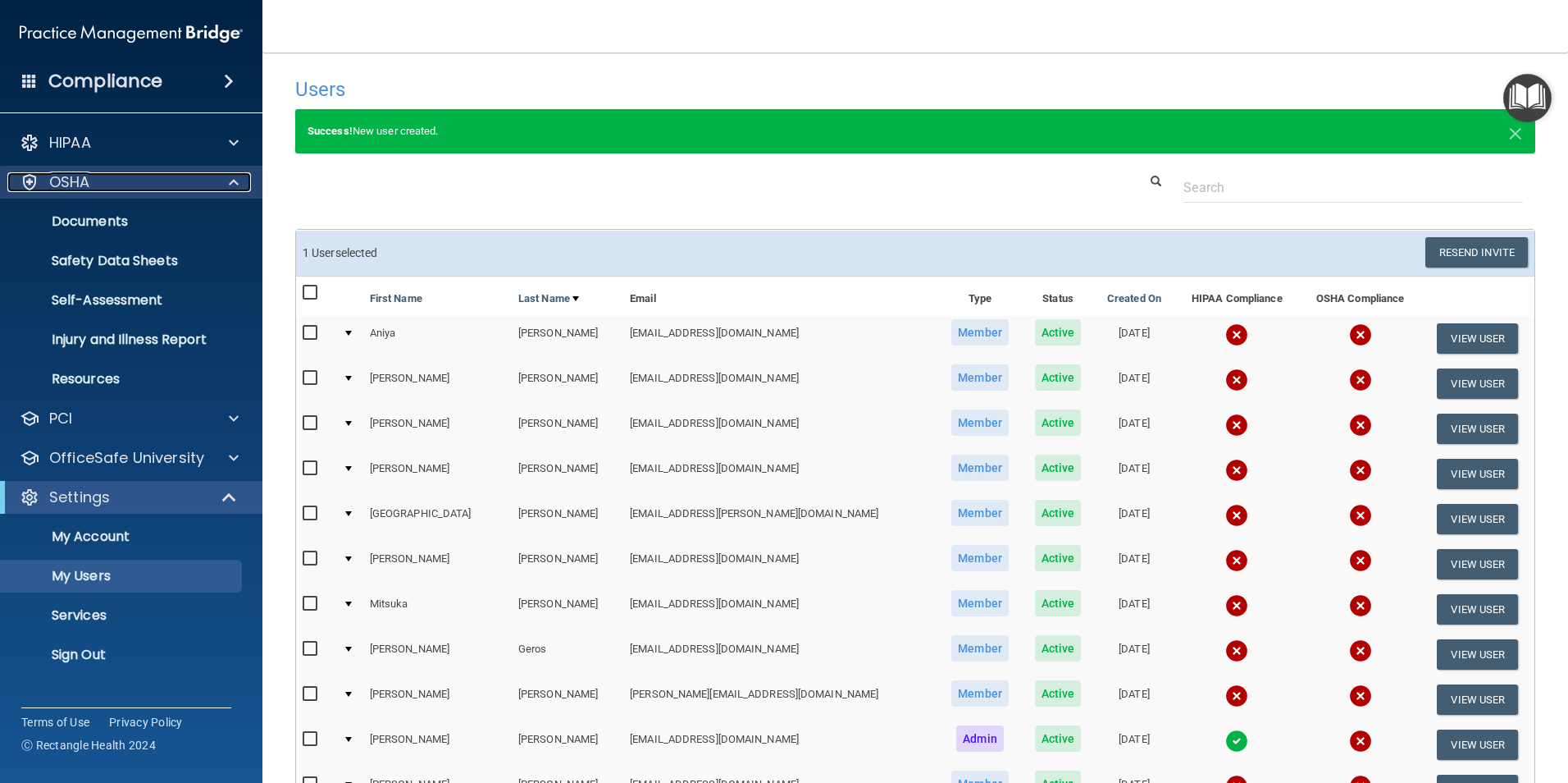
click at [228, 184] on div at bounding box center [231, 182] width 41 height 19
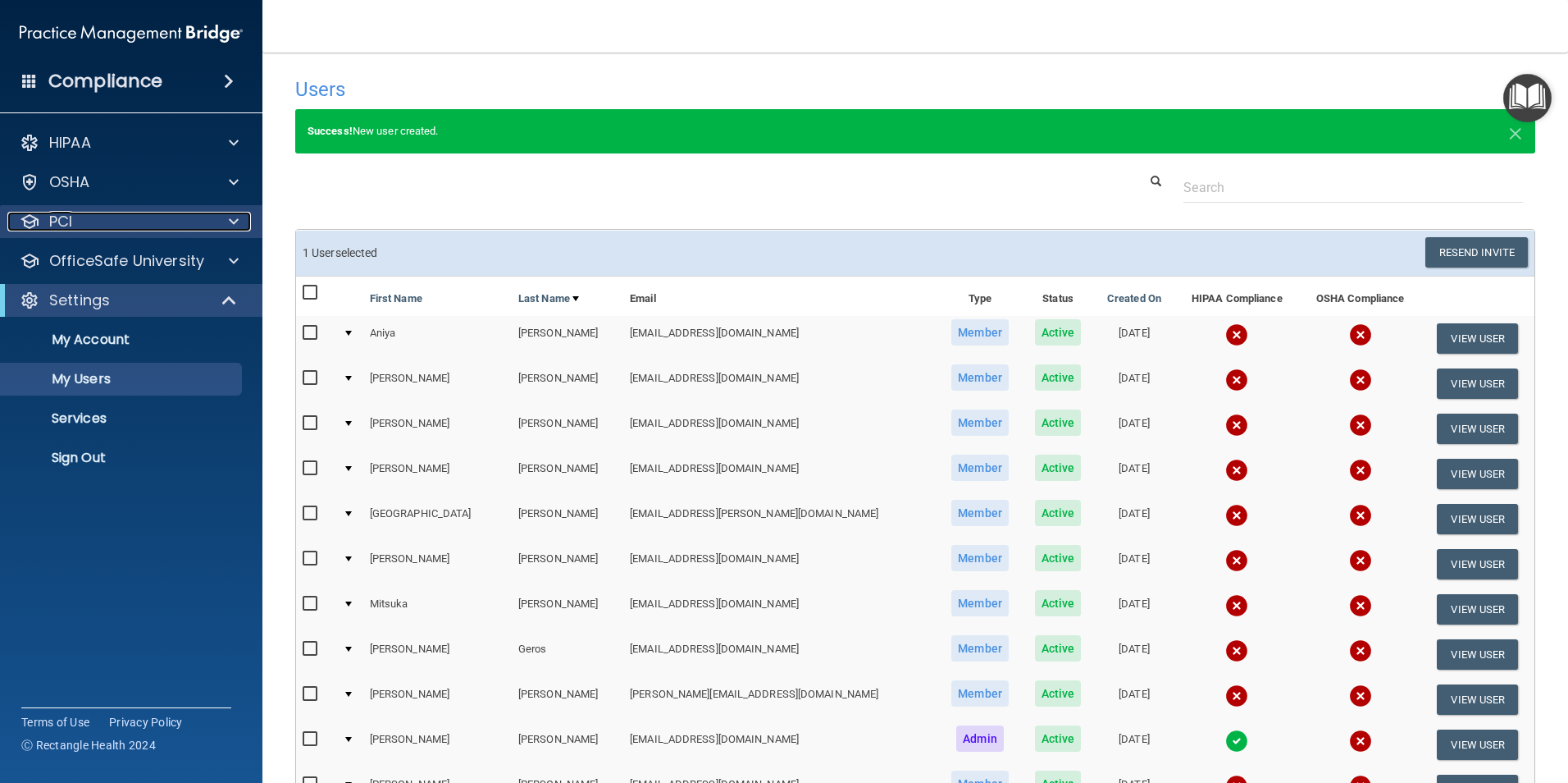
click at [225, 225] on div at bounding box center [231, 221] width 41 height 19
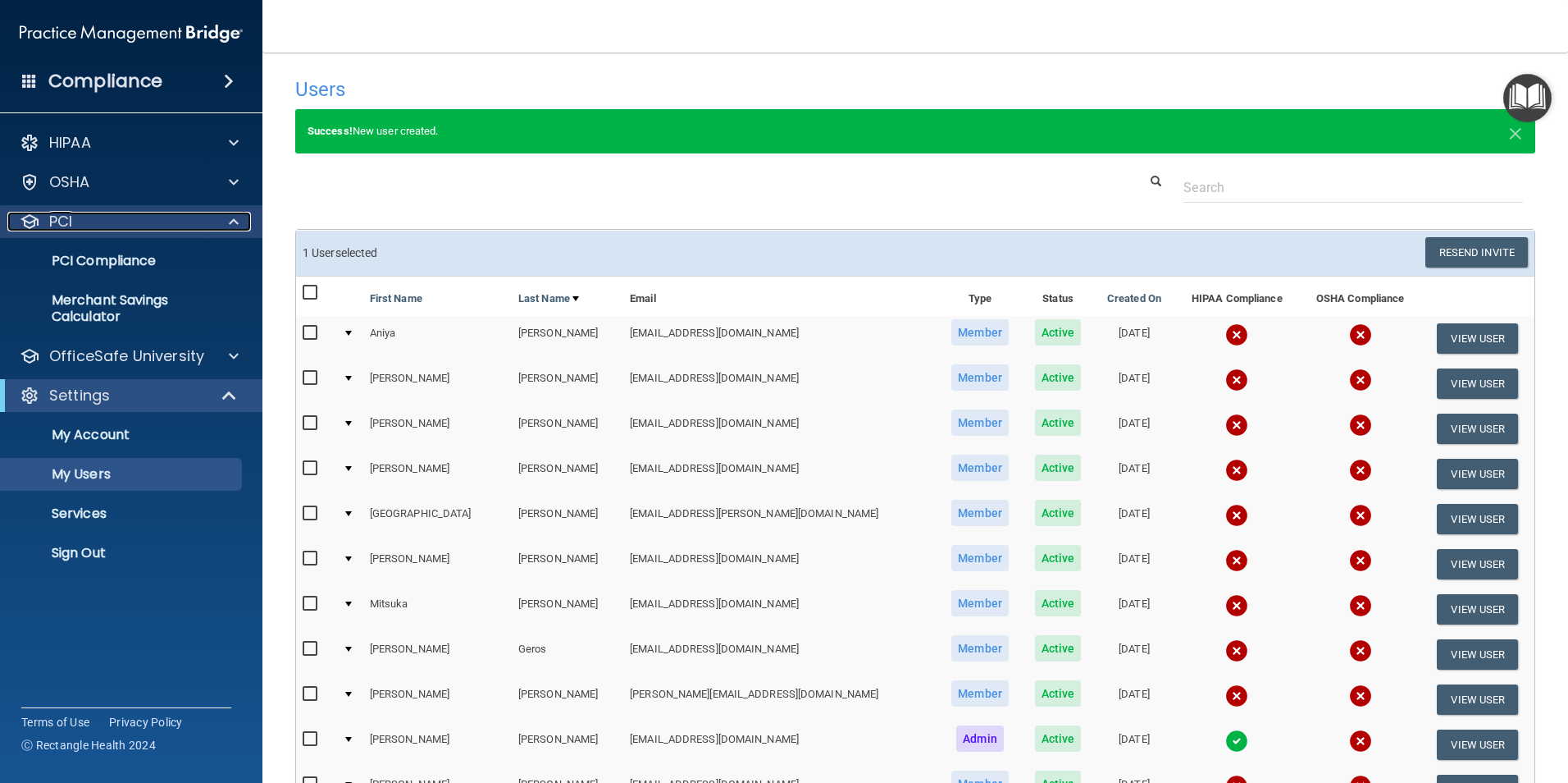
click at [225, 225] on div at bounding box center [231, 221] width 41 height 19
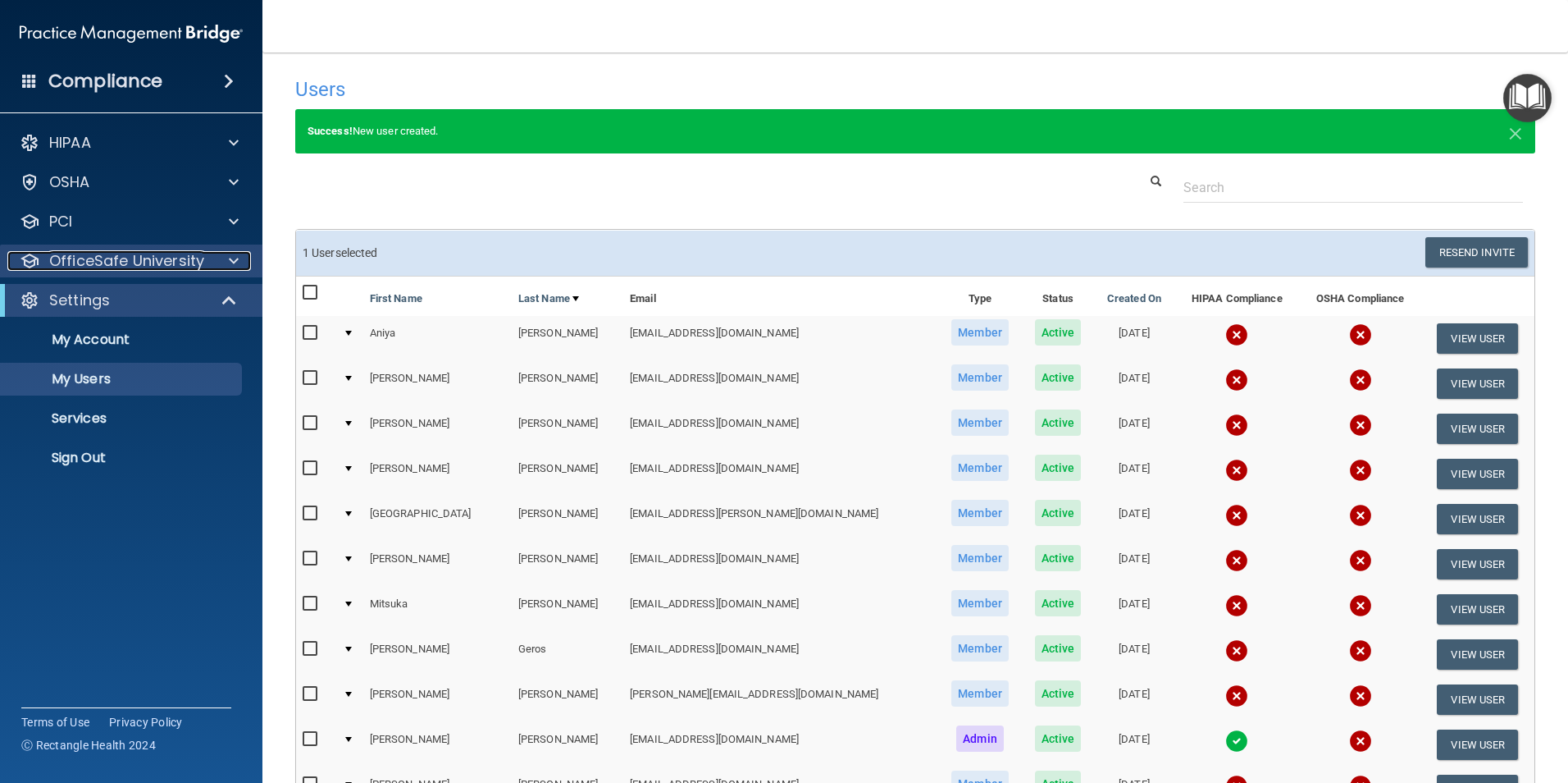
click at [231, 269] on span at bounding box center [233, 261] width 10 height 19
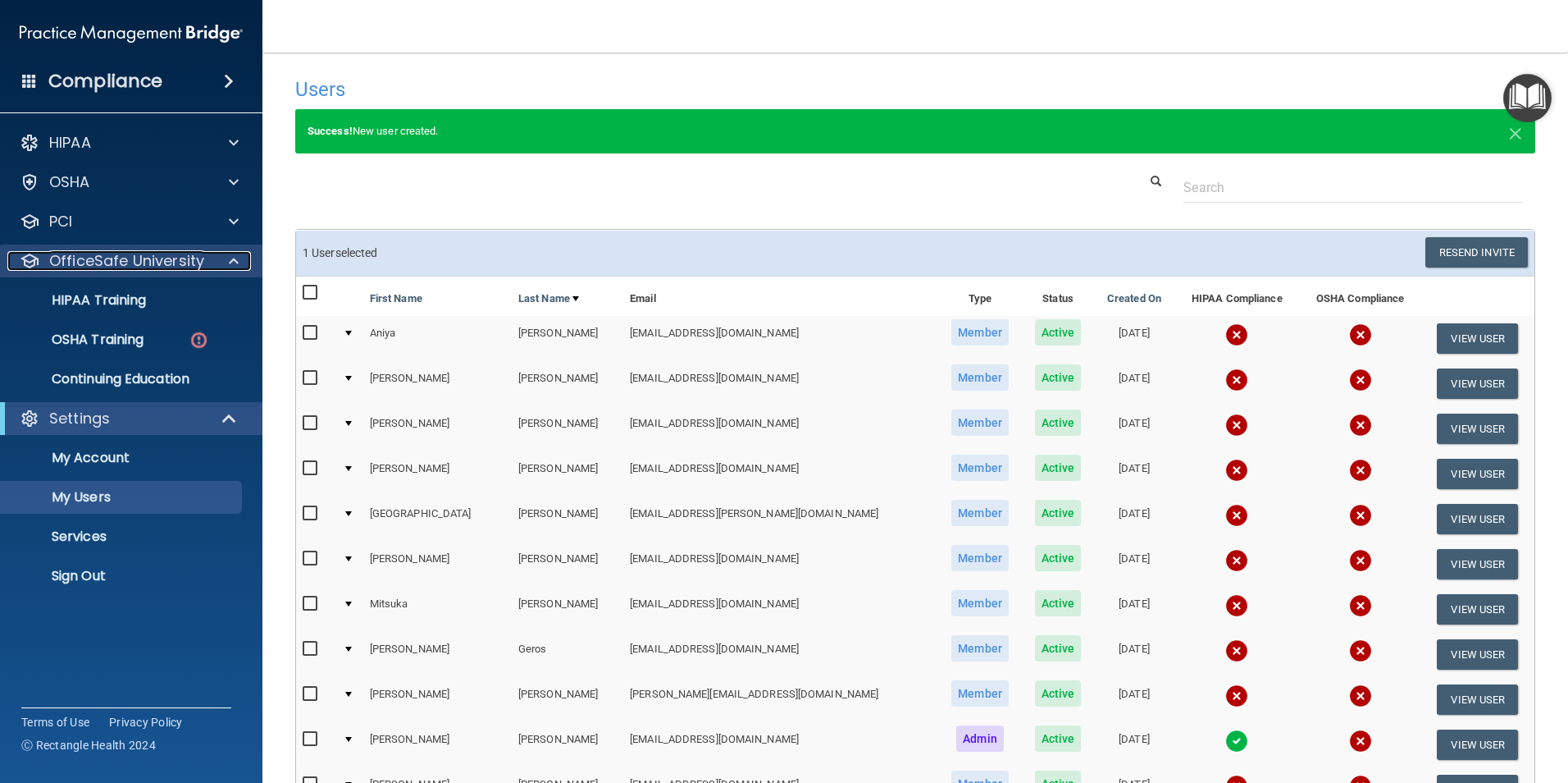
click at [230, 260] on span at bounding box center [233, 261] width 10 height 19
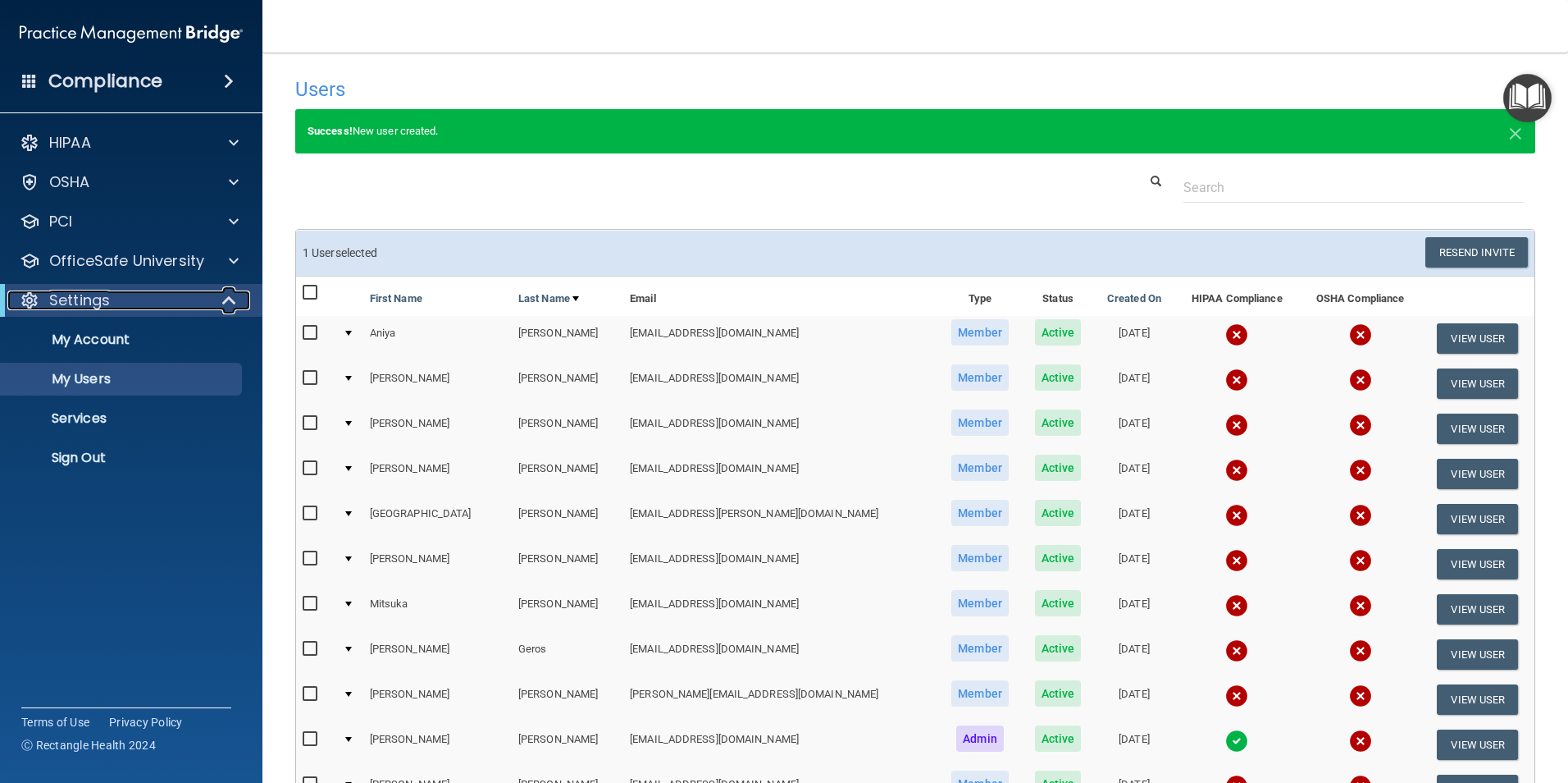
click at [224, 302] on span at bounding box center [231, 300] width 14 height 19
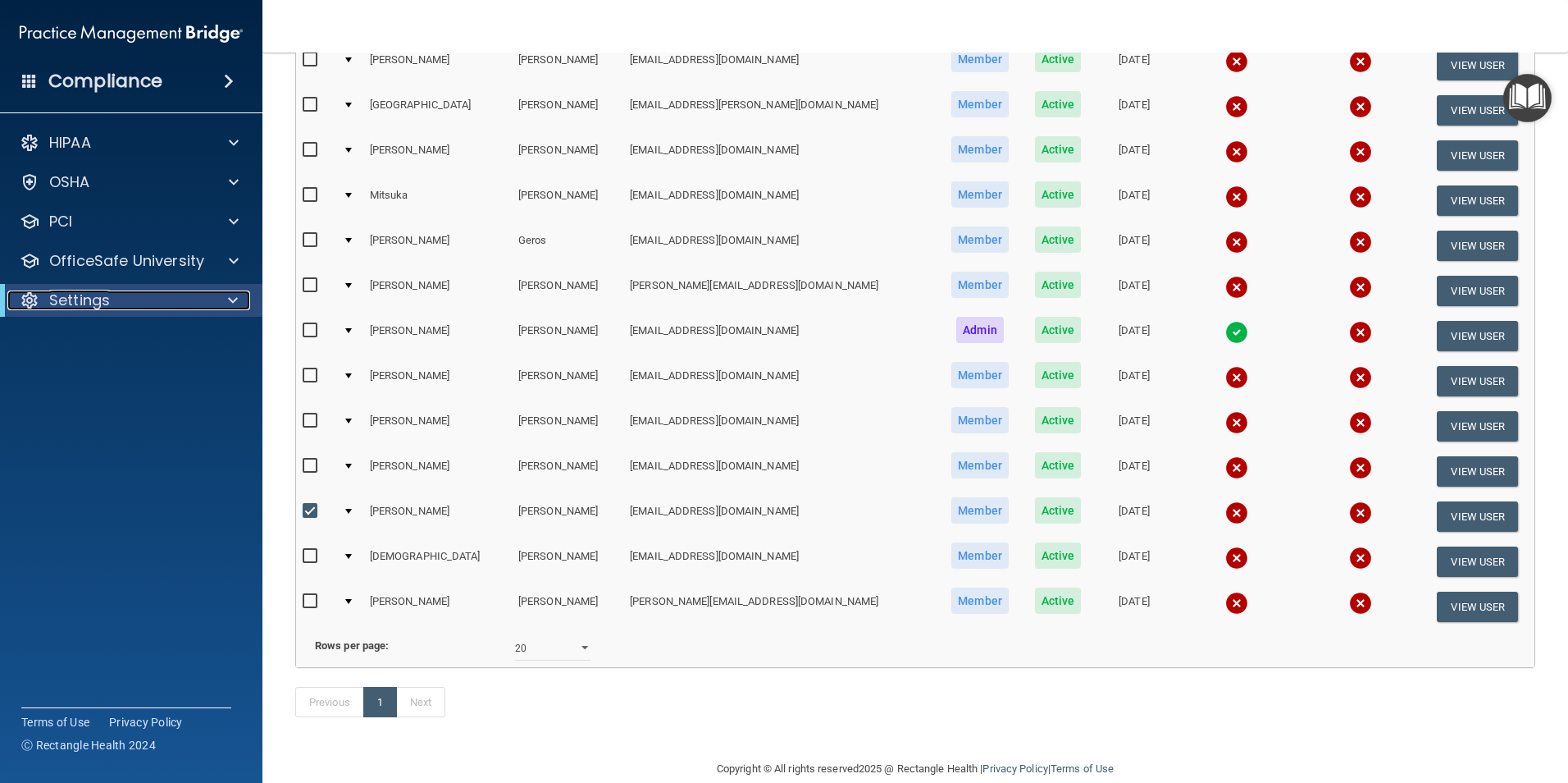
scroll to position [458, 0]
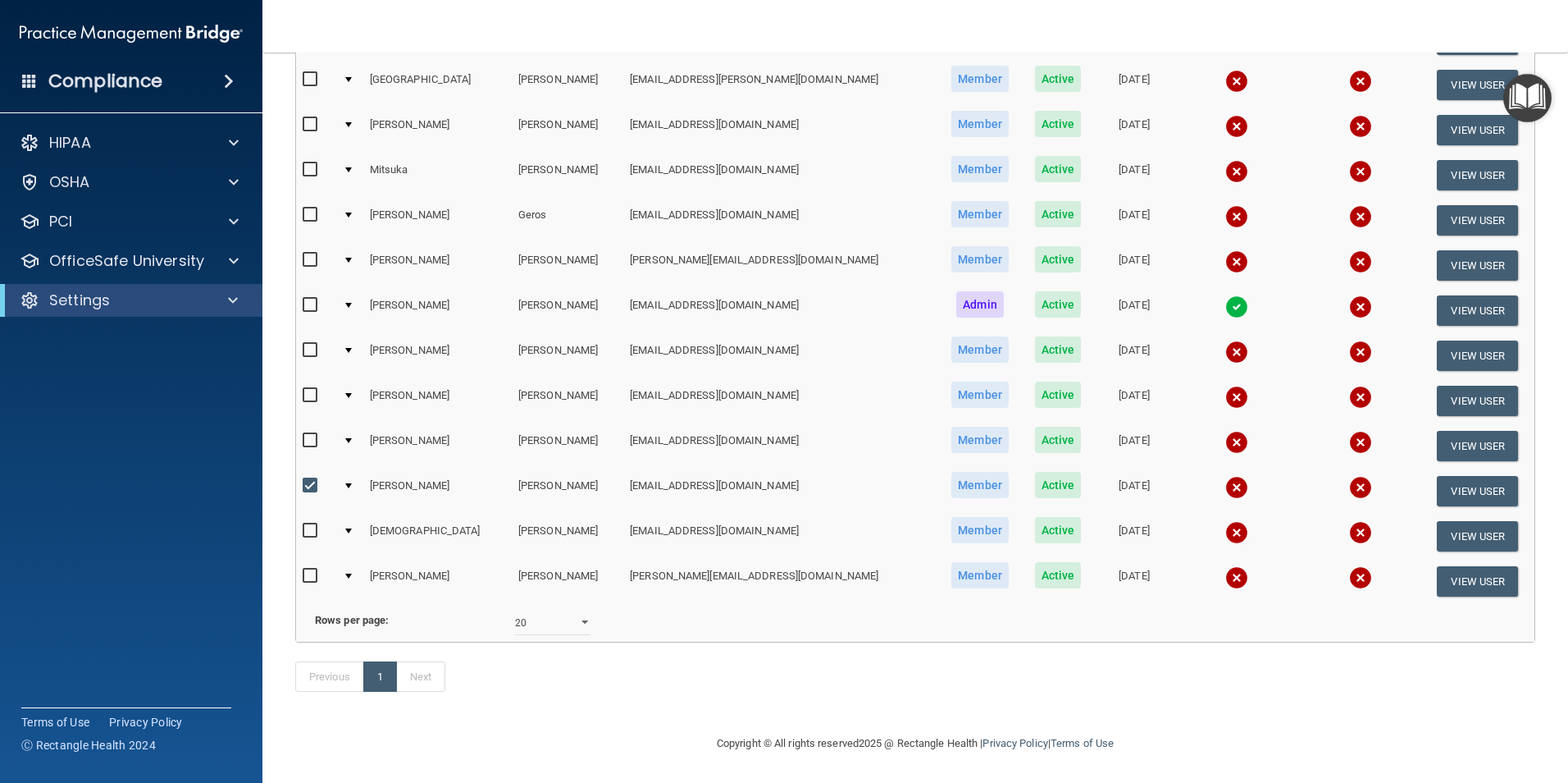
click at [309, 480] on input "checkbox" at bounding box center [311, 486] width 18 height 14
checkbox input "false"
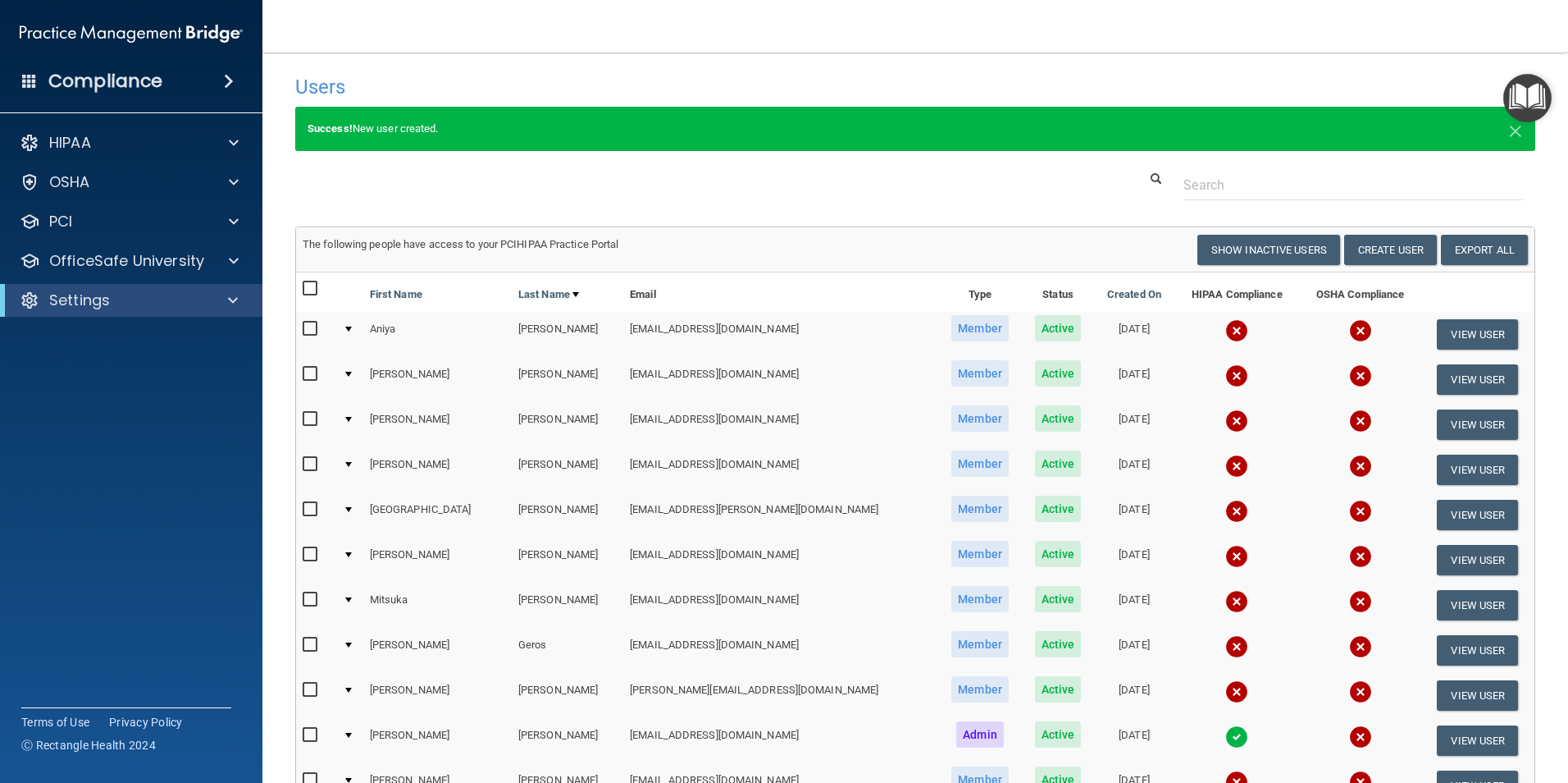
scroll to position [0, 0]
